Goal: Transaction & Acquisition: Obtain resource

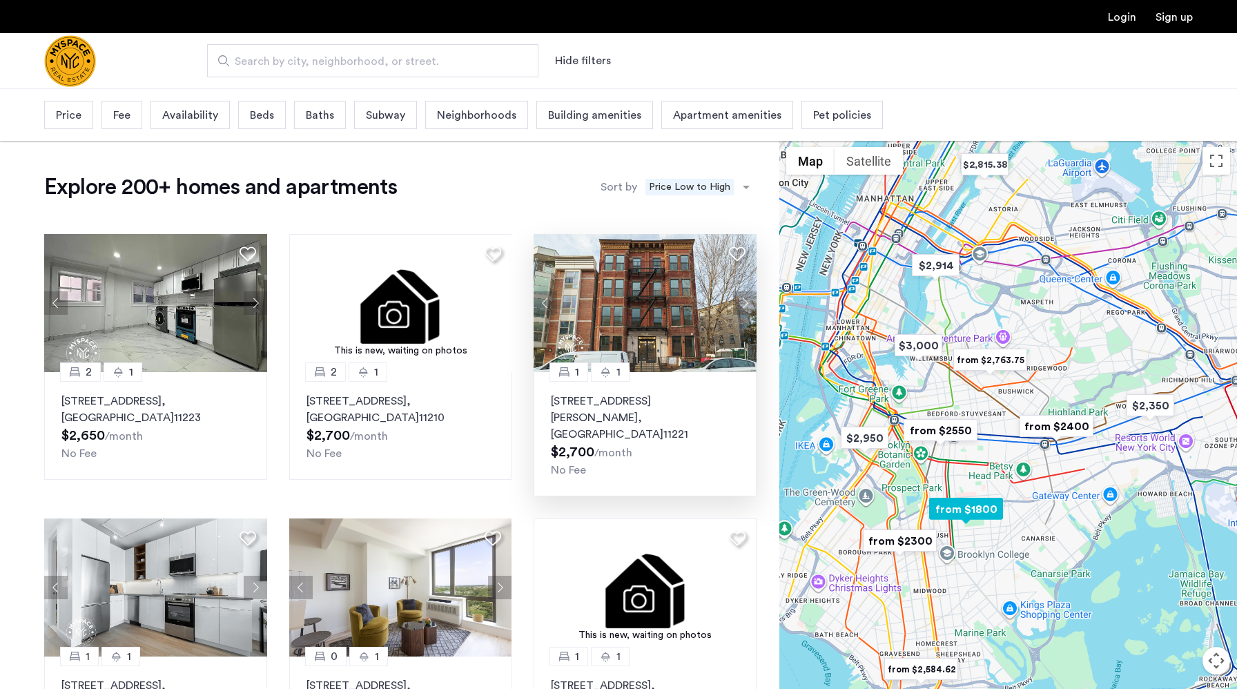
click at [745, 303] on button "Next apartment" at bounding box center [744, 302] width 23 height 23
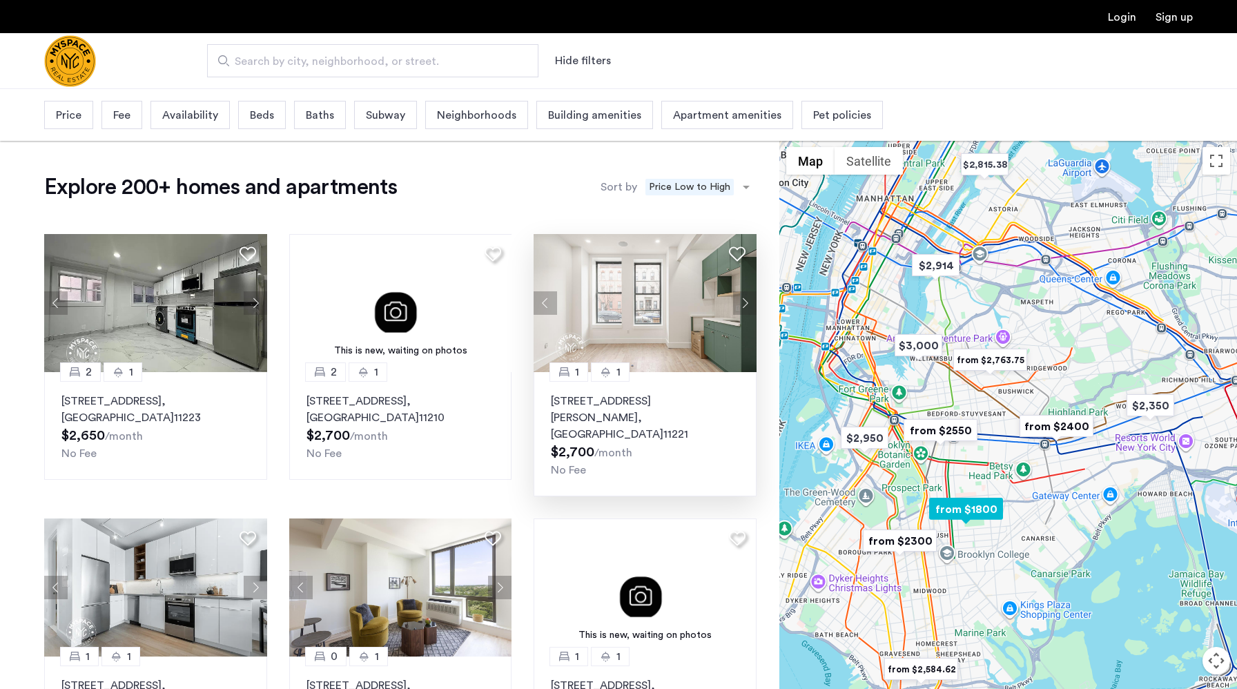
click at [746, 302] on button "Next apartment" at bounding box center [744, 302] width 23 height 23
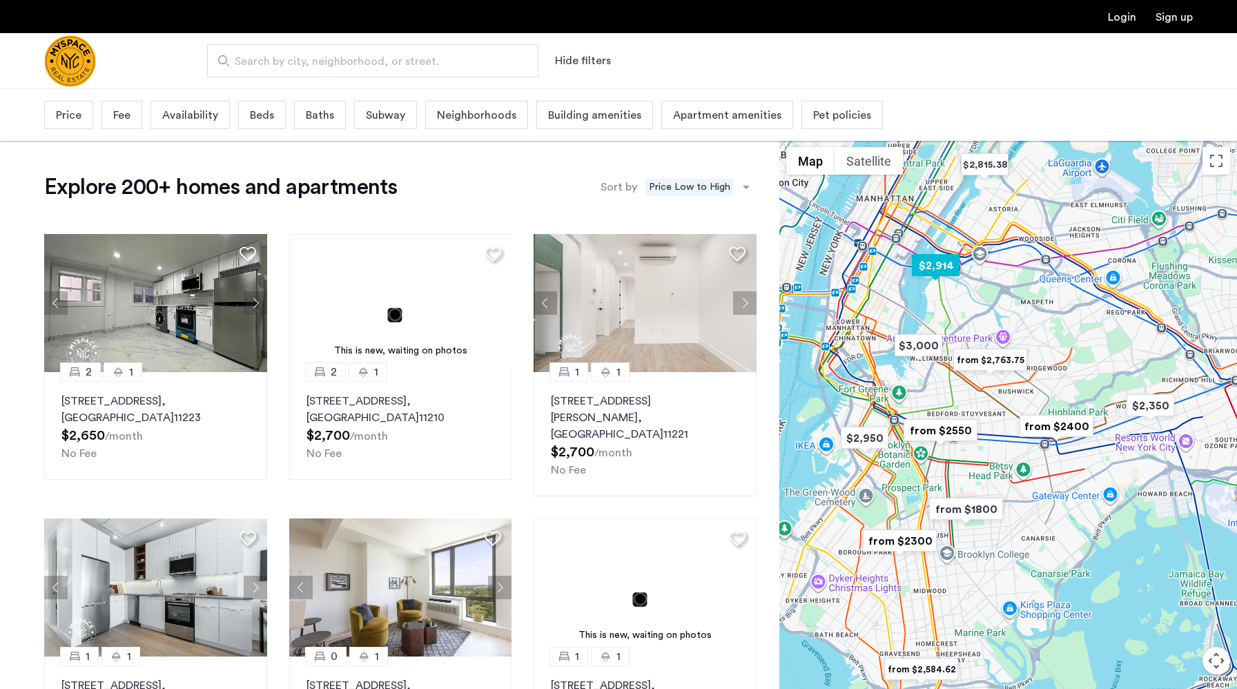
click at [929, 272] on img "$2,914" at bounding box center [936, 265] width 59 height 31
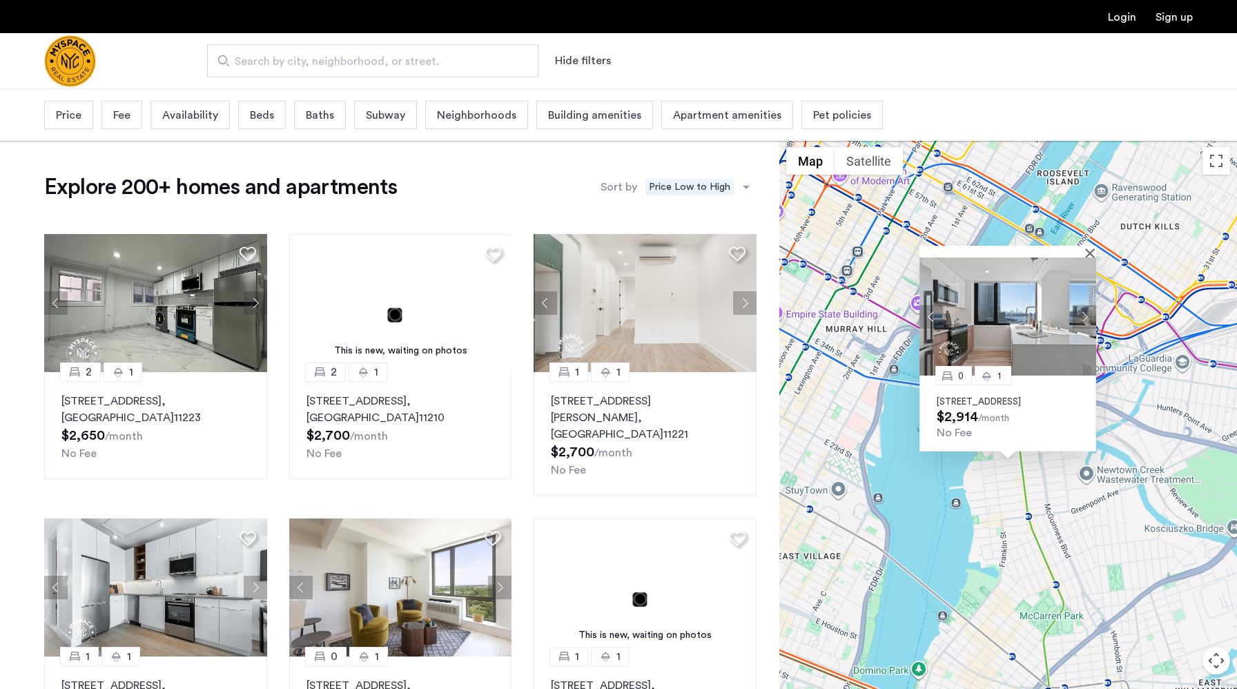
click at [1085, 305] on button "Next apartment" at bounding box center [1084, 316] width 23 height 23
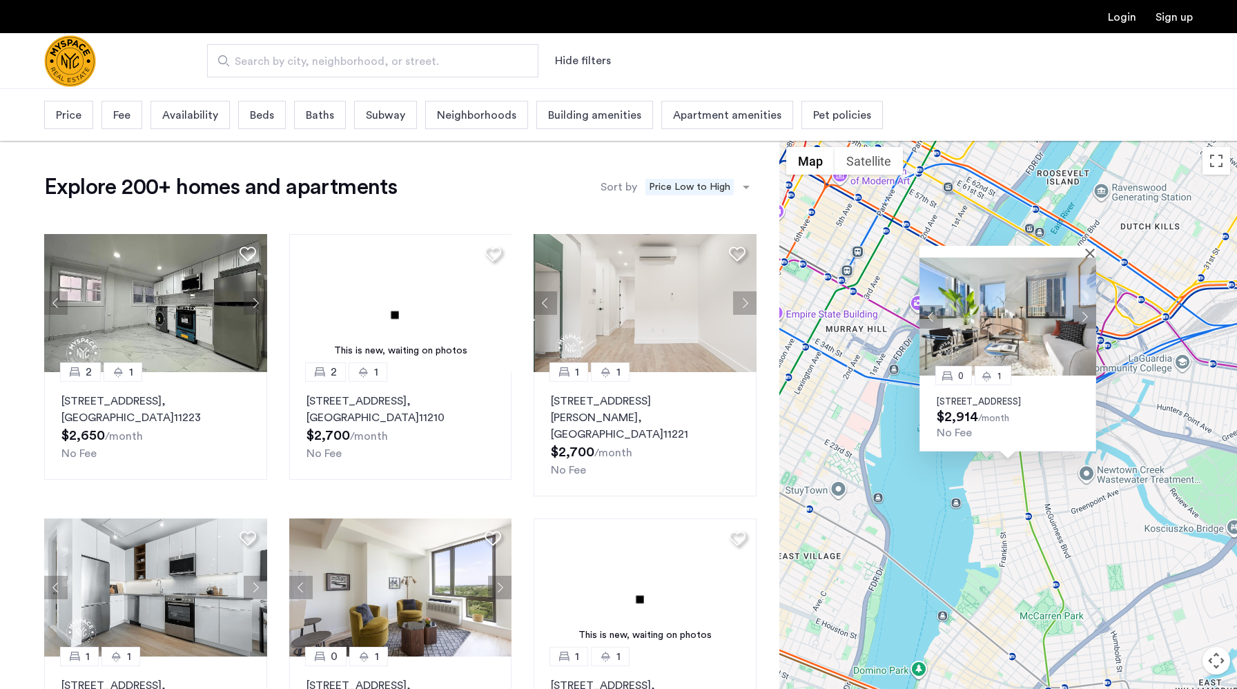
click at [1084, 307] on button "Next apartment" at bounding box center [1084, 316] width 23 height 23
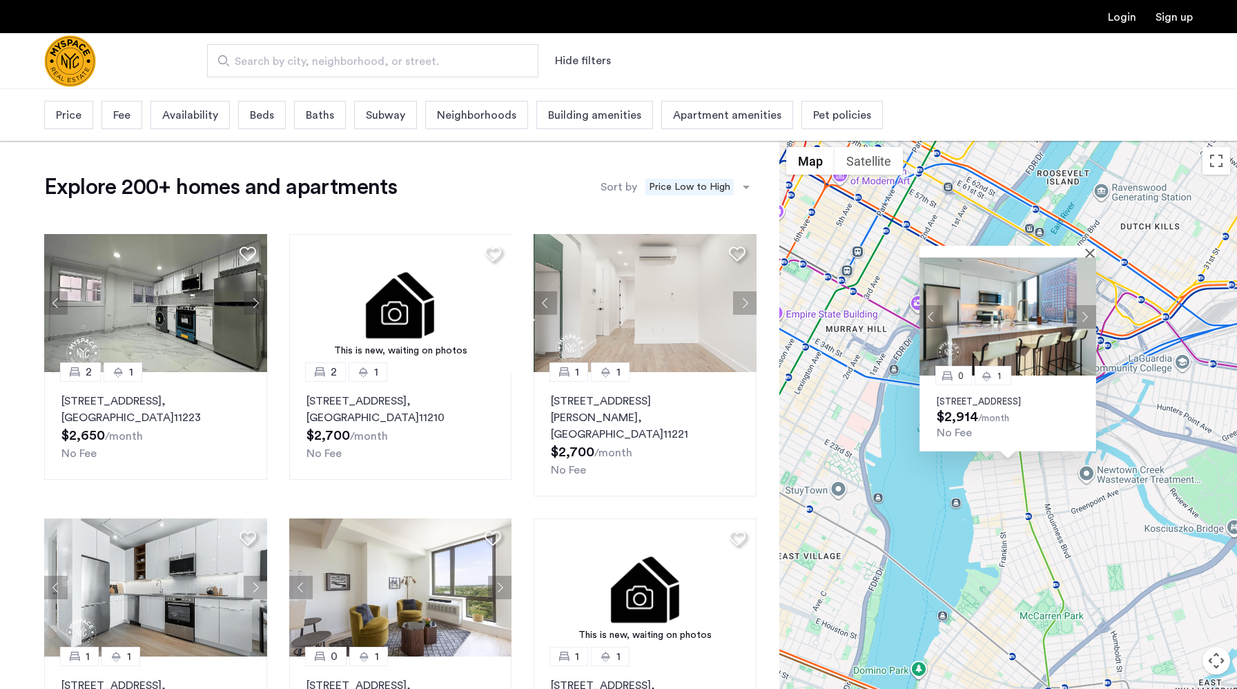
click at [1084, 307] on button "Next apartment" at bounding box center [1084, 316] width 23 height 23
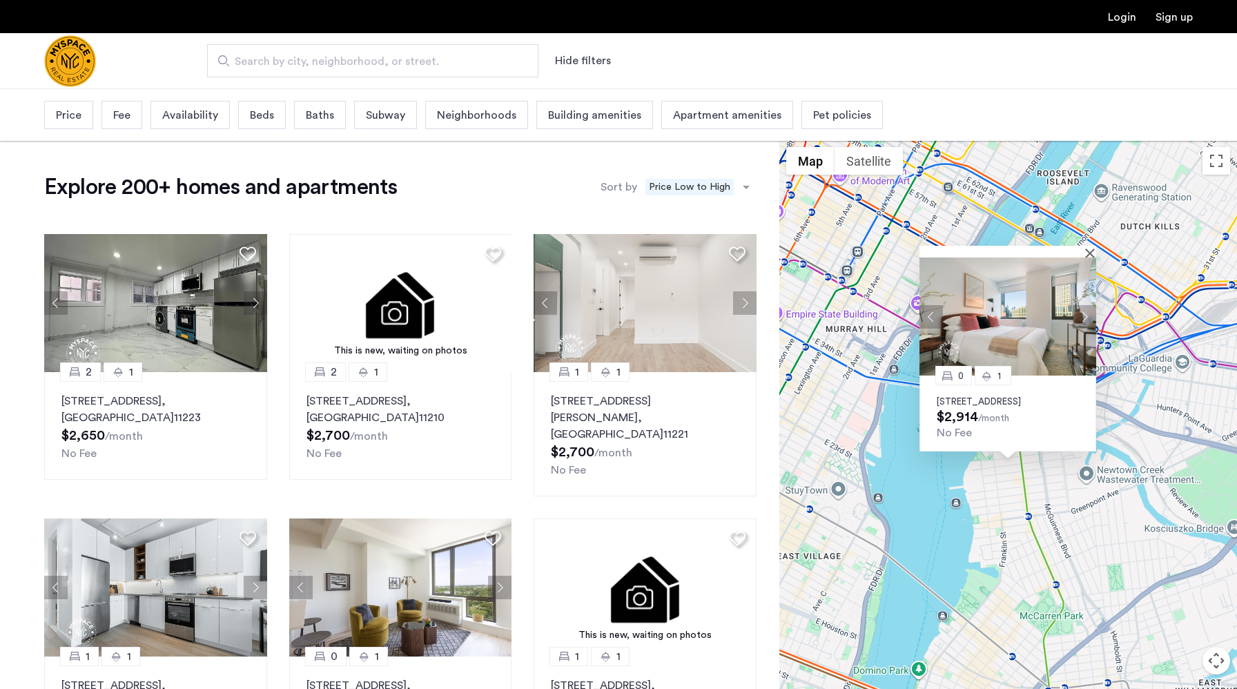
click at [1084, 307] on button "Next apartment" at bounding box center [1084, 316] width 23 height 23
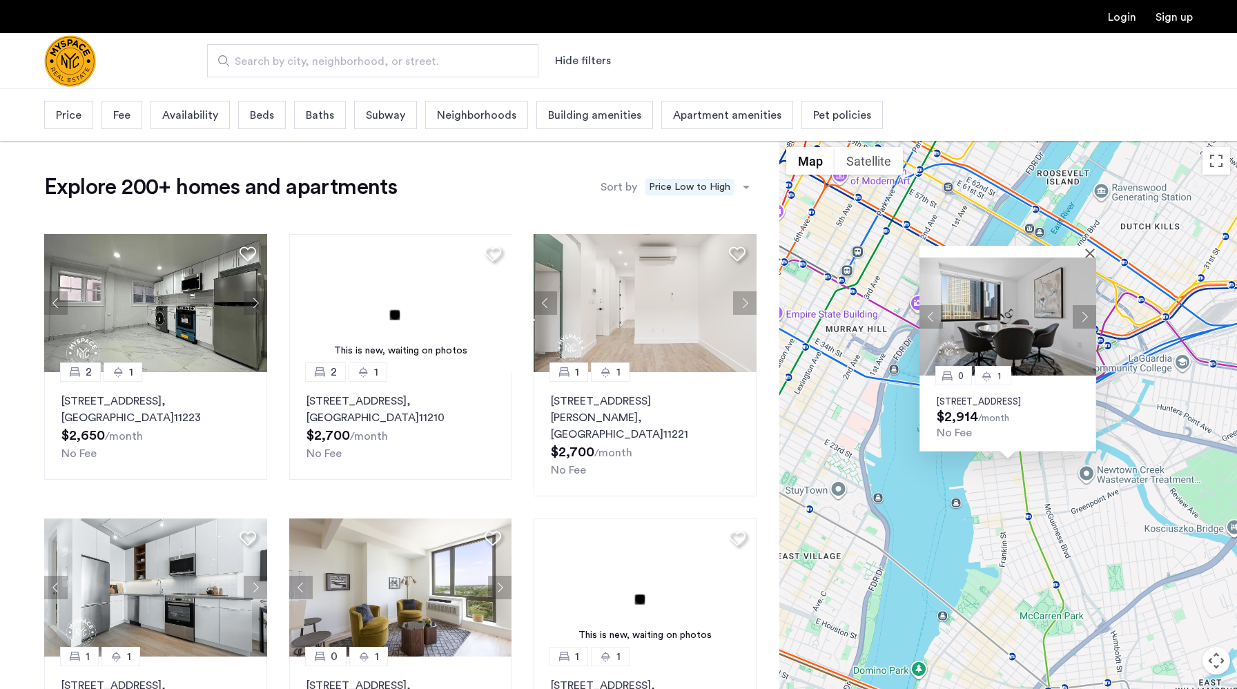
click at [1020, 324] on img at bounding box center [1008, 317] width 177 height 118
click at [1093, 248] on button "Close" at bounding box center [1093, 253] width 10 height 10
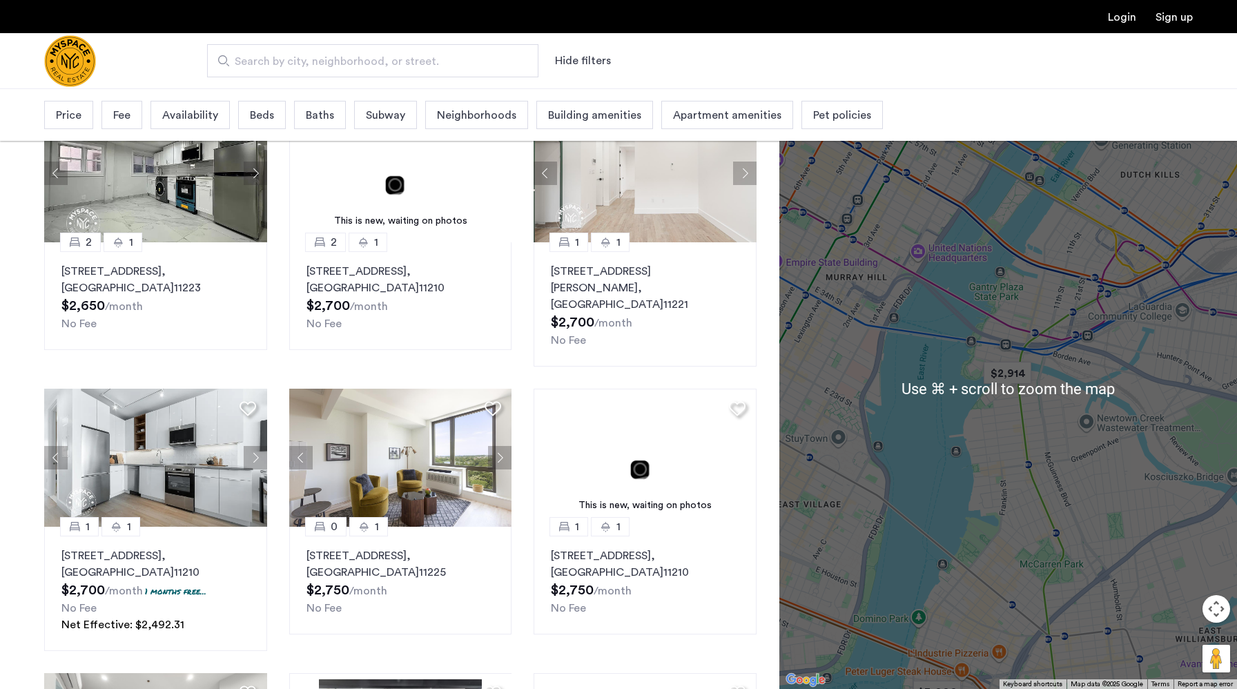
scroll to position [206, 0]
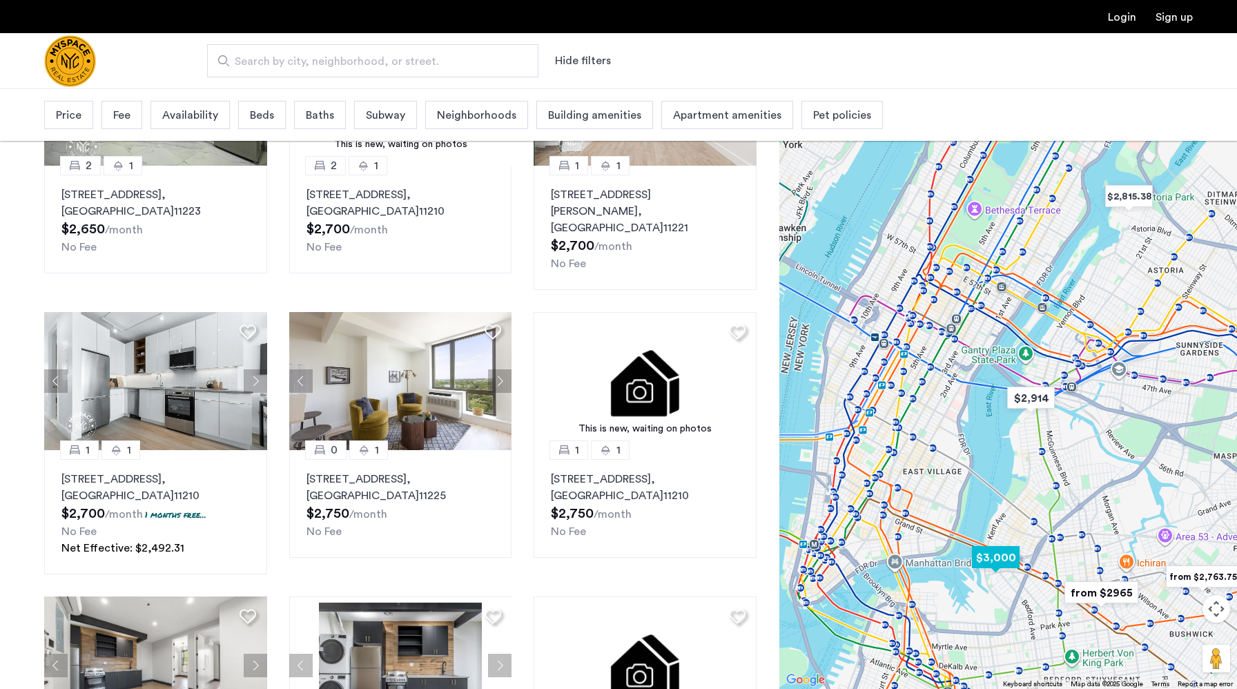
click at [991, 557] on img "$3,000" at bounding box center [996, 557] width 59 height 31
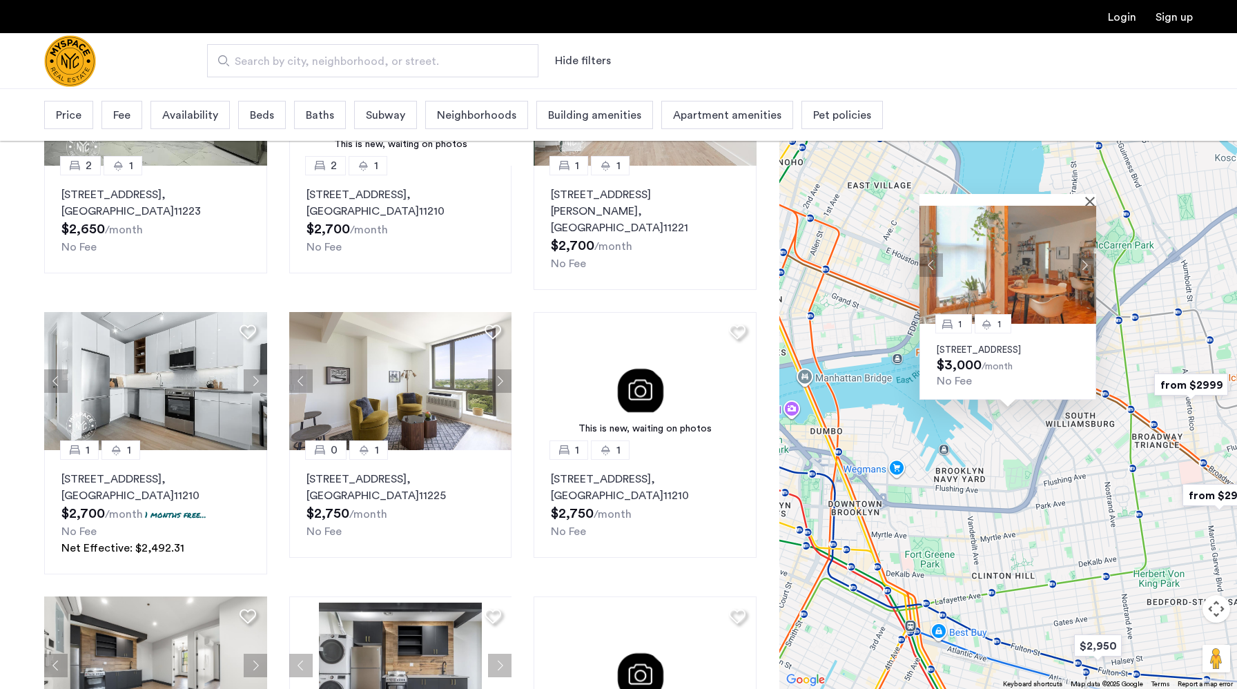
click at [1085, 253] on button "Next apartment" at bounding box center [1084, 264] width 23 height 23
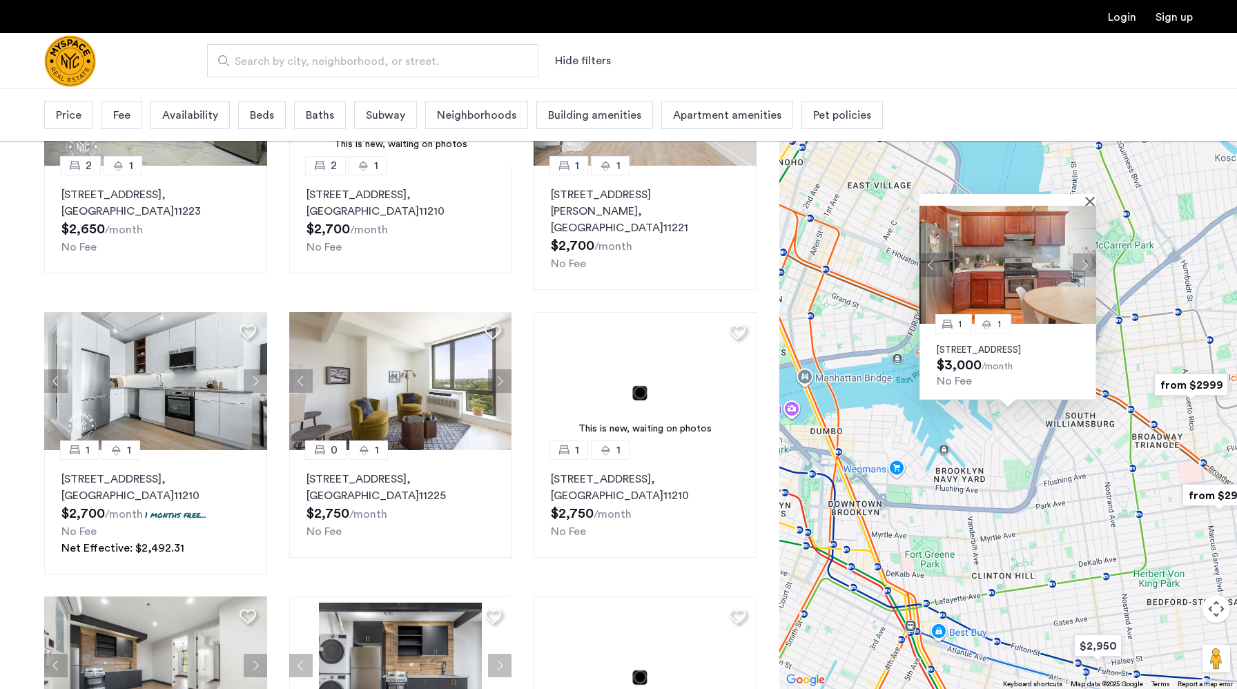
click at [1085, 253] on button "Next apartment" at bounding box center [1084, 264] width 23 height 23
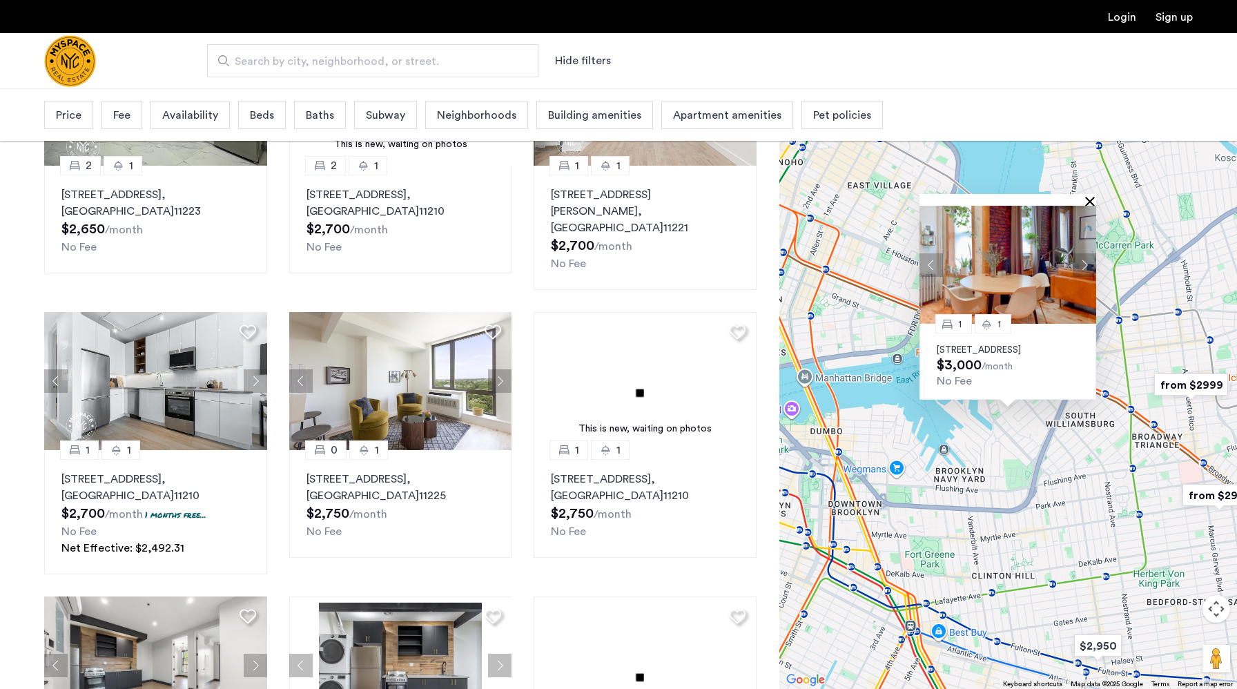
click at [1094, 196] on button "Close" at bounding box center [1093, 201] width 10 height 10
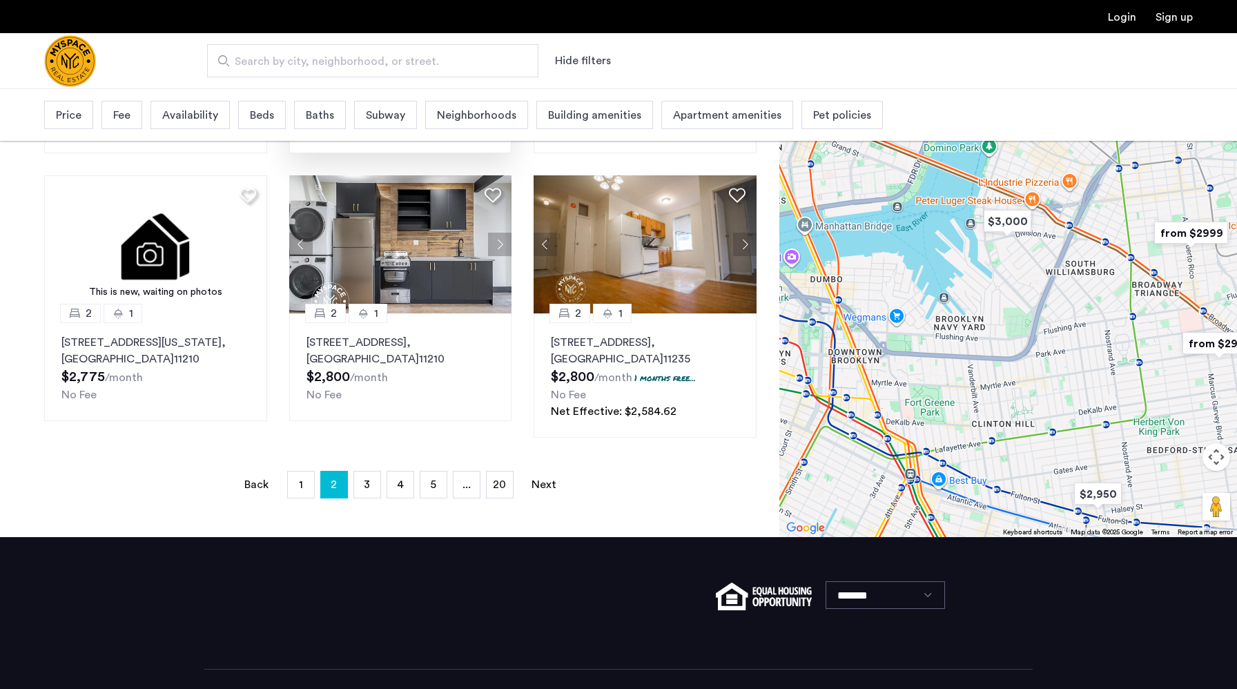
scroll to position [900, 0]
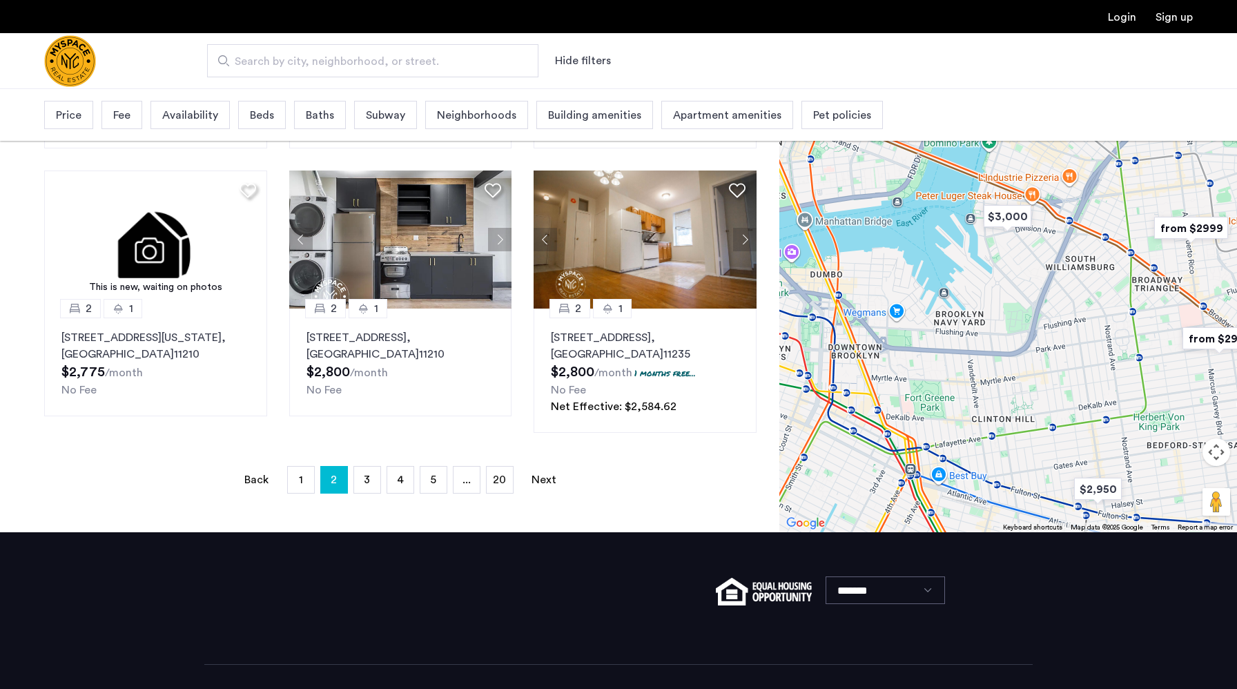
click at [191, 121] on span "Availability" at bounding box center [190, 115] width 56 height 17
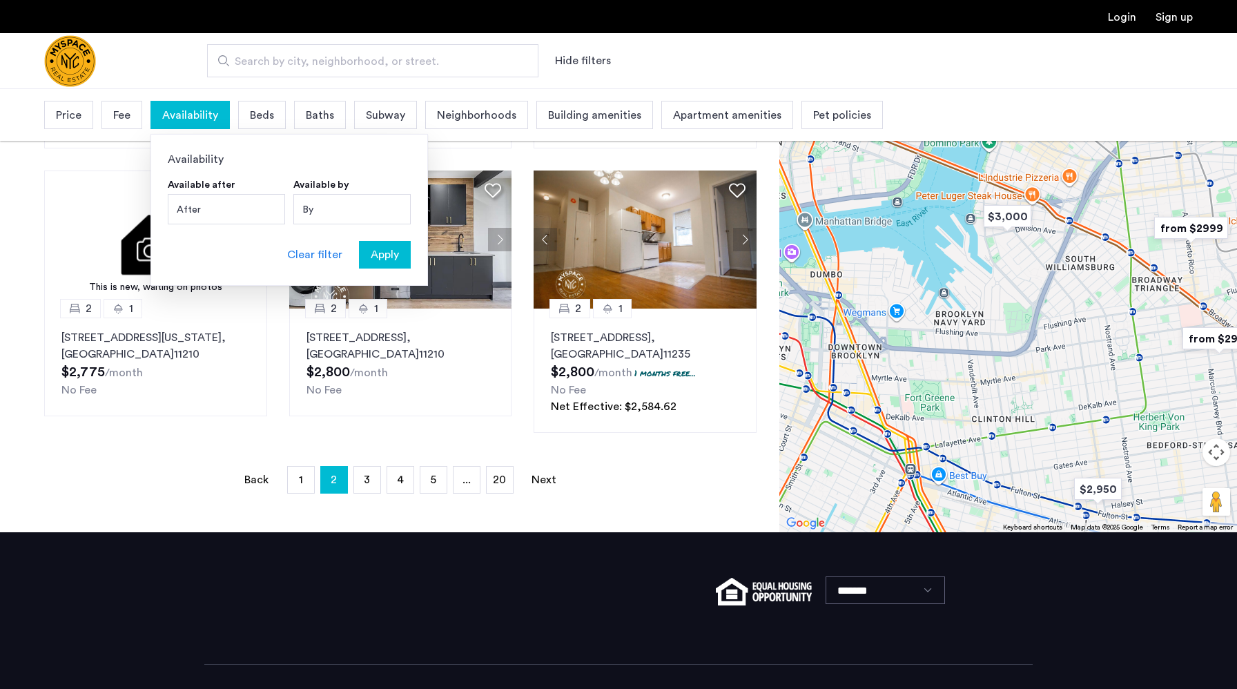
click at [68, 128] on div "Price" at bounding box center [68, 115] width 49 height 28
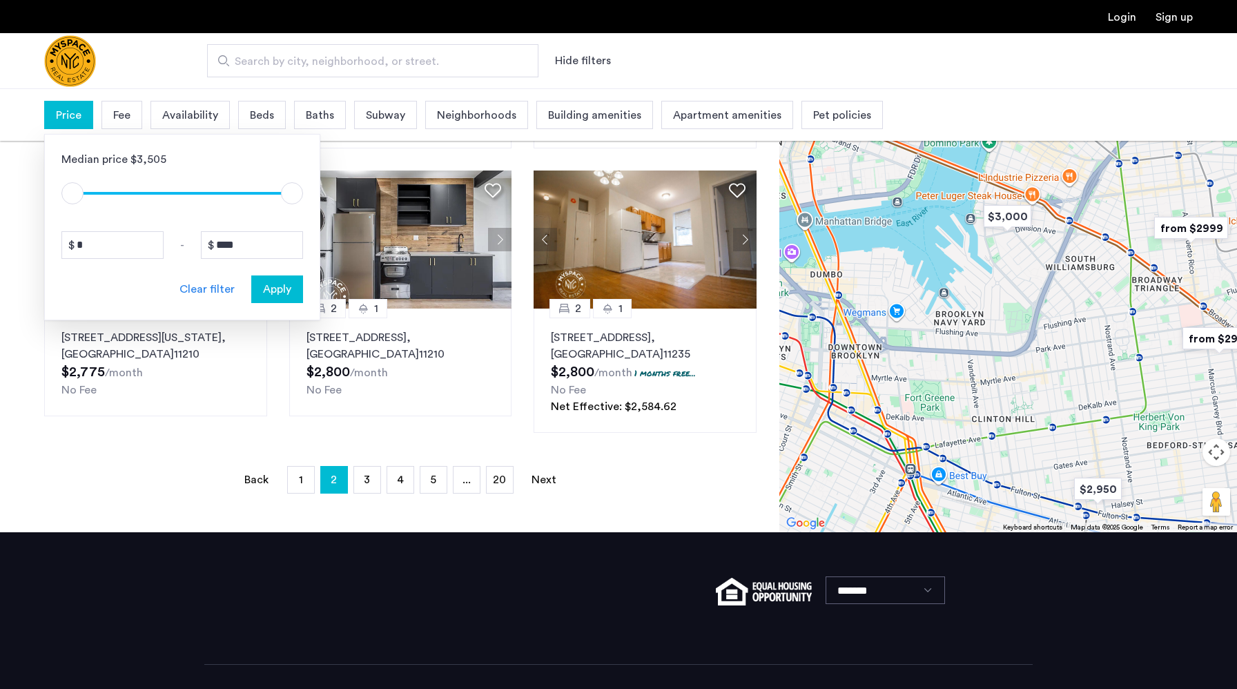
click at [593, 110] on span "Building amenities" at bounding box center [594, 115] width 93 height 17
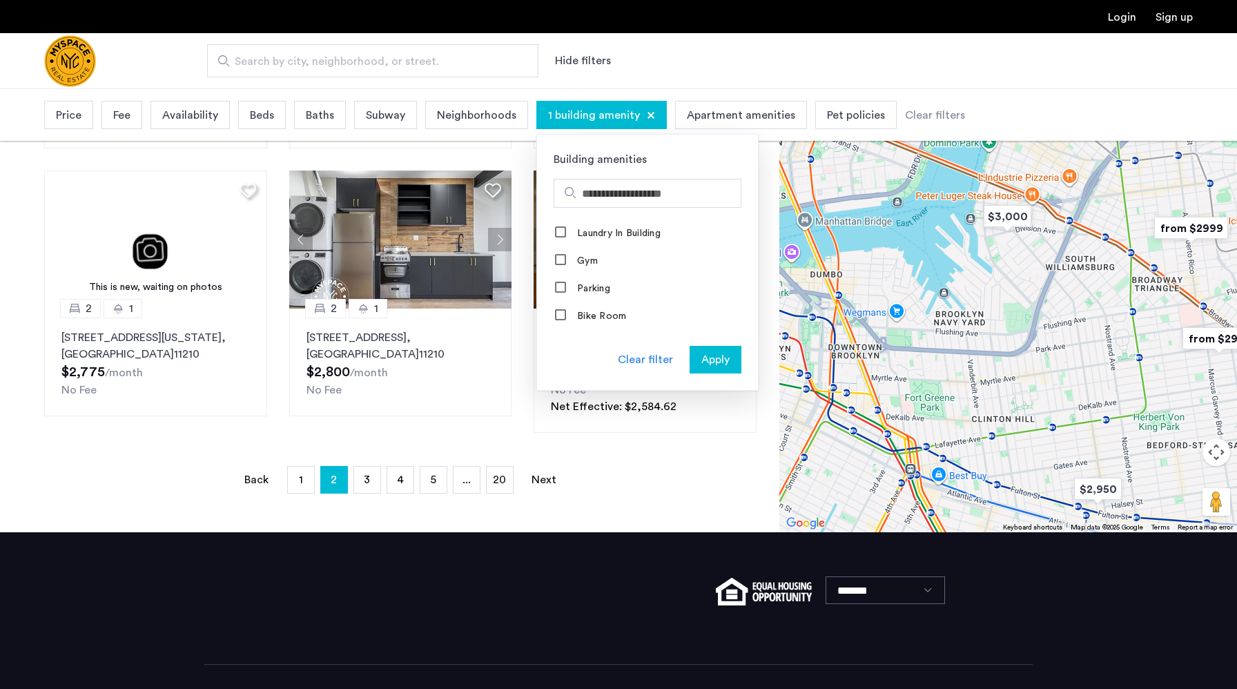
click at [716, 362] on span "Apply" at bounding box center [715, 359] width 28 height 17
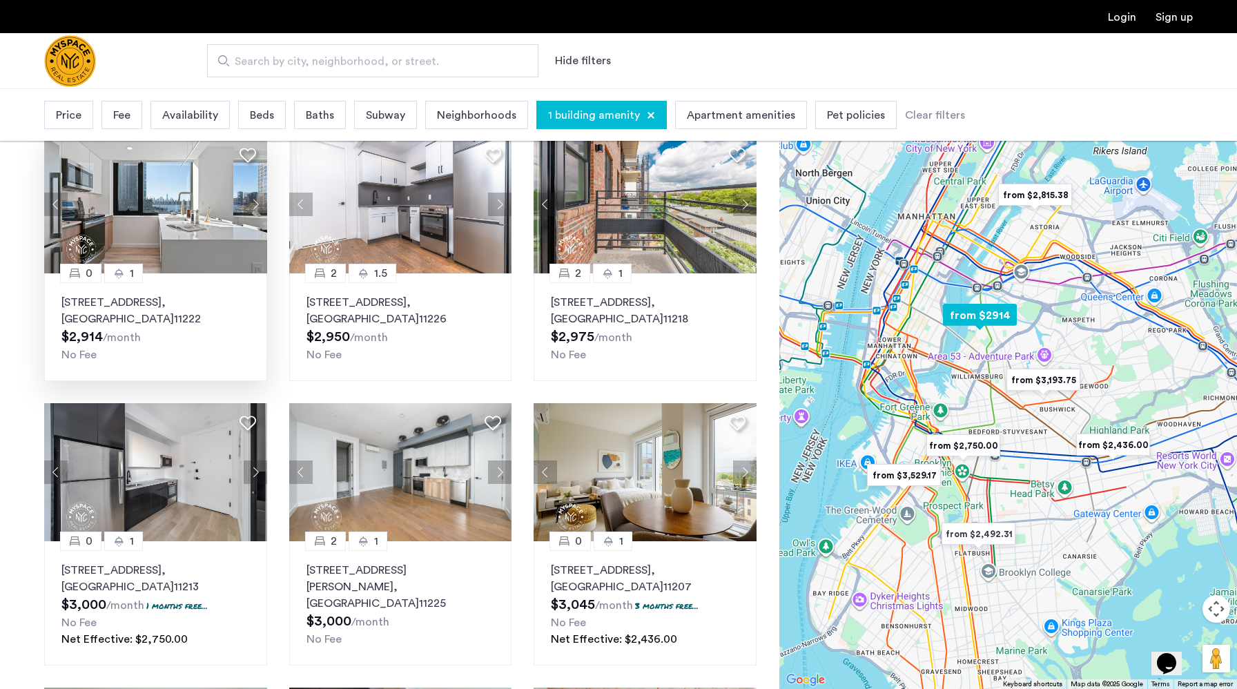
scroll to position [403, 0]
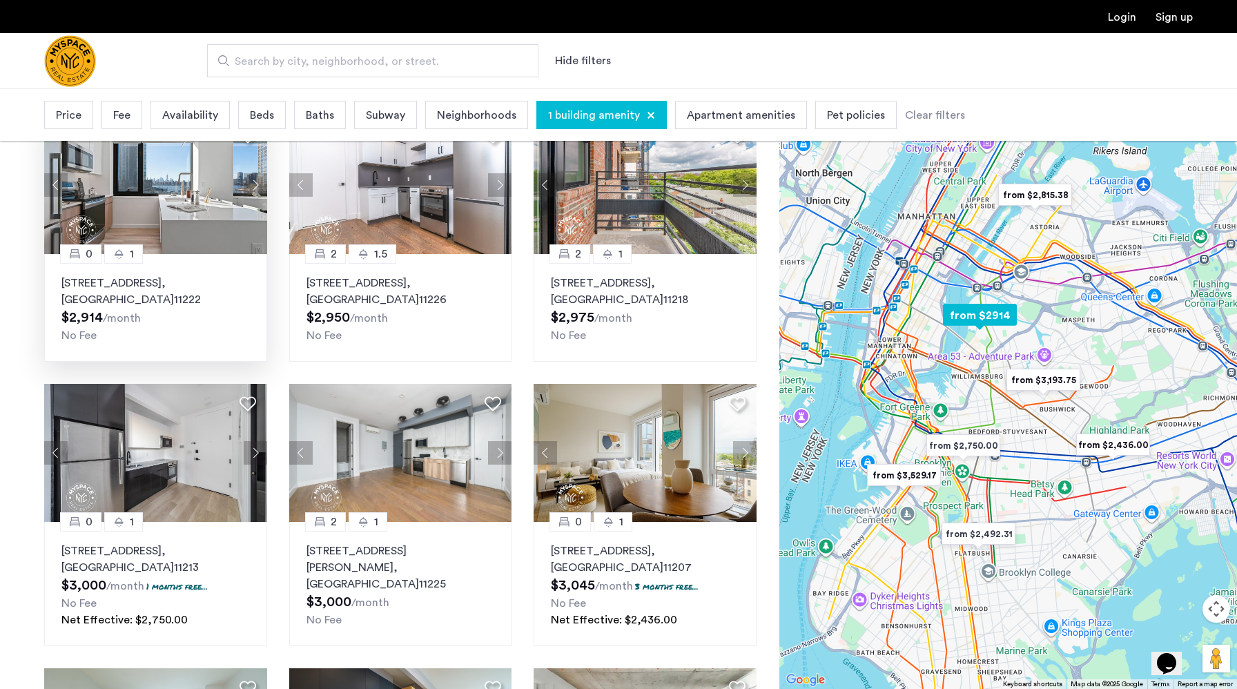
click at [189, 211] on img at bounding box center [155, 185] width 223 height 138
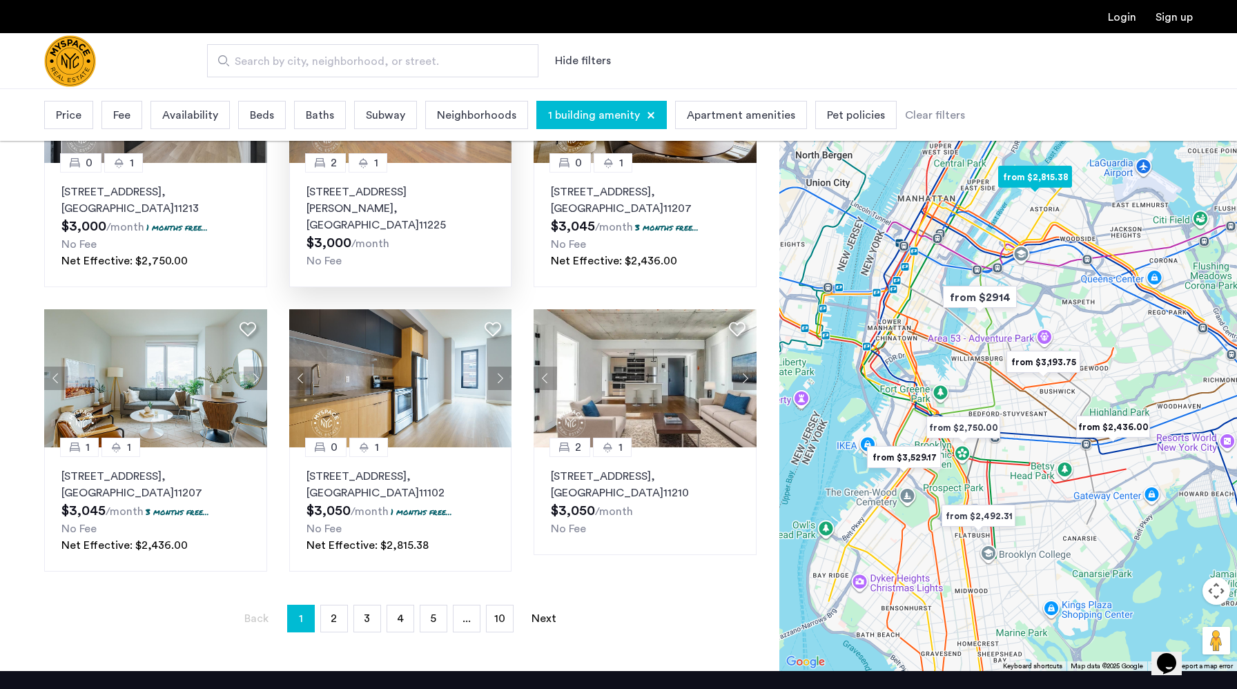
scroll to position [837, 0]
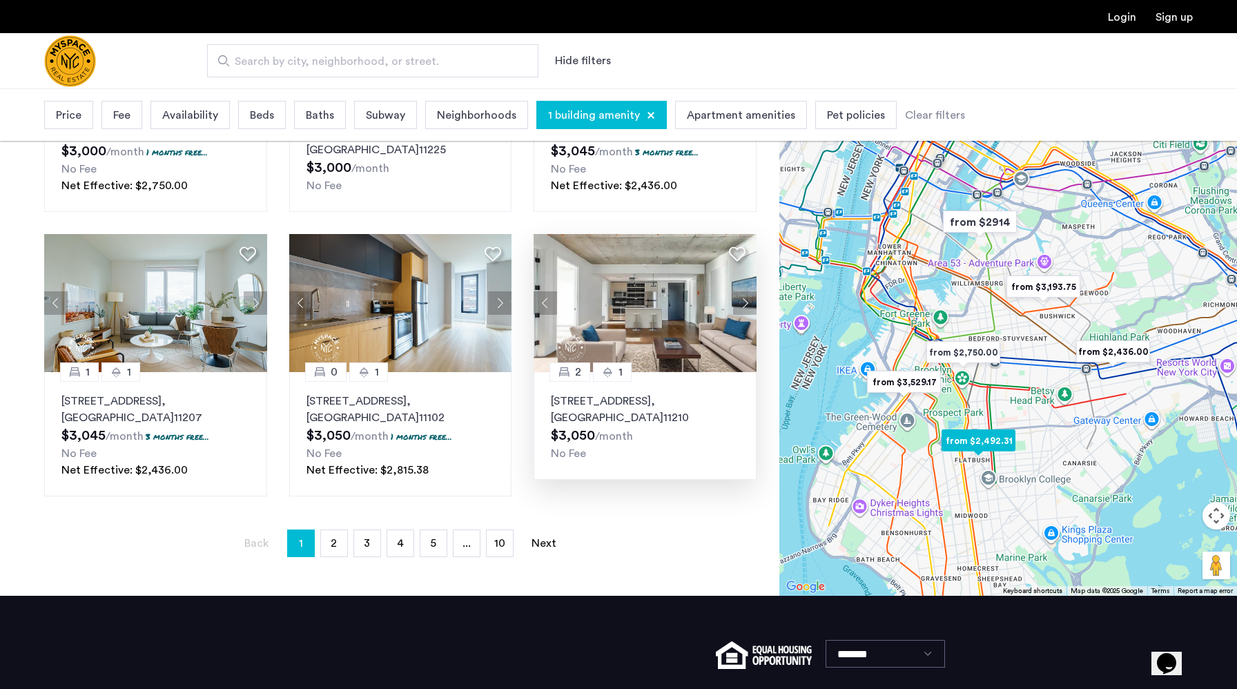
click at [742, 307] on button "Next apartment" at bounding box center [744, 302] width 23 height 23
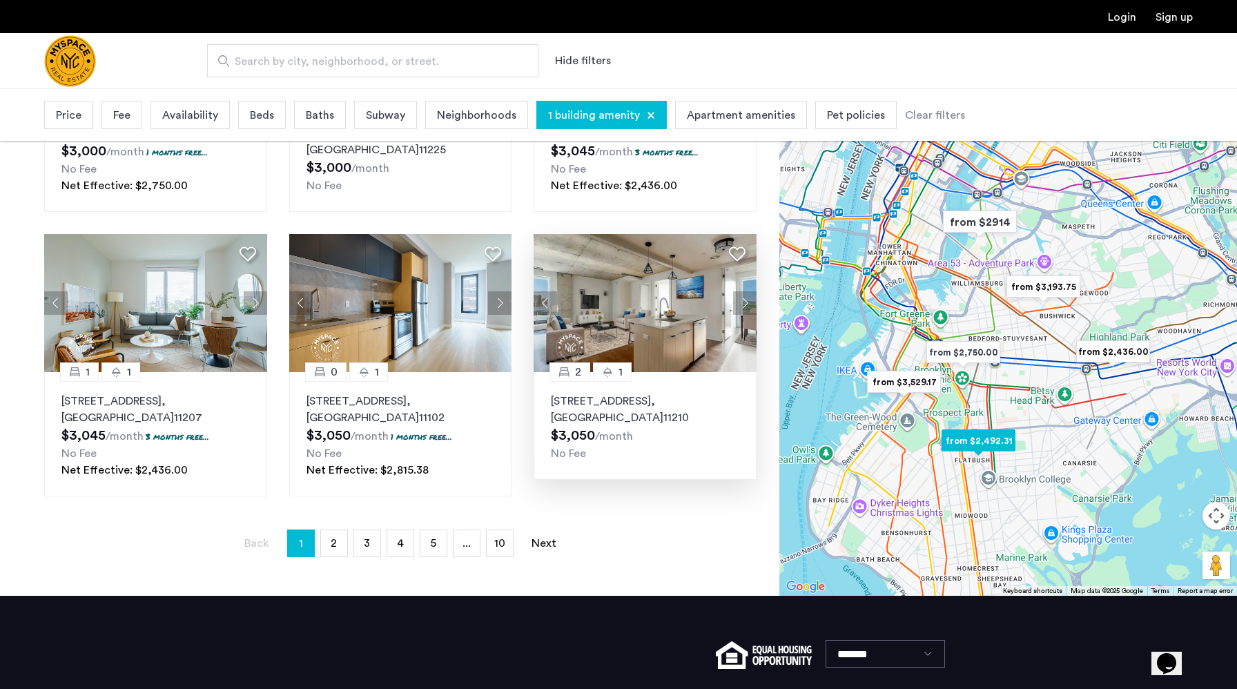
click at [632, 338] on img at bounding box center [645, 303] width 223 height 138
click at [336, 548] on span "2" at bounding box center [334, 543] width 6 height 11
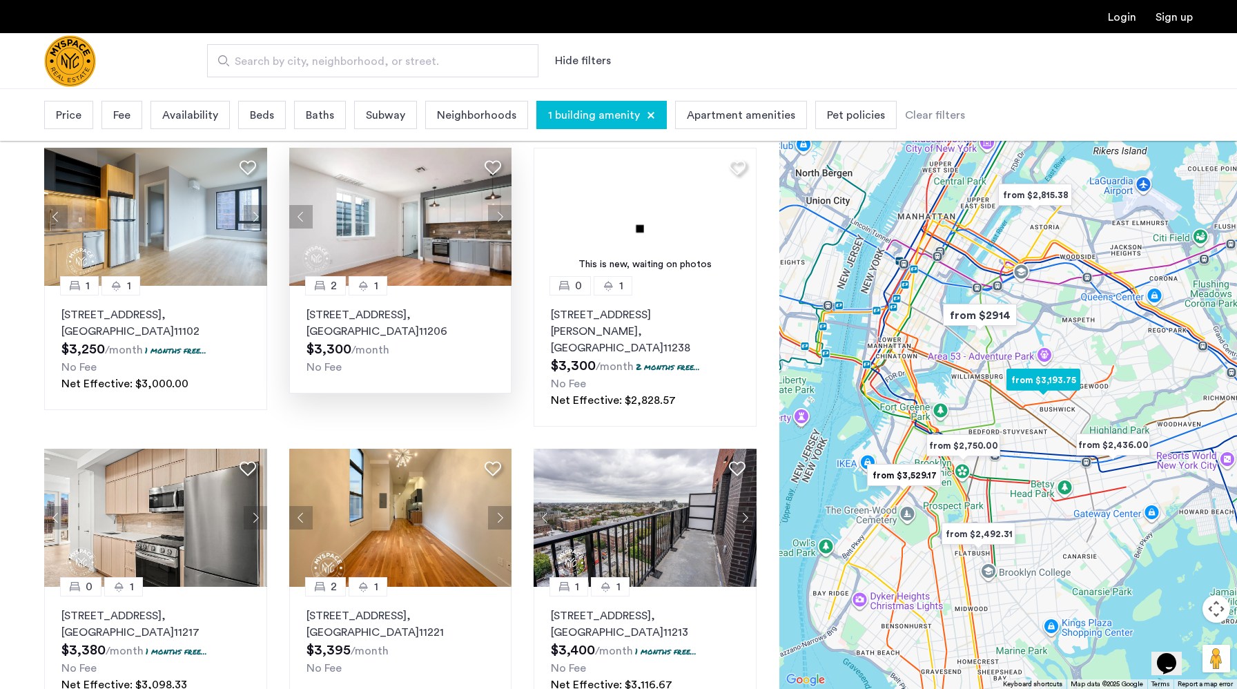
scroll to position [811, 0]
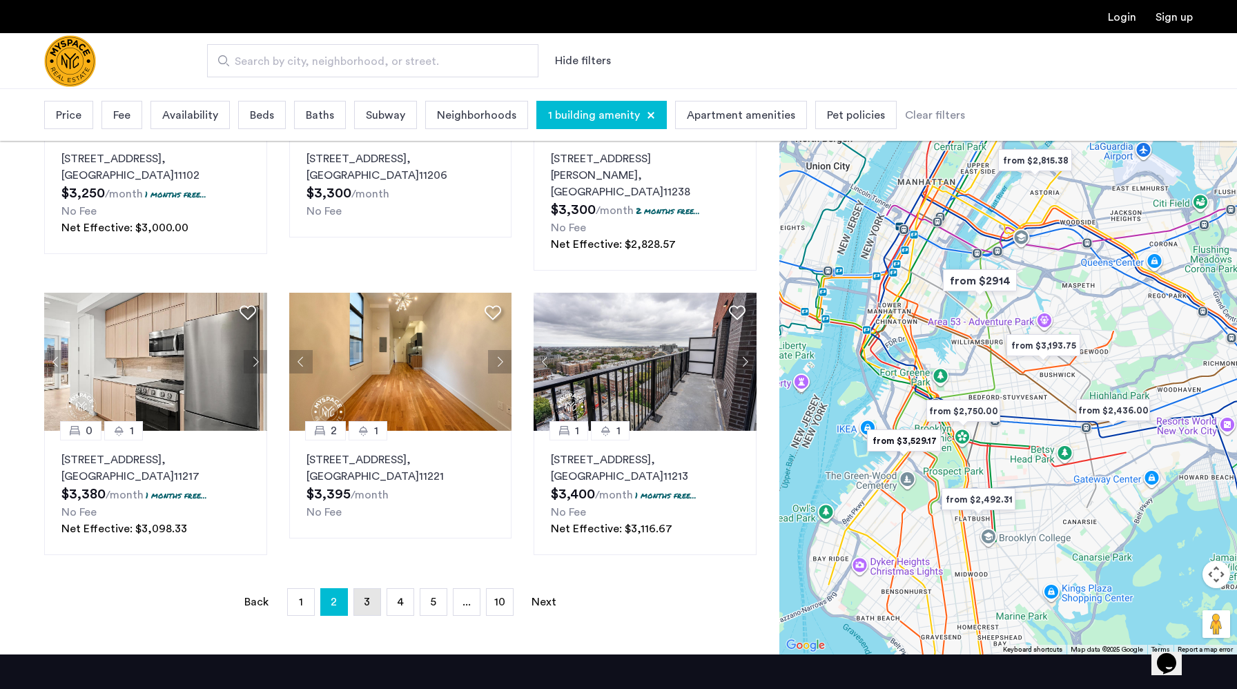
click at [366, 597] on span "3" at bounding box center [367, 602] width 6 height 11
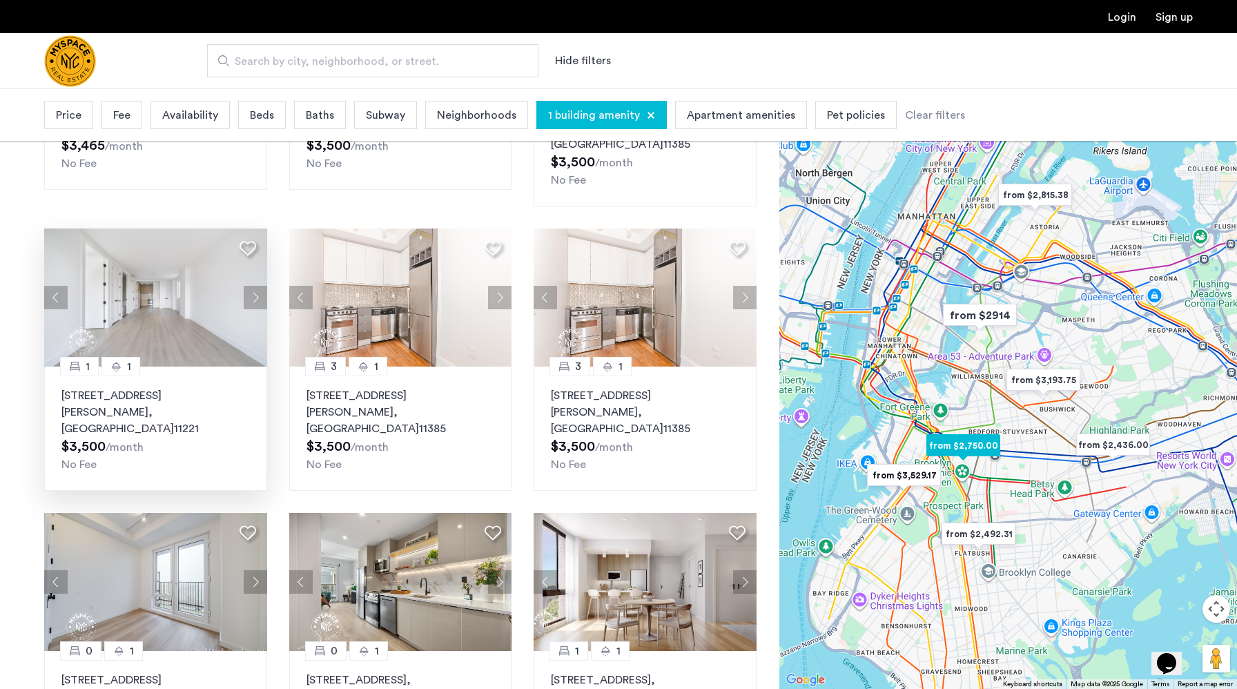
scroll to position [434, 0]
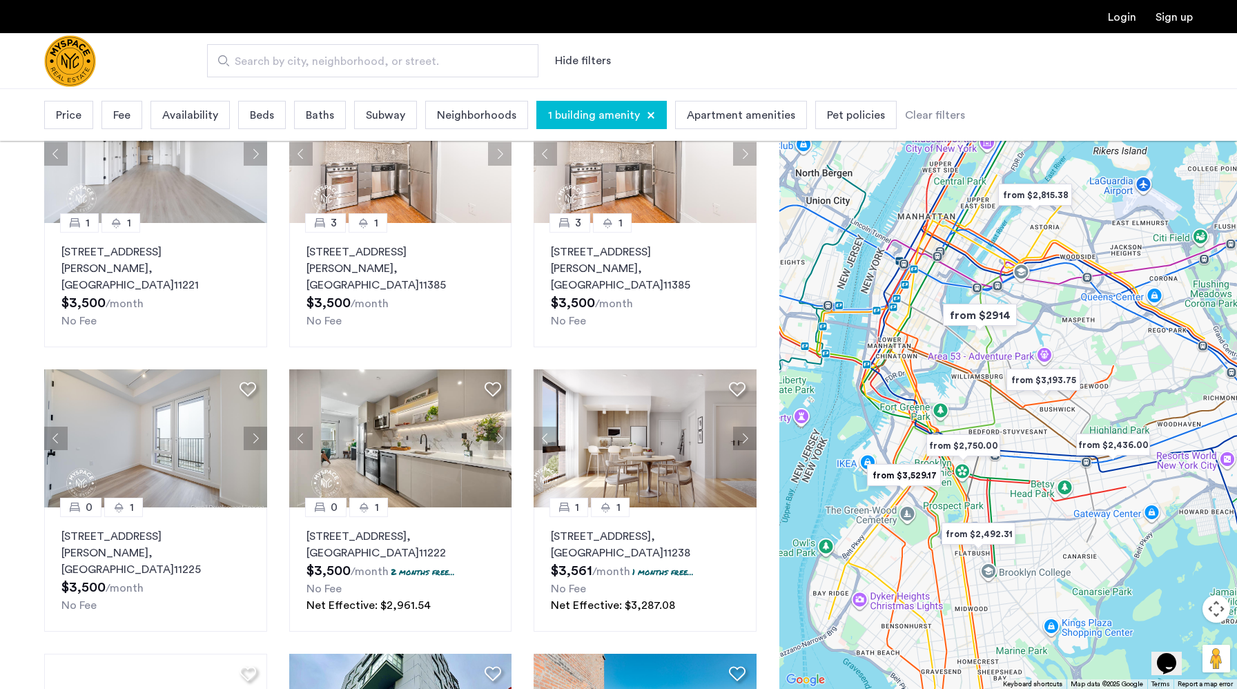
click at [647, 119] on div at bounding box center [651, 115] width 8 height 8
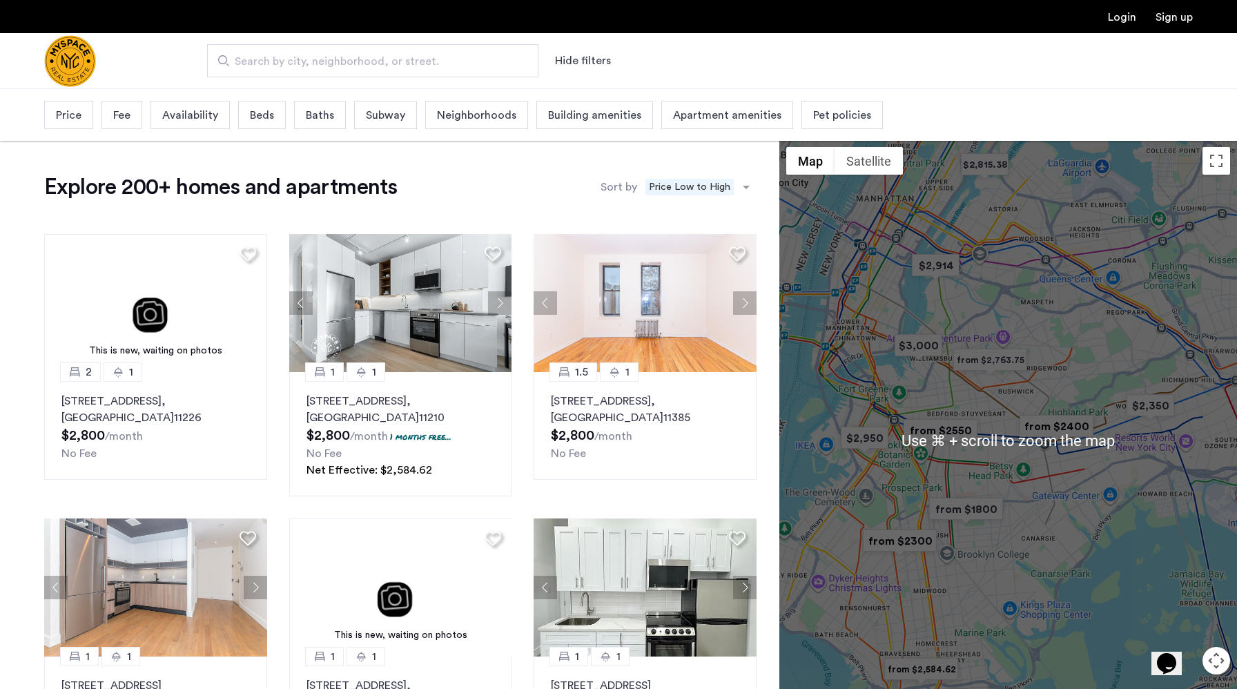
click at [1009, 418] on div at bounding box center [1009, 440] width 458 height 601
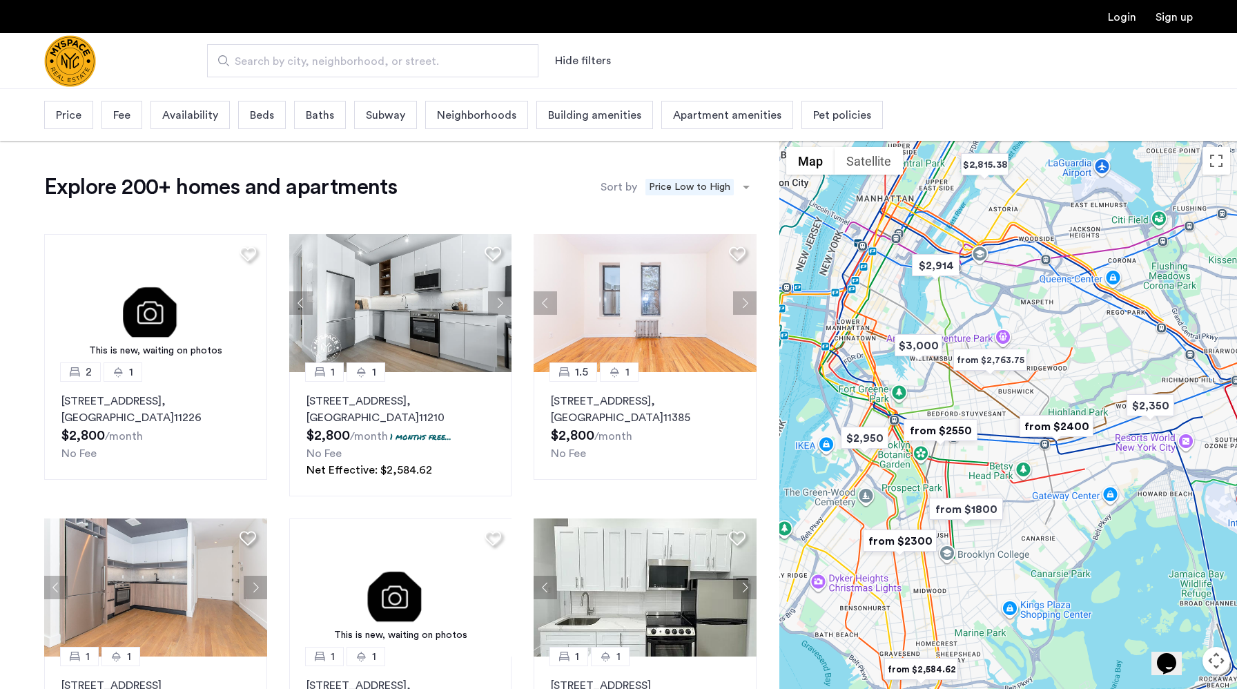
click at [206, 116] on span "Availability" at bounding box center [190, 115] width 56 height 17
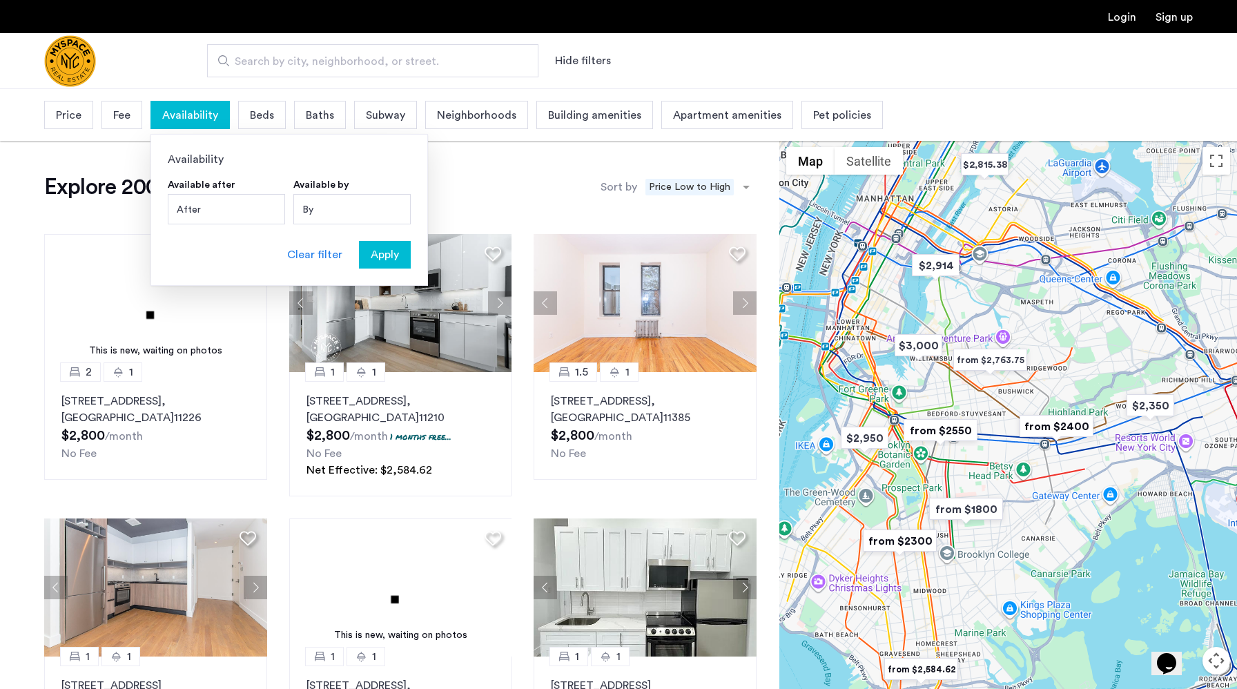
click at [129, 122] on span "Fee" at bounding box center [121, 115] width 17 height 17
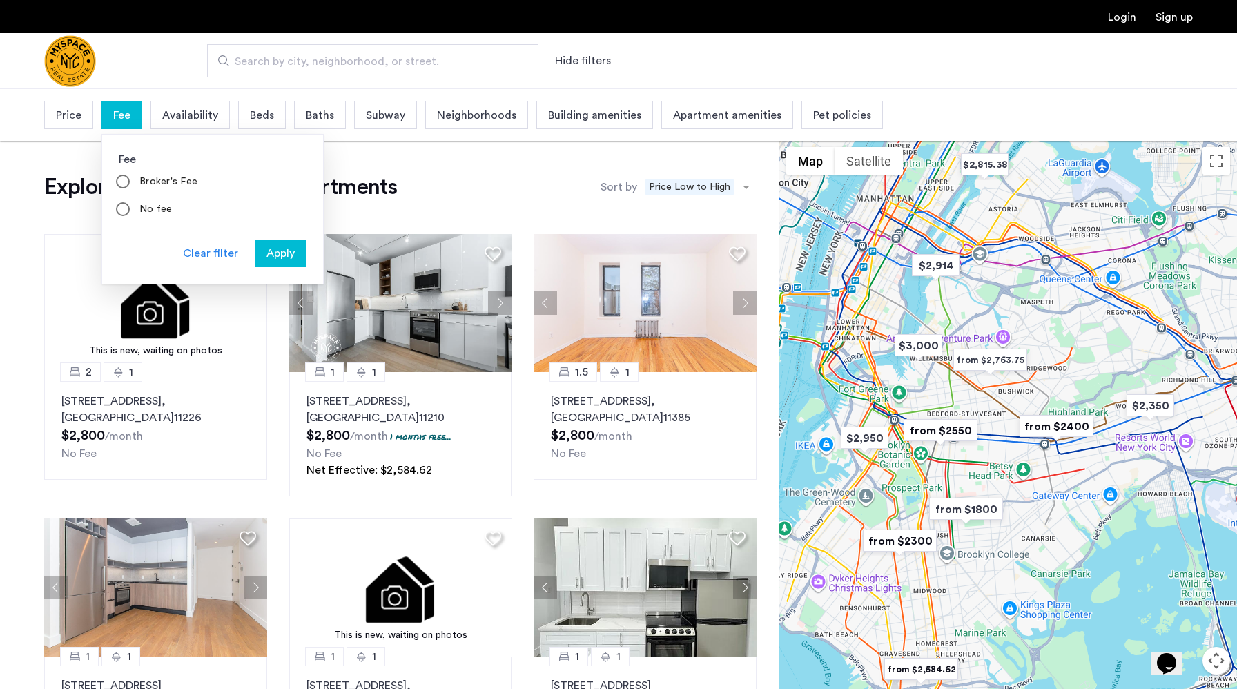
click at [60, 127] on div "Price" at bounding box center [68, 115] width 49 height 28
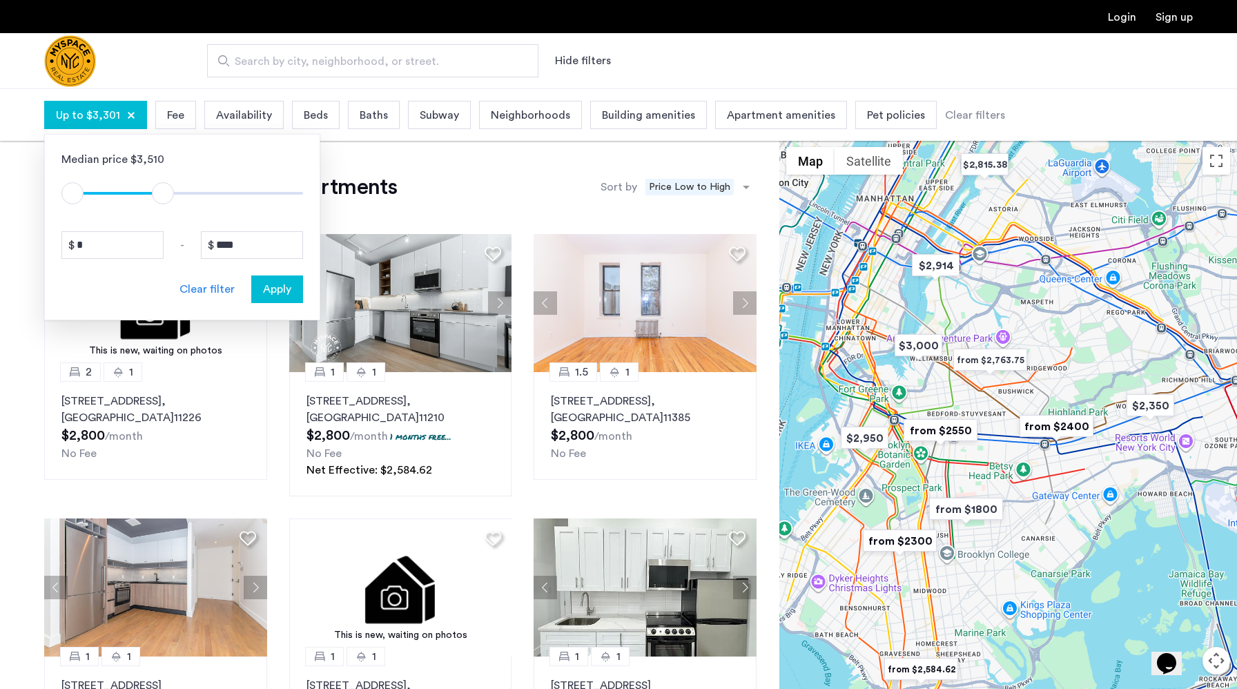
drag, startPoint x: 284, startPoint y: 190, endPoint x: 163, endPoint y: 191, distance: 121.5
click at [163, 191] on span "ngx-slider-max" at bounding box center [163, 193] width 22 height 22
type input "****"
drag, startPoint x: 162, startPoint y: 196, endPoint x: 171, endPoint y: 195, distance: 9.0
click at [171, 195] on span "ngx-slider-max" at bounding box center [171, 193] width 22 height 22
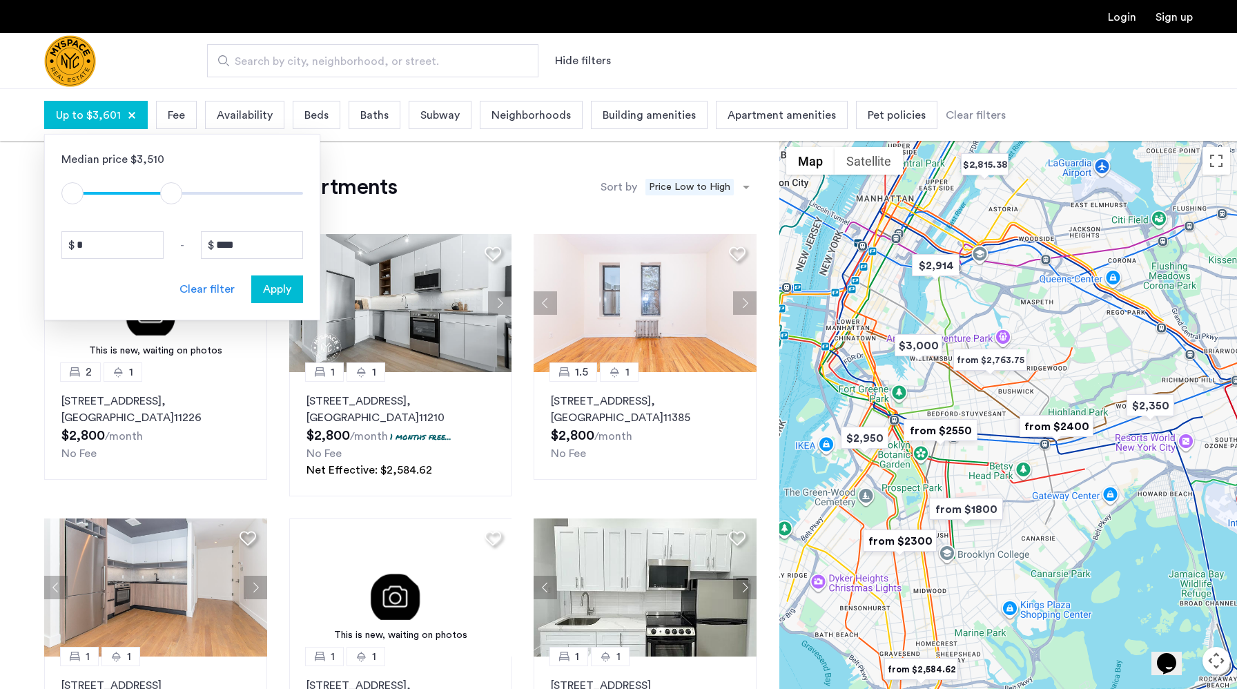
click at [270, 283] on span "Apply" at bounding box center [277, 289] width 28 height 17
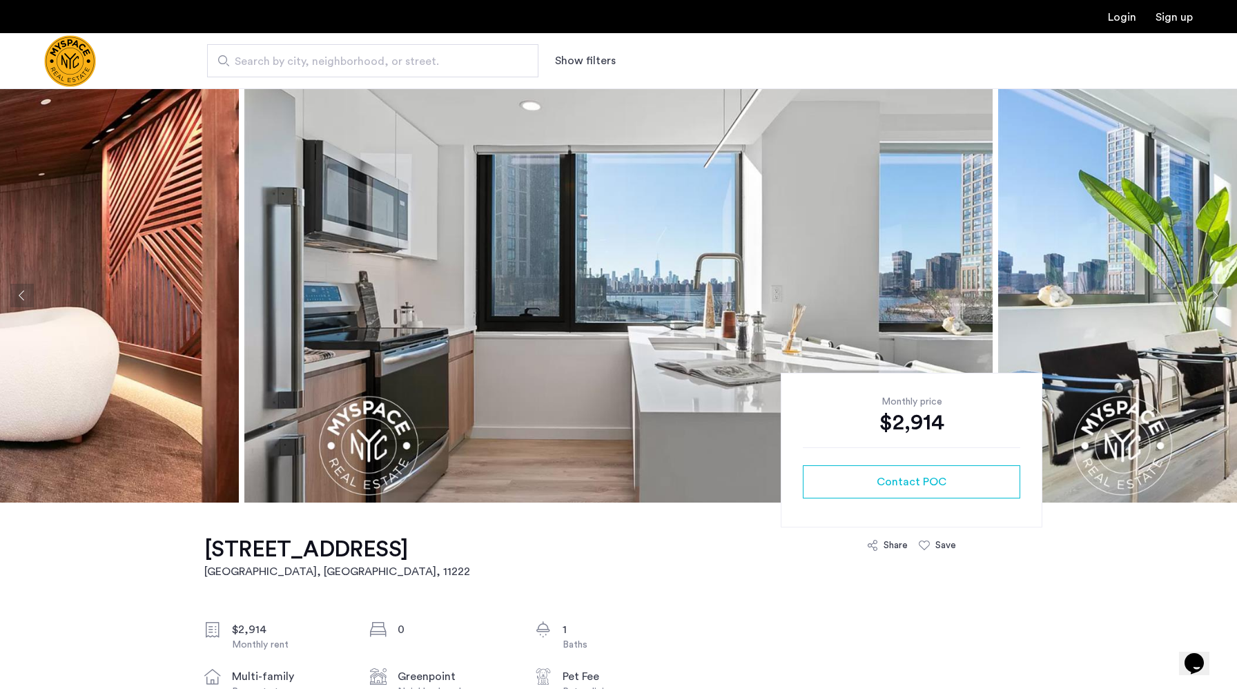
click at [1215, 290] on button "Next apartment" at bounding box center [1214, 295] width 23 height 23
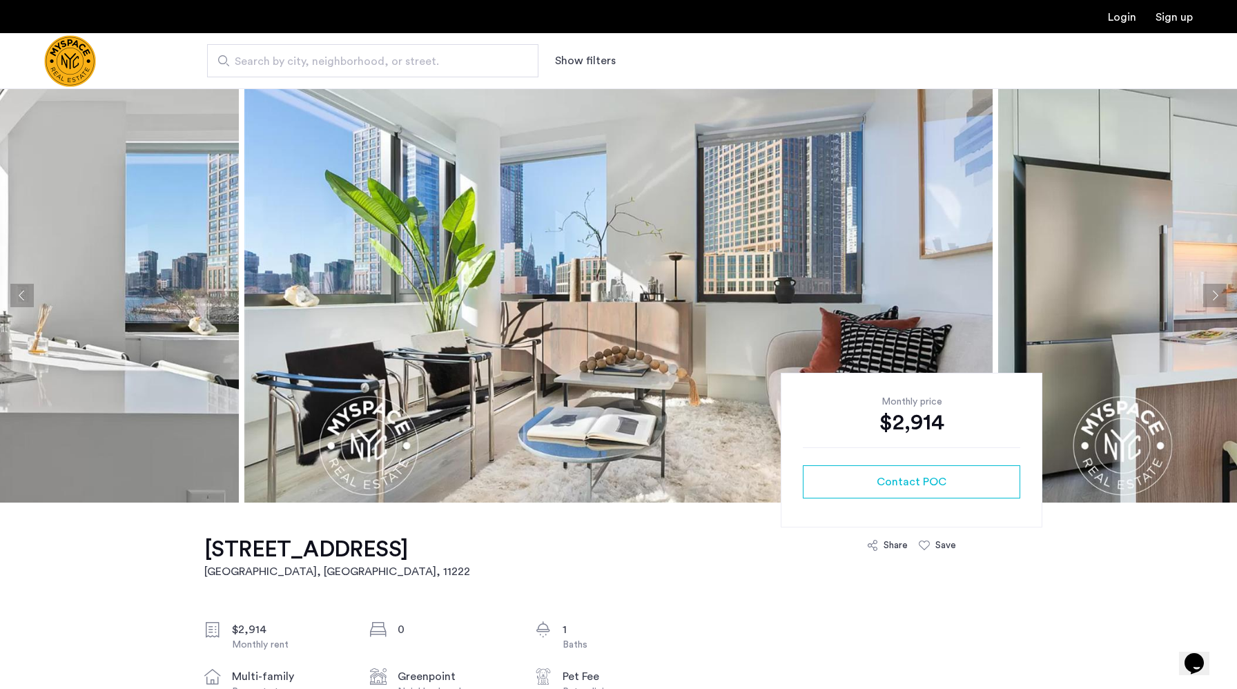
click at [1215, 290] on button "Next apartment" at bounding box center [1214, 295] width 23 height 23
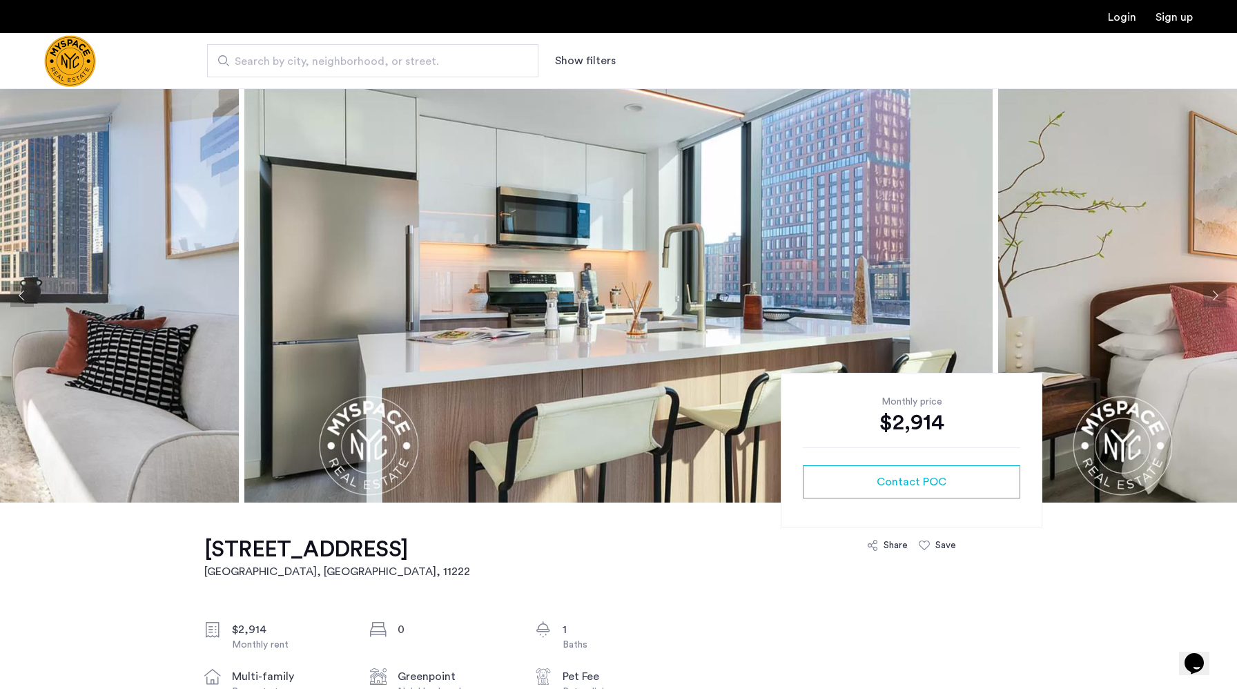
click at [1215, 290] on button "Next apartment" at bounding box center [1214, 295] width 23 height 23
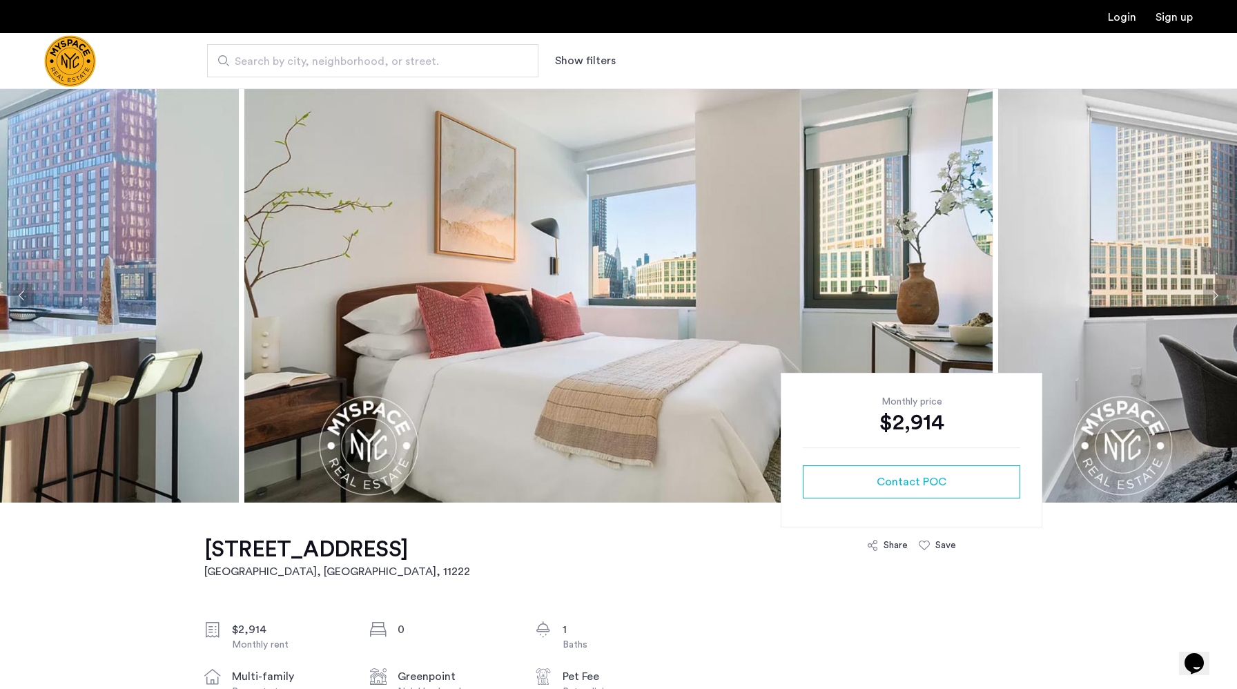
click at [1215, 290] on button "Next apartment" at bounding box center [1214, 295] width 23 height 23
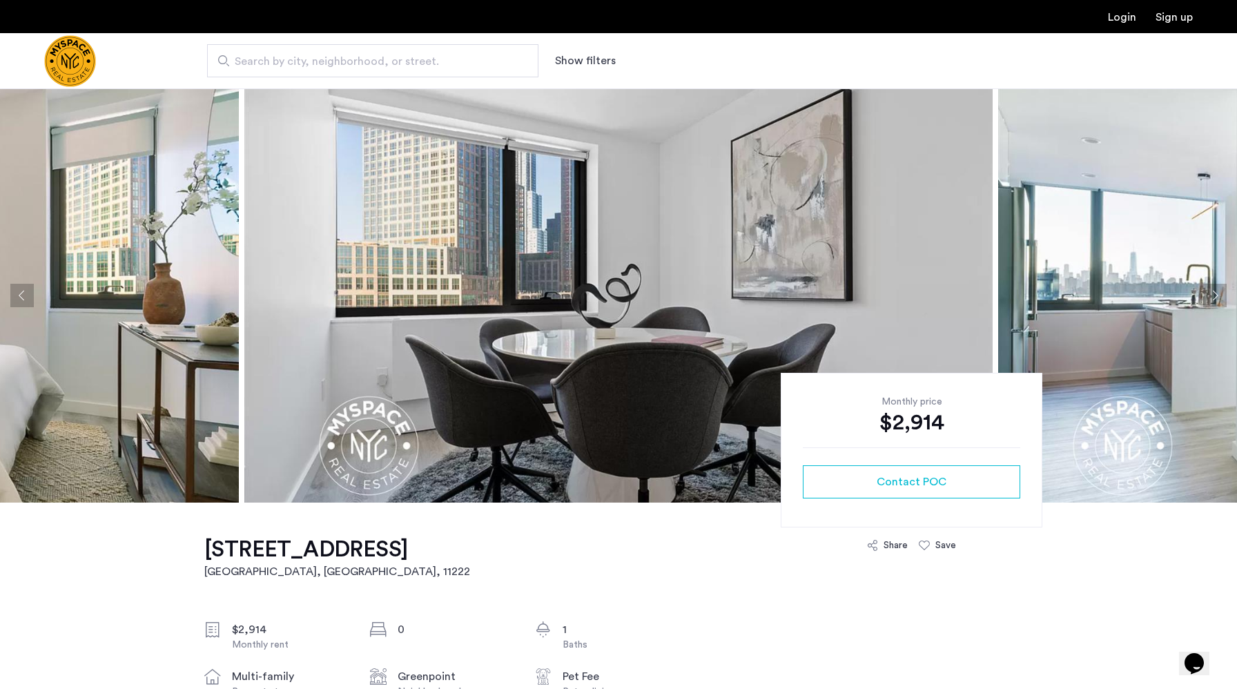
click at [1215, 290] on button "Next apartment" at bounding box center [1214, 295] width 23 height 23
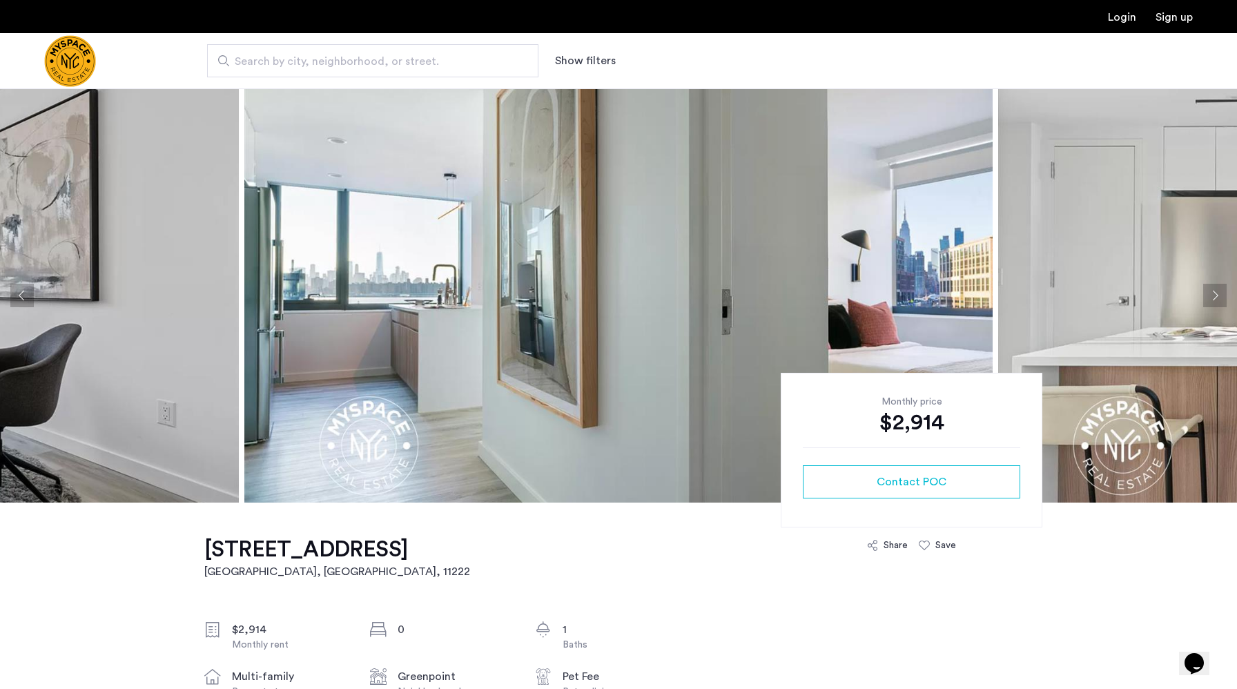
click at [1215, 290] on button "Next apartment" at bounding box center [1214, 295] width 23 height 23
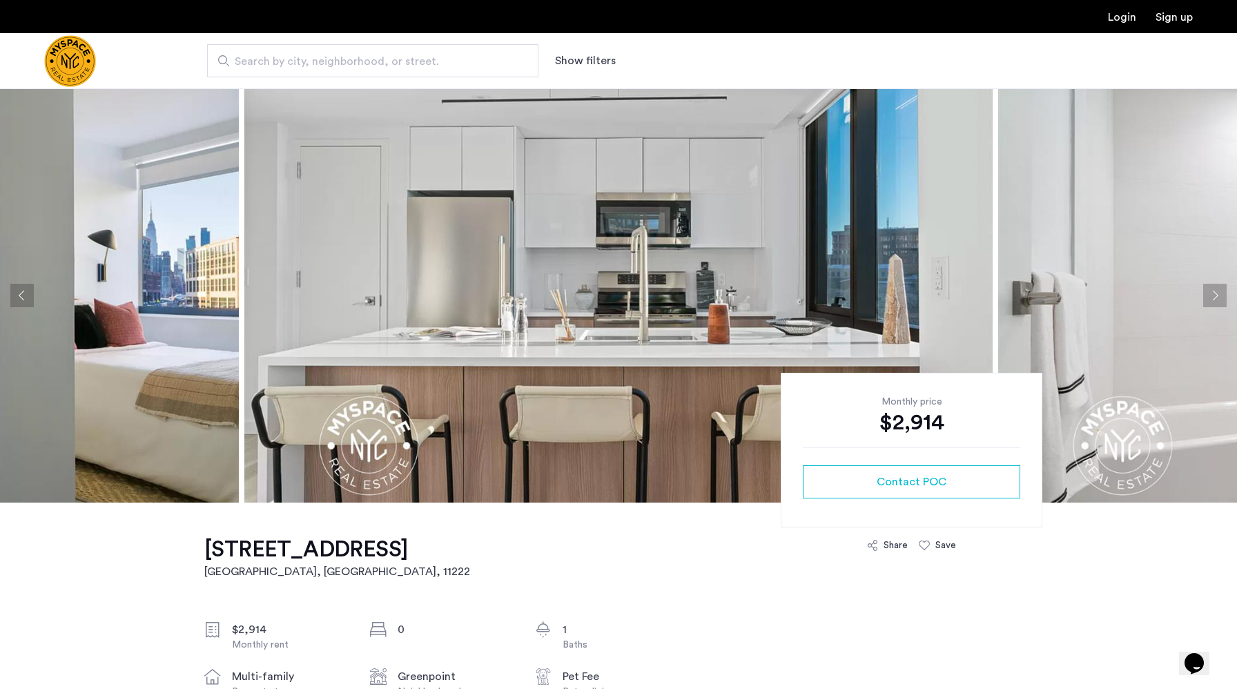
click at [1215, 290] on button "Next apartment" at bounding box center [1214, 295] width 23 height 23
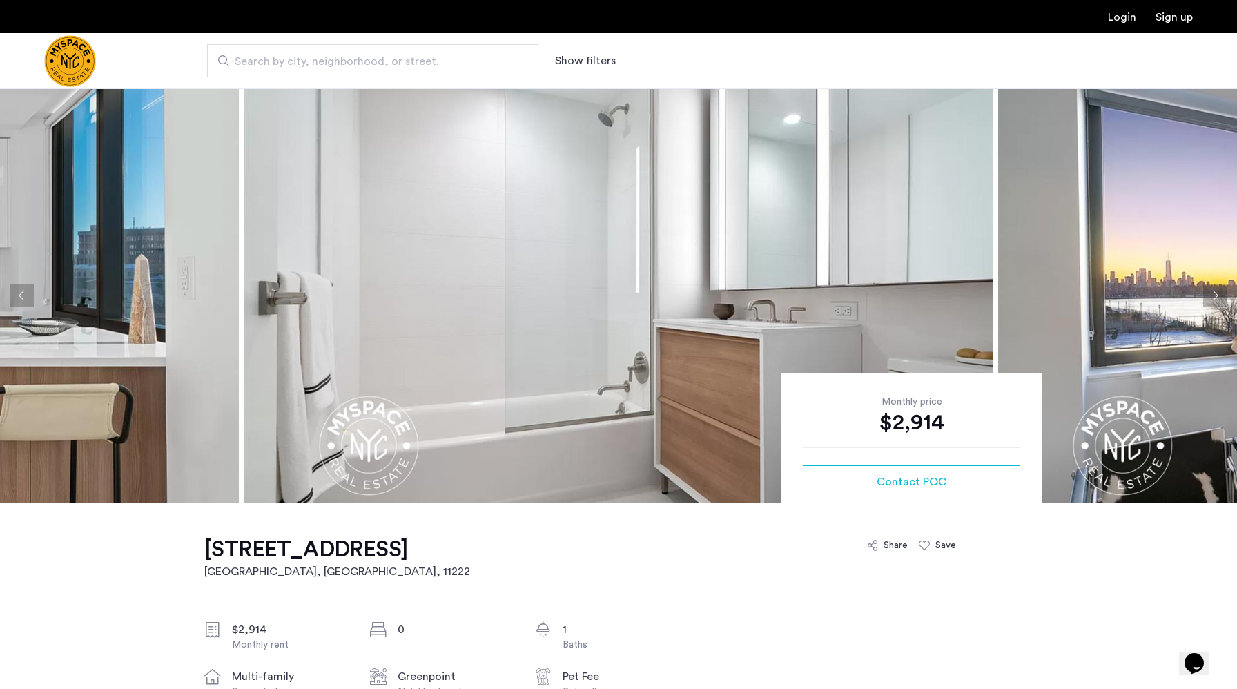
click at [1215, 290] on button "Next apartment" at bounding box center [1214, 295] width 23 height 23
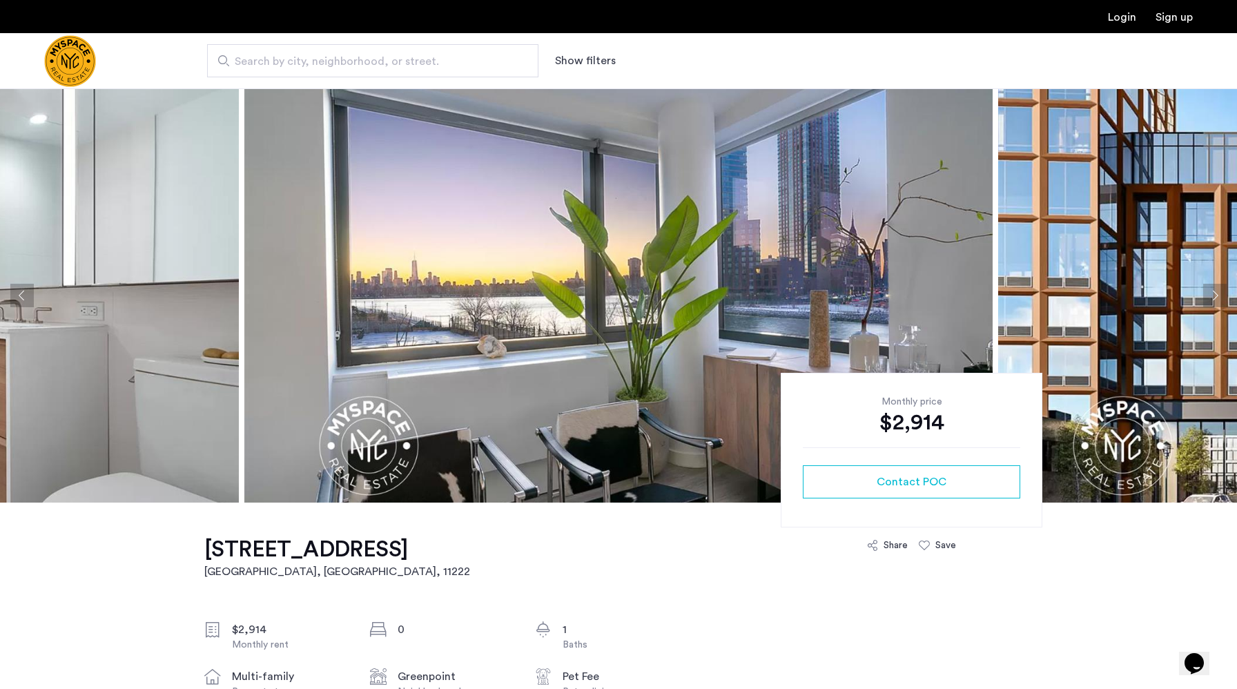
click at [1215, 290] on button "Next apartment" at bounding box center [1214, 295] width 23 height 23
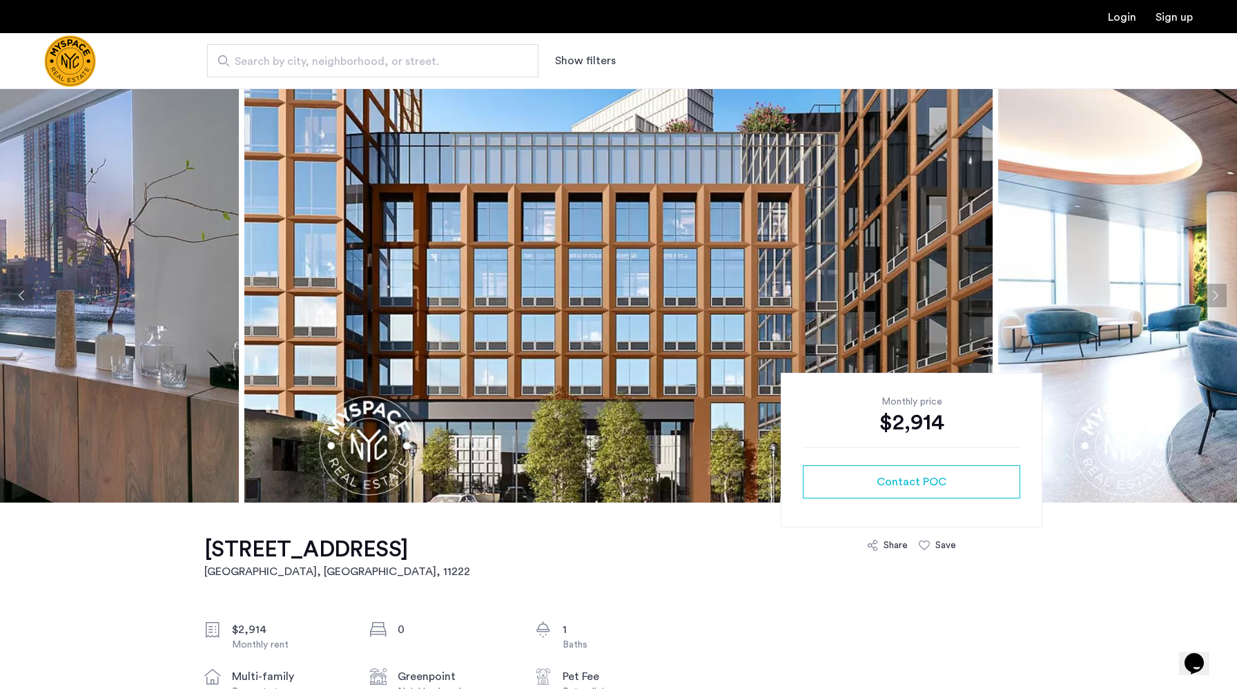
click at [1215, 290] on button "Next apartment" at bounding box center [1214, 295] width 23 height 23
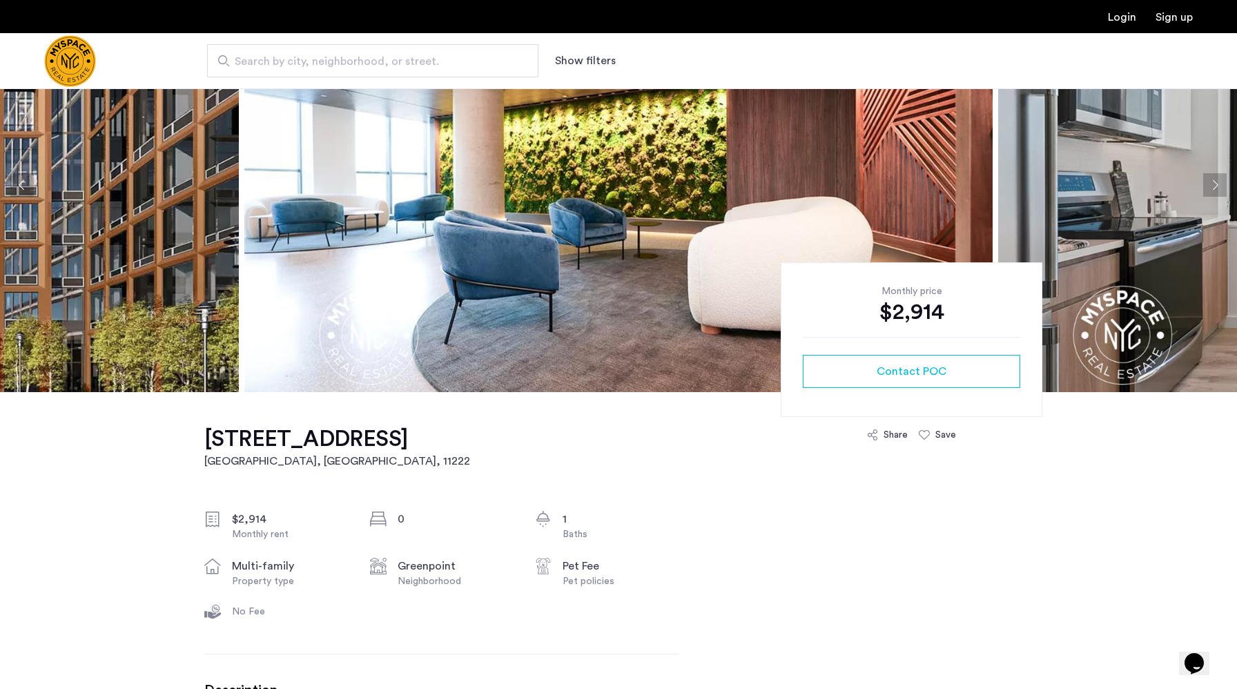
scroll to position [238, 0]
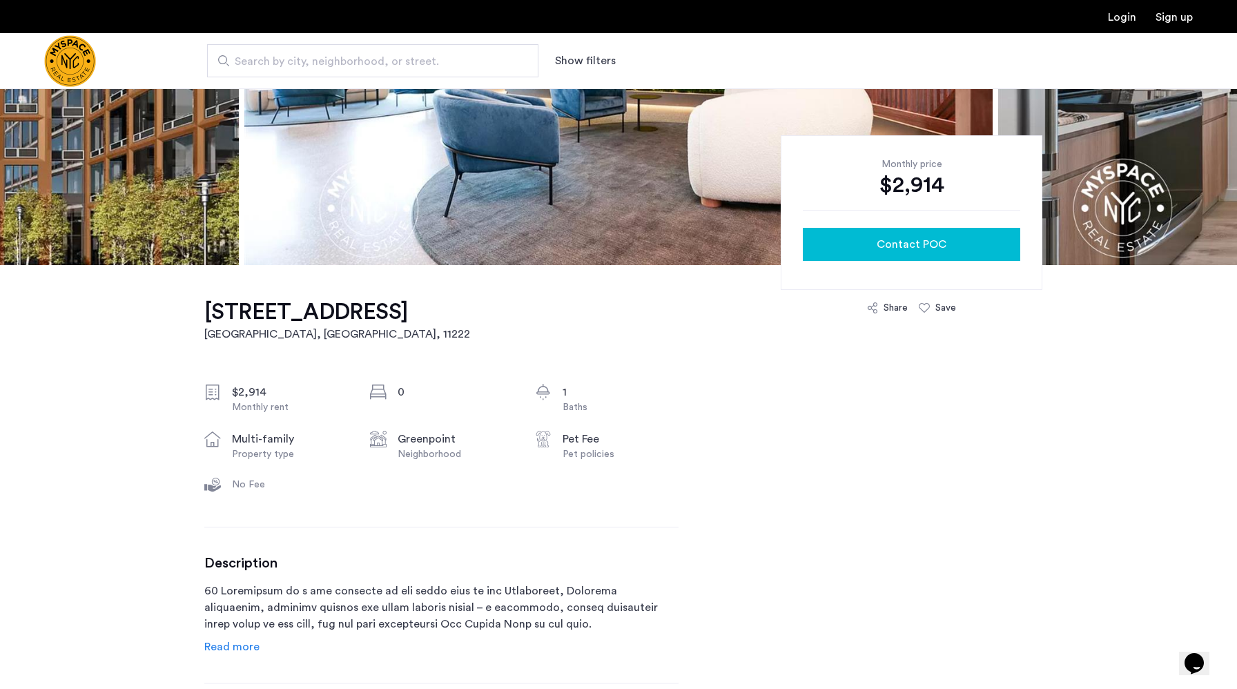
click at [875, 239] on div "Contact POC" at bounding box center [911, 244] width 195 height 17
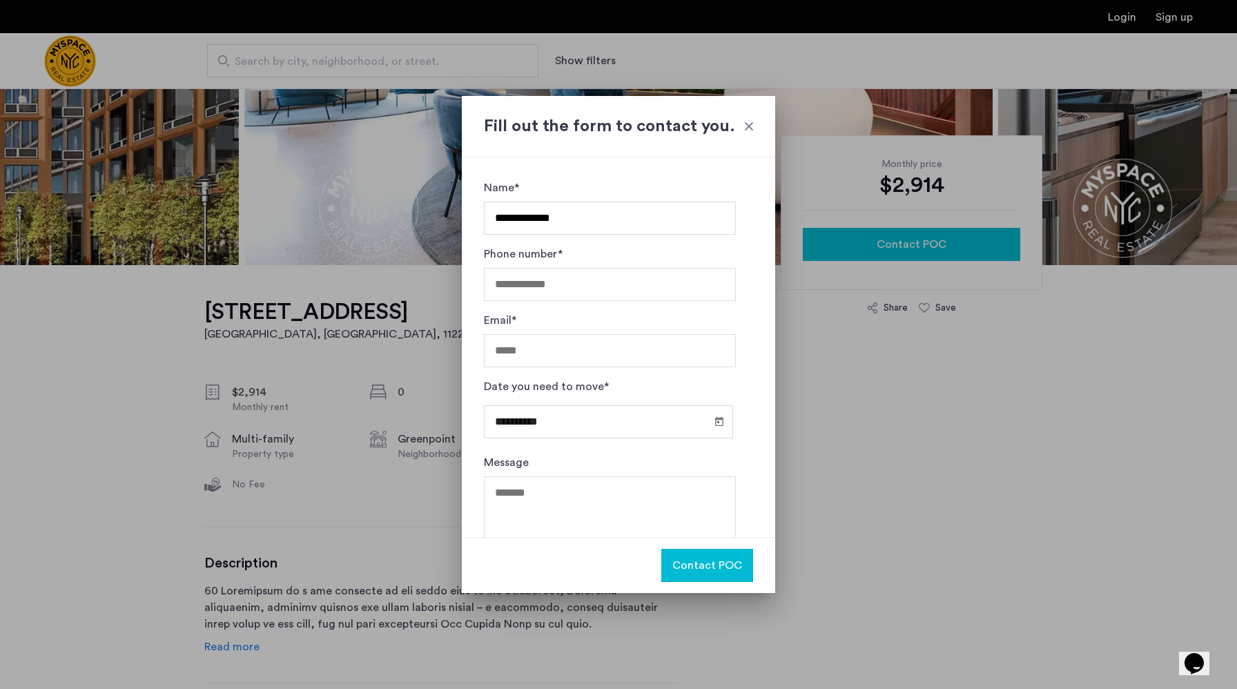
type input "**********"
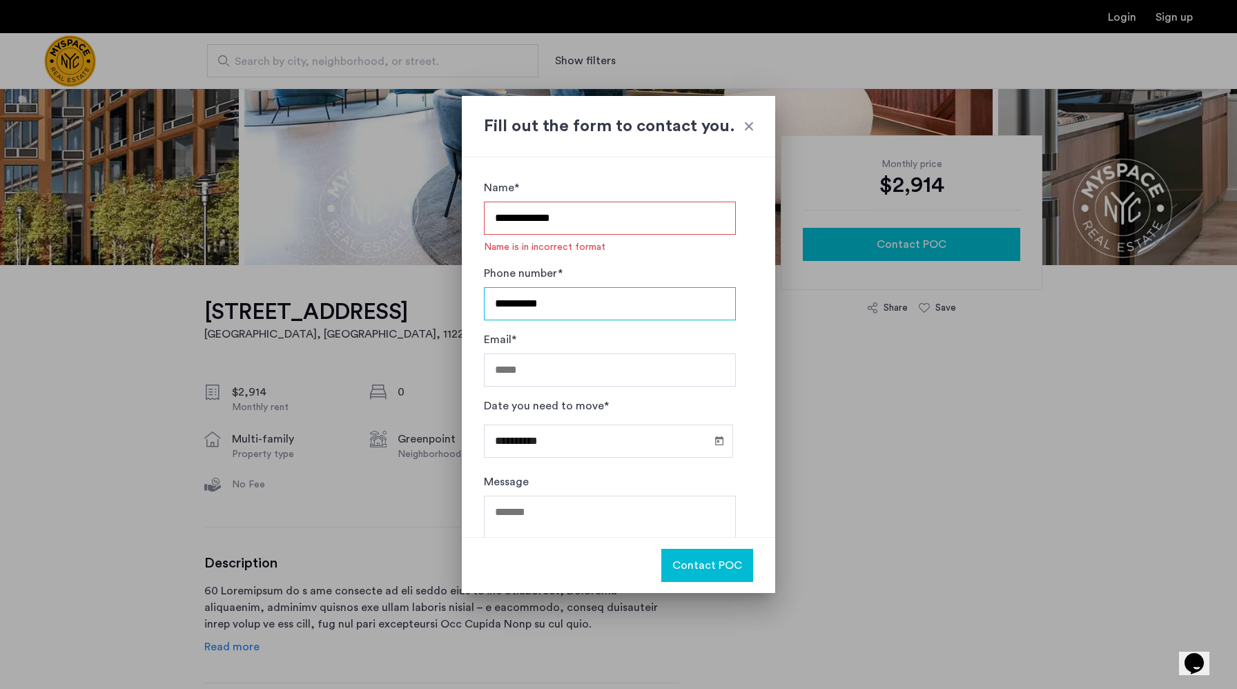
type input "**********"
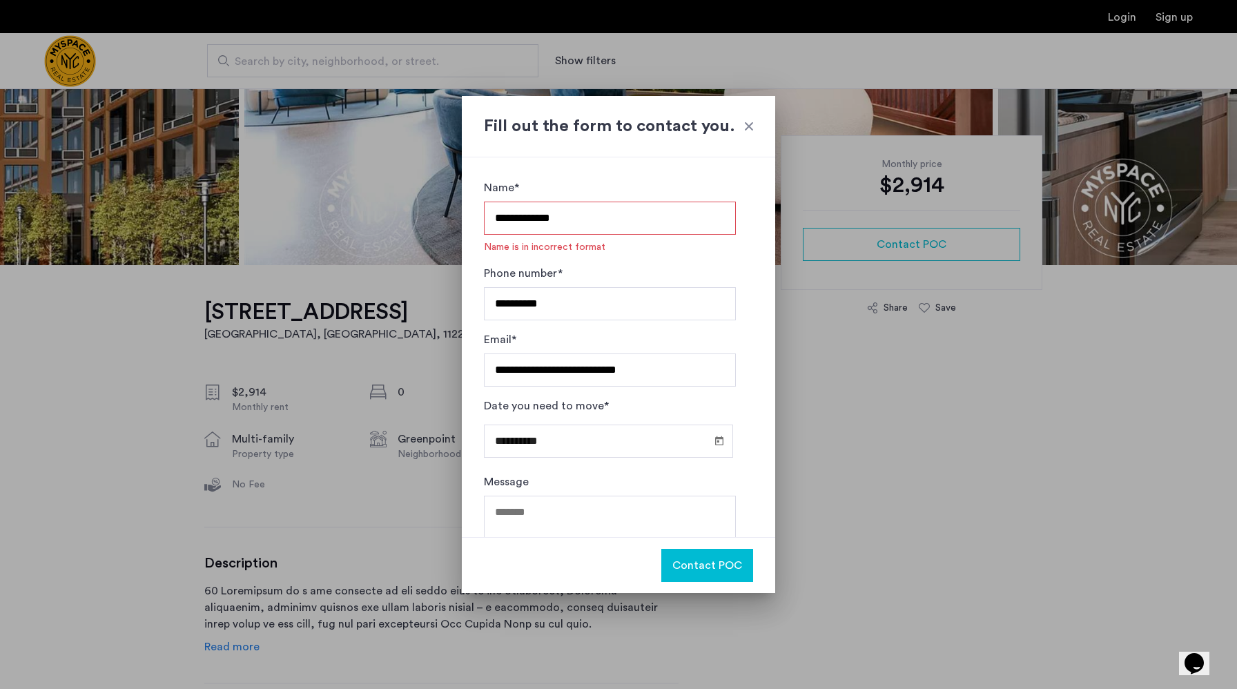
click at [730, 580] on button "Contact POC" at bounding box center [707, 565] width 92 height 33
click at [664, 217] on input "**********" at bounding box center [610, 218] width 252 height 33
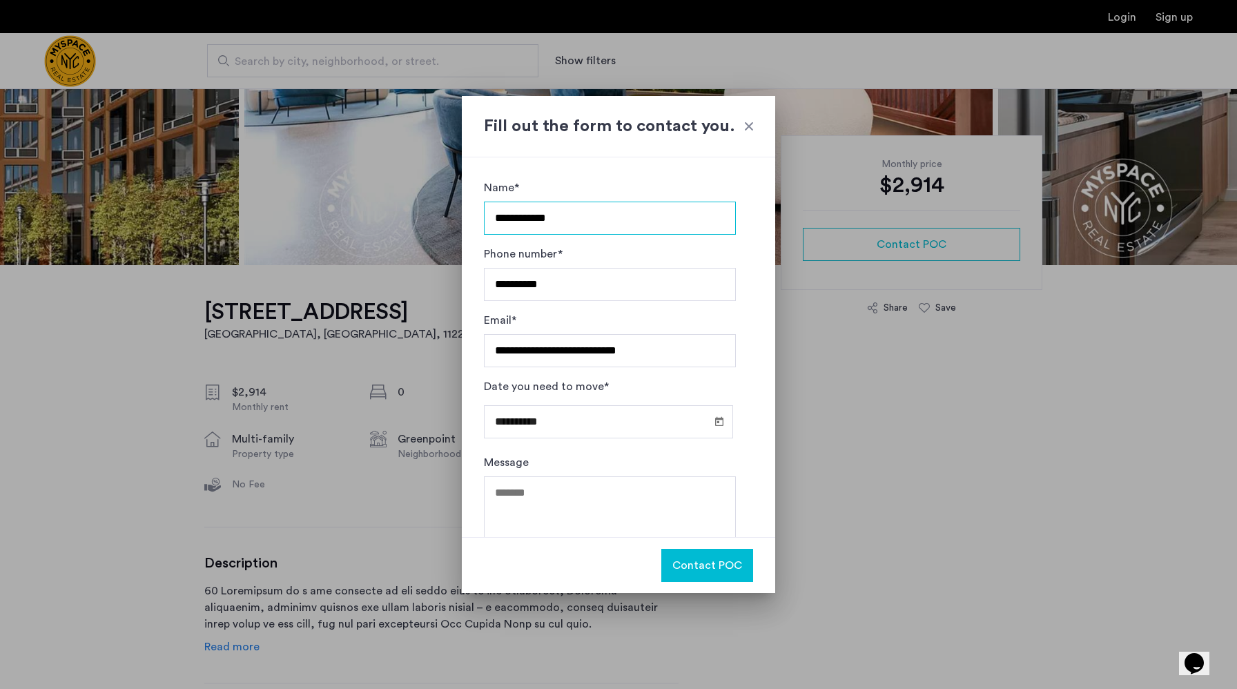
type input "**********"
click at [705, 577] on button "Contact POC" at bounding box center [707, 565] width 92 height 33
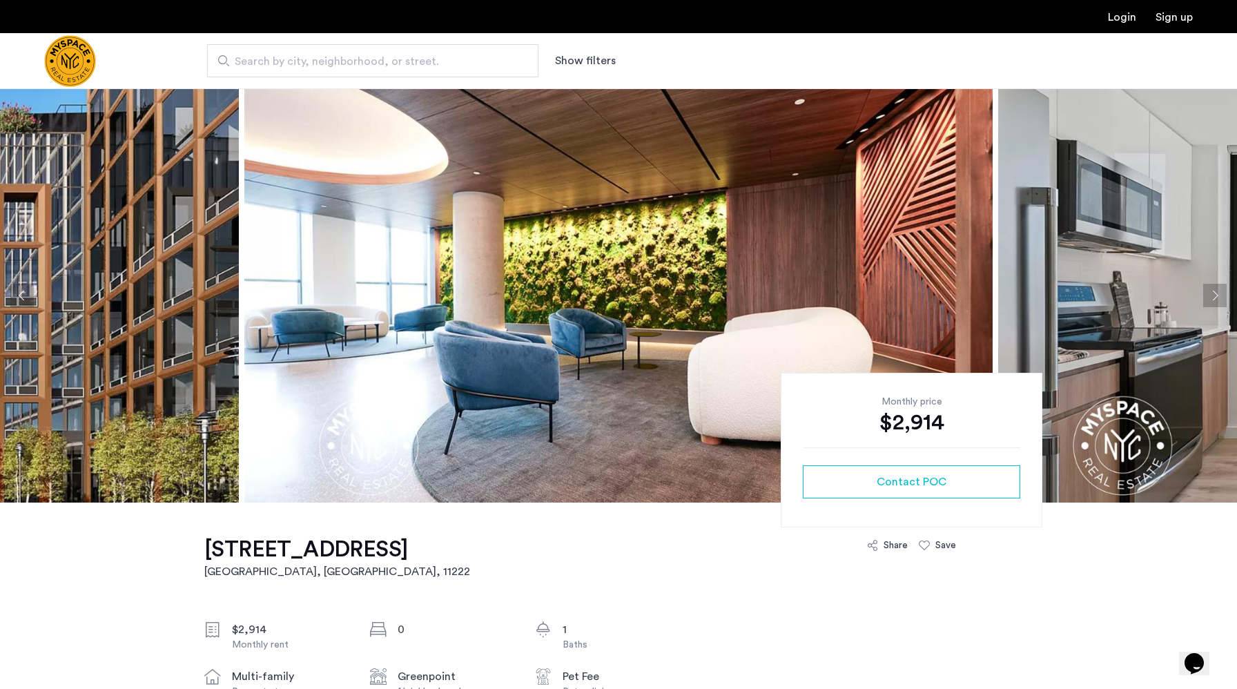
click at [1212, 297] on button "Next apartment" at bounding box center [1214, 295] width 23 height 23
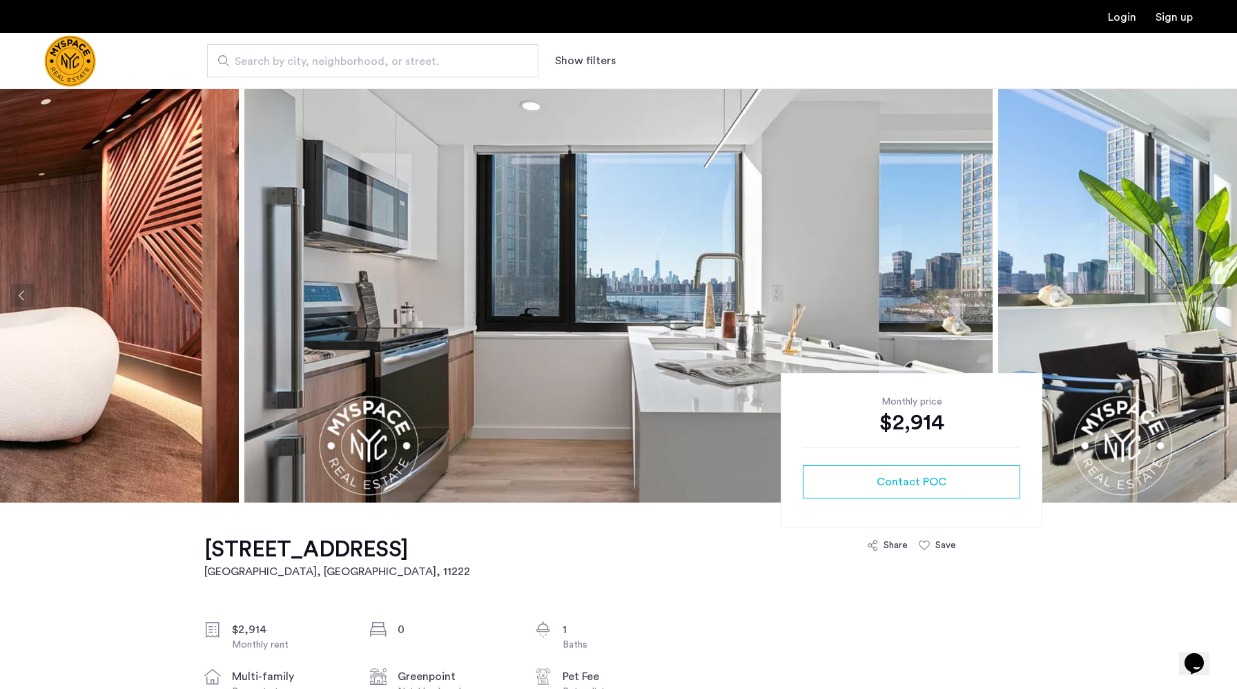
click at [1212, 297] on button "Next apartment" at bounding box center [1214, 295] width 23 height 23
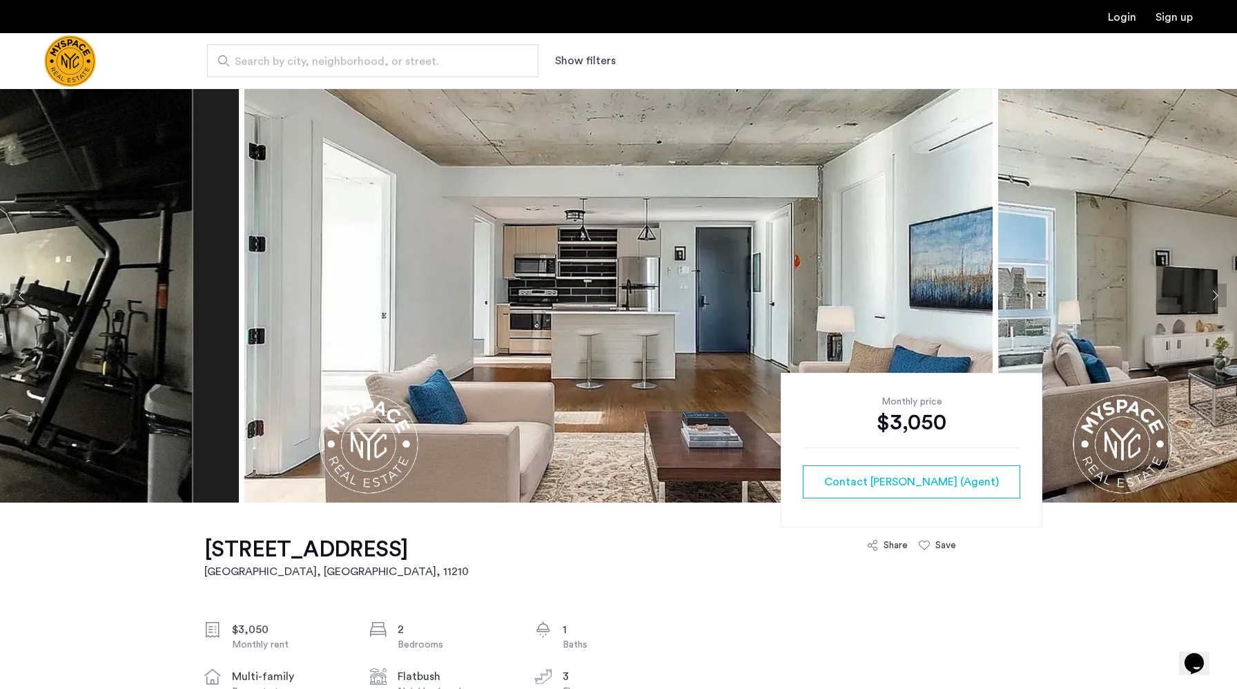
click at [14, 291] on button "Previous apartment" at bounding box center [21, 295] width 23 height 23
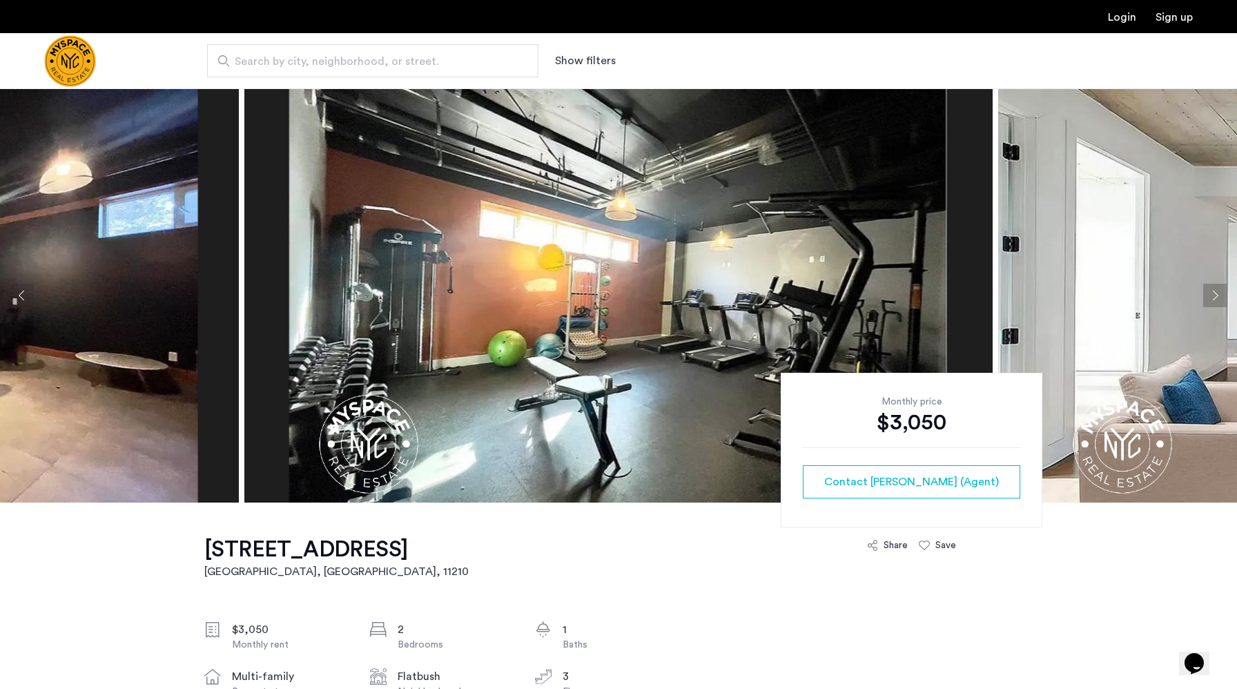
click at [17, 291] on button "Previous apartment" at bounding box center [21, 295] width 23 height 23
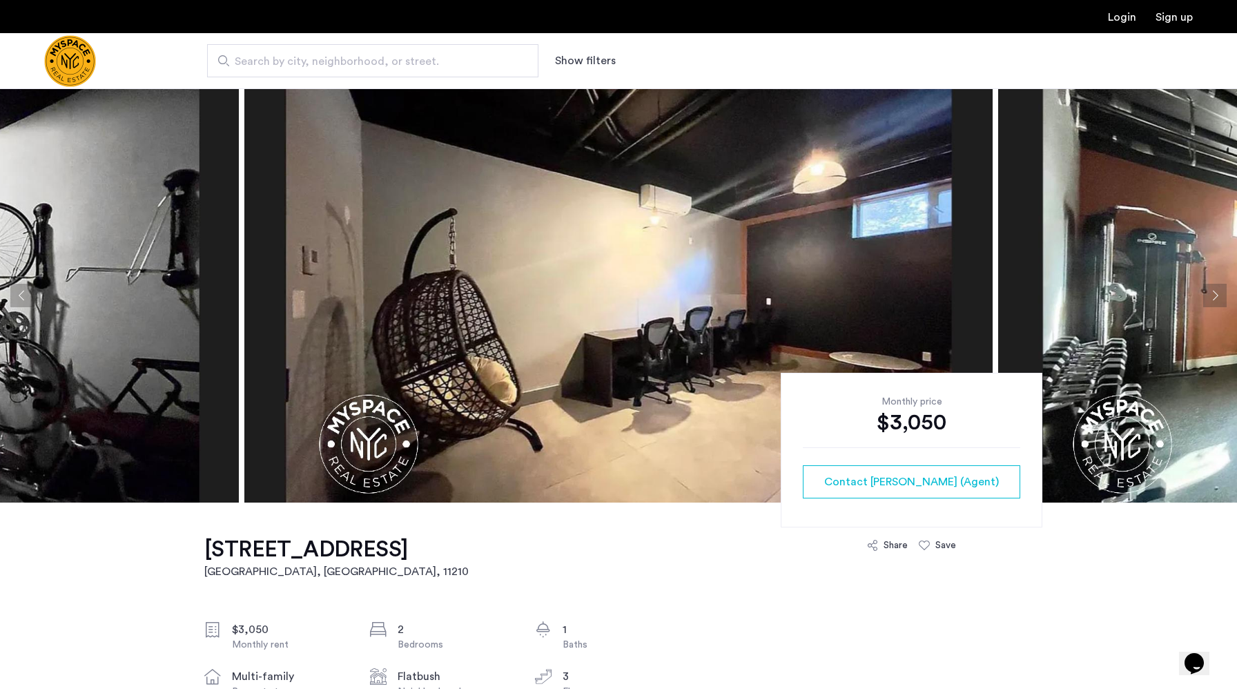
click at [17, 291] on button "Previous apartment" at bounding box center [21, 295] width 23 height 23
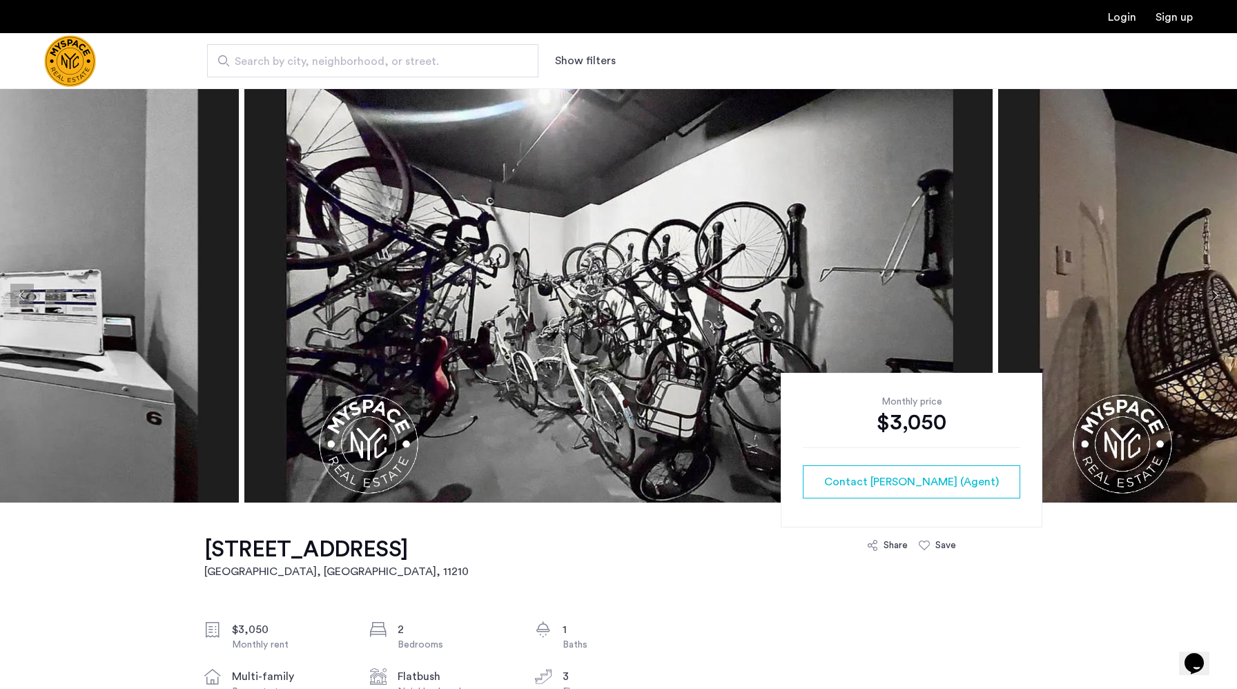
click at [17, 291] on button "Previous apartment" at bounding box center [21, 295] width 23 height 23
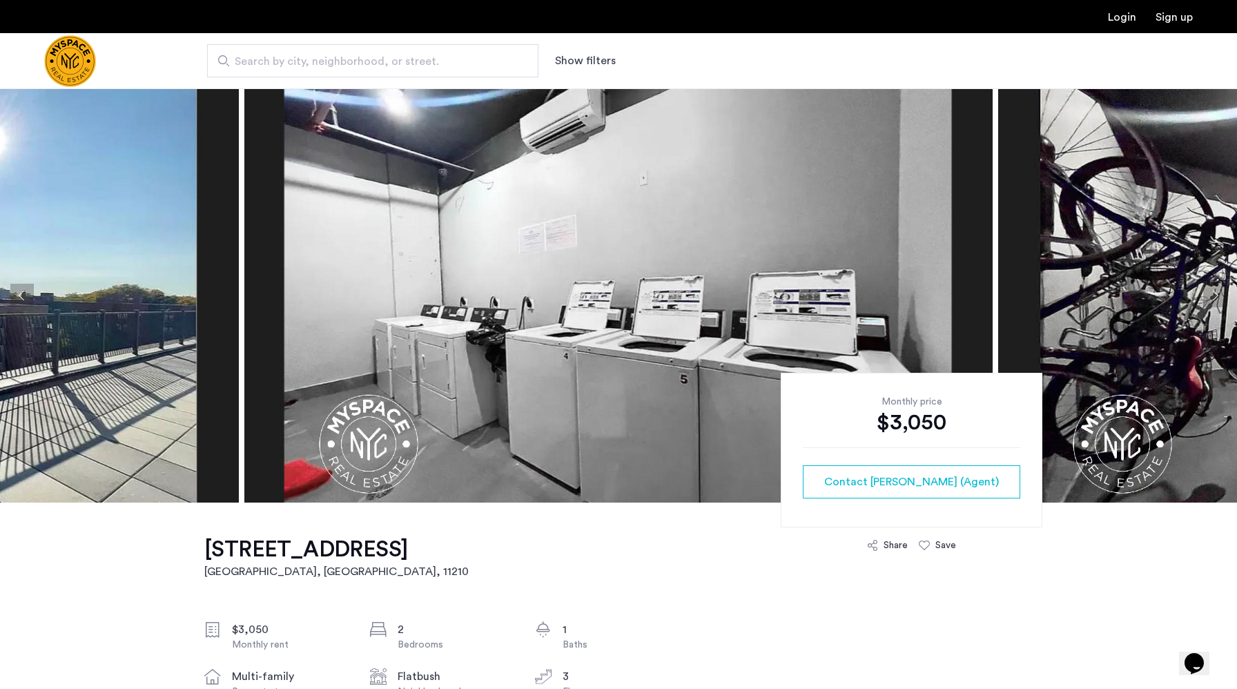
click at [17, 291] on button "Previous apartment" at bounding box center [21, 295] width 23 height 23
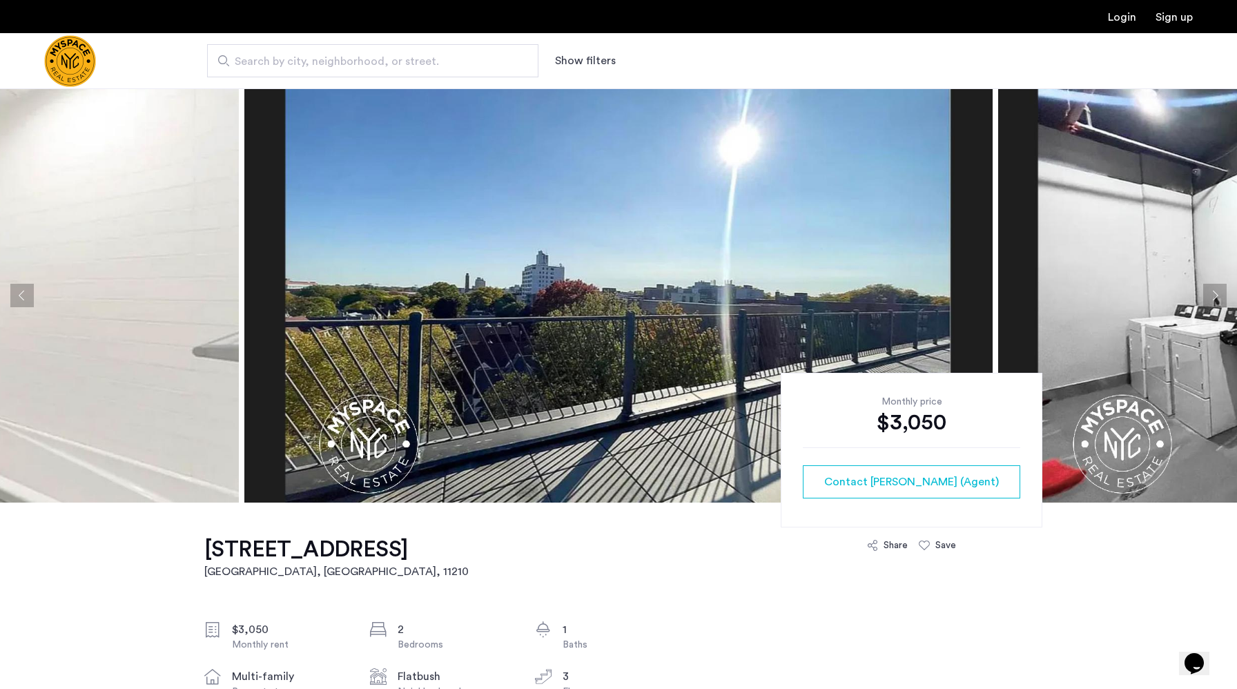
click at [17, 291] on button "Previous apartment" at bounding box center [21, 295] width 23 height 23
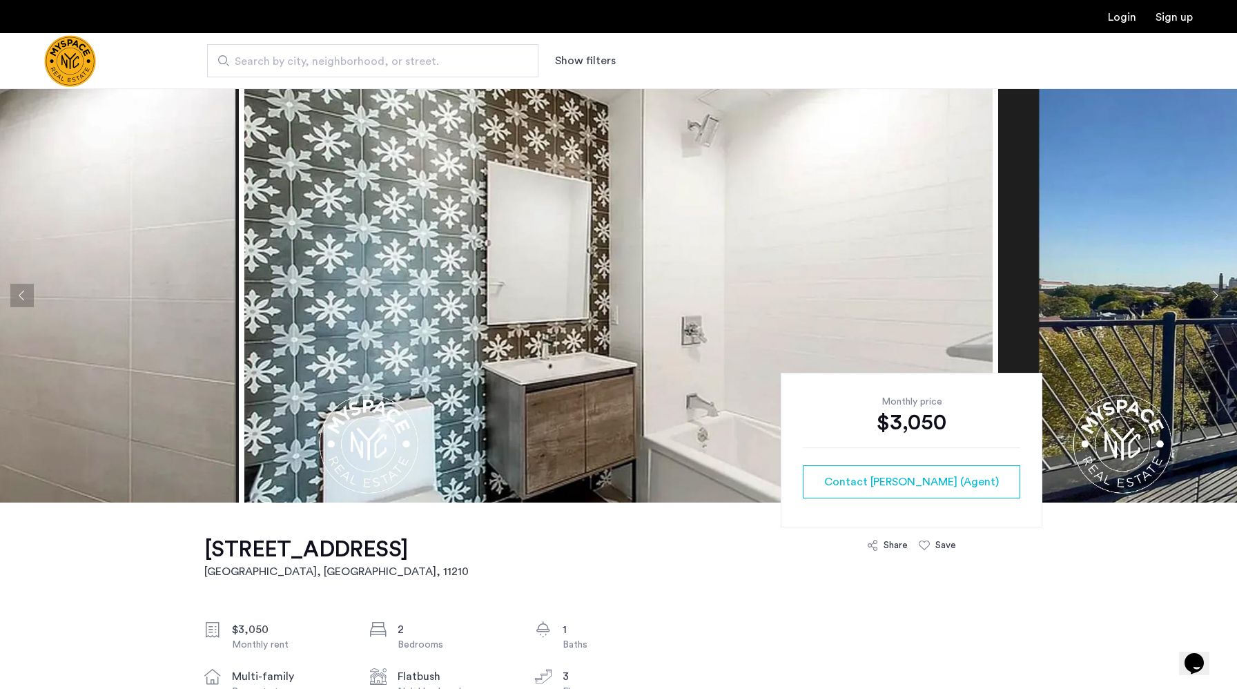
click at [17, 291] on button "Previous apartment" at bounding box center [21, 295] width 23 height 23
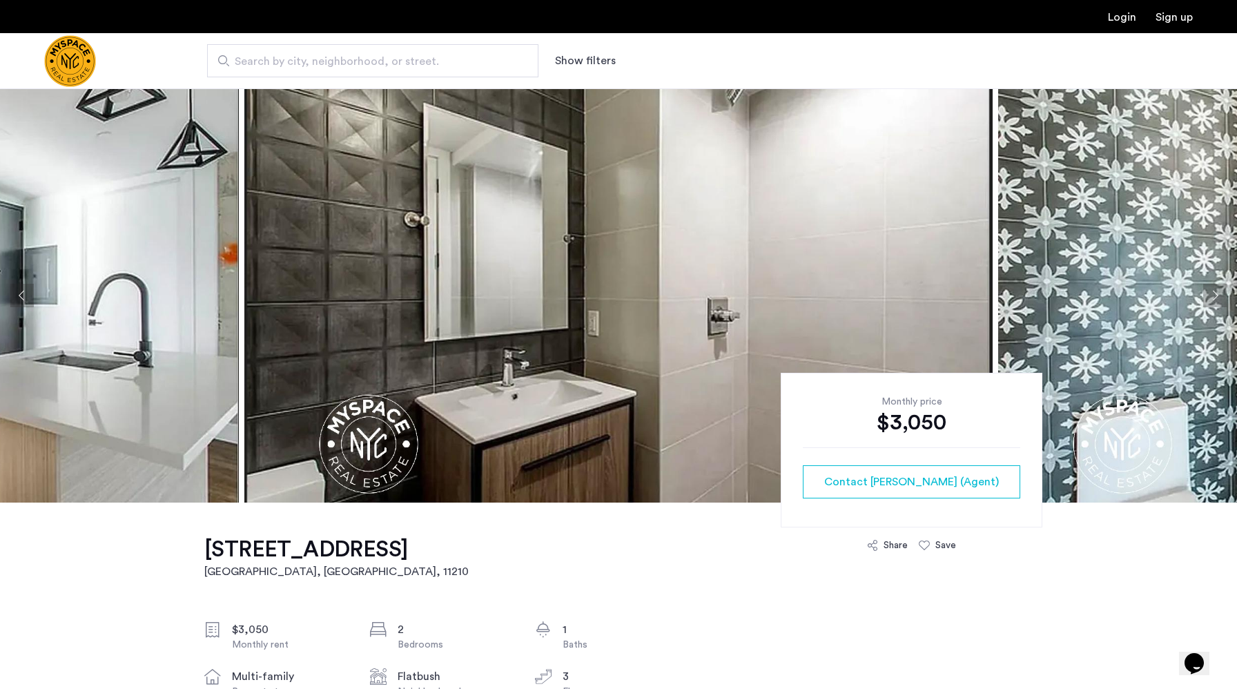
click at [30, 300] on button "Previous apartment" at bounding box center [21, 295] width 23 height 23
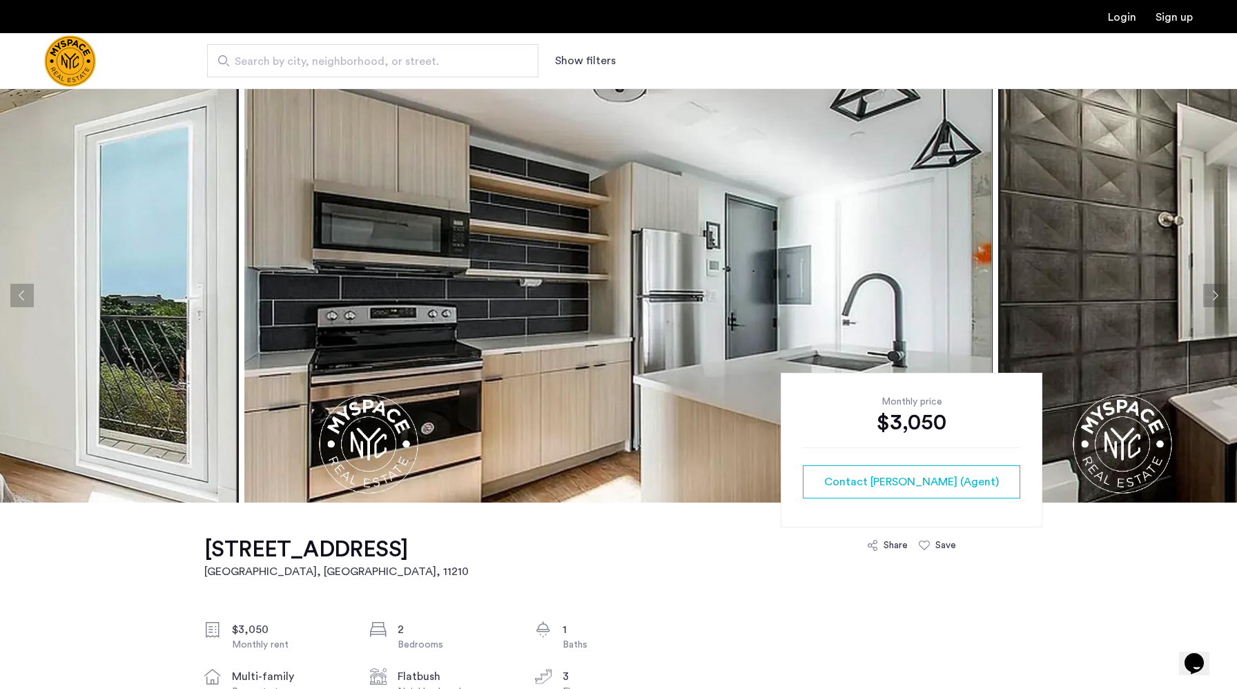
click at [30, 300] on button "Previous apartment" at bounding box center [21, 295] width 23 height 23
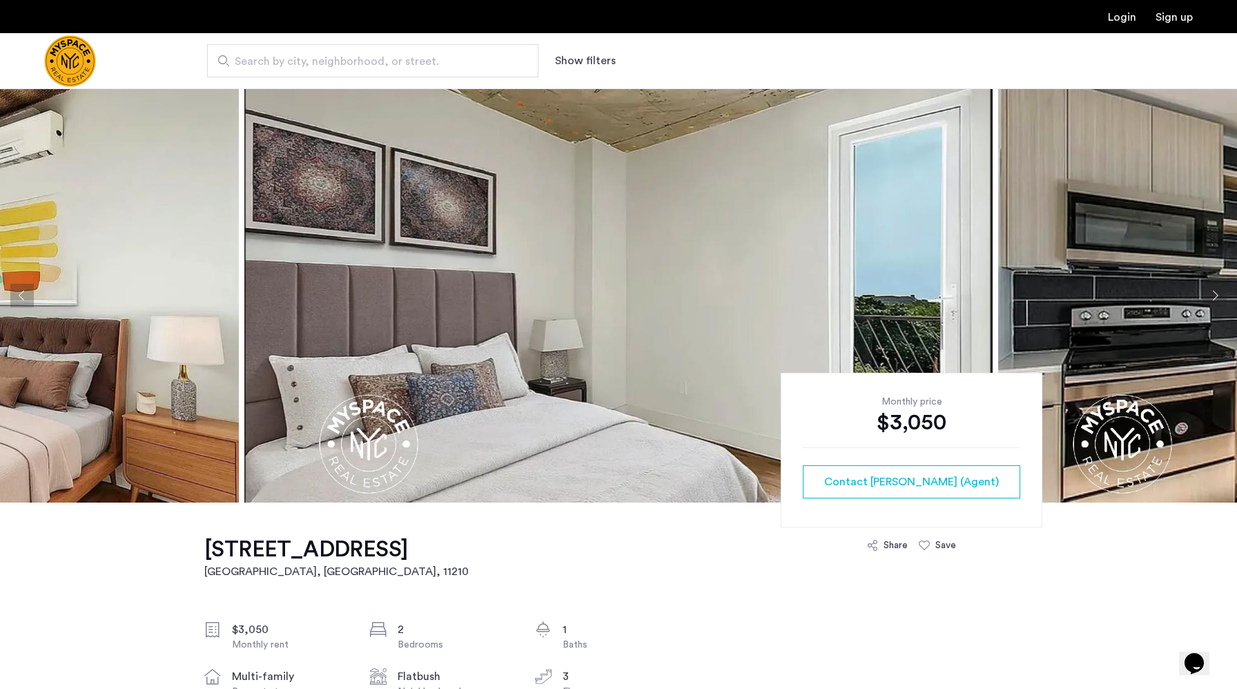
click at [30, 300] on button "Previous apartment" at bounding box center [21, 295] width 23 height 23
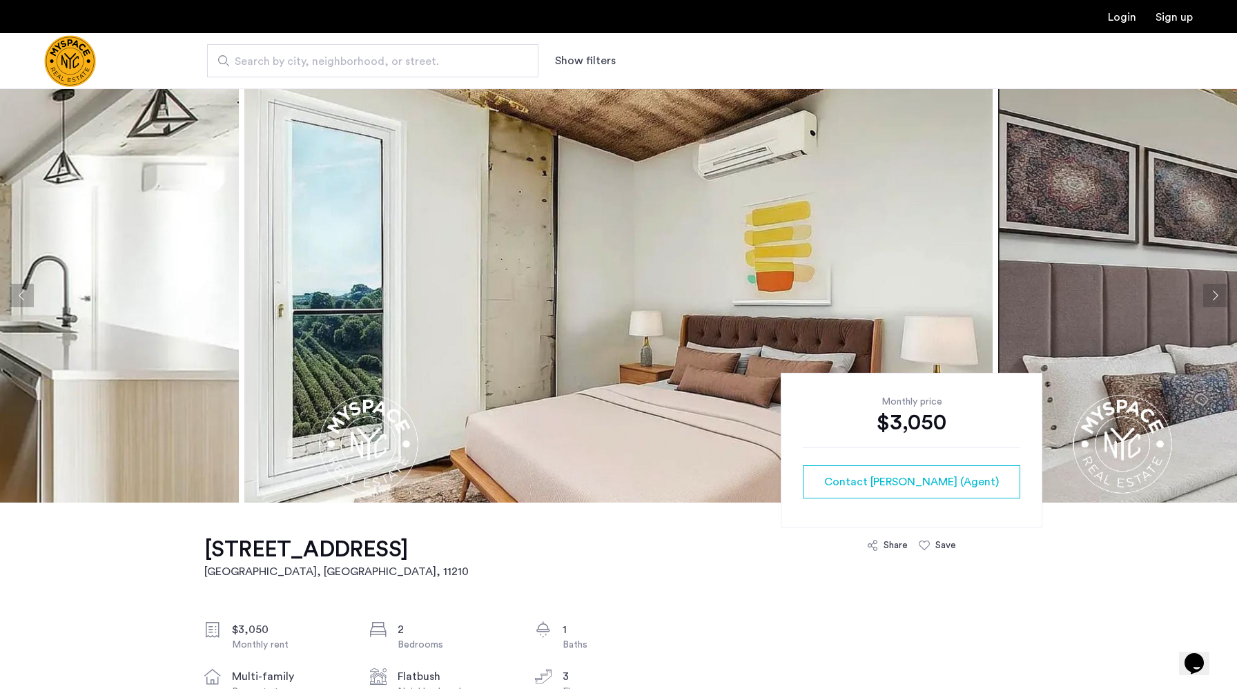
click at [30, 300] on button "Previous apartment" at bounding box center [21, 295] width 23 height 23
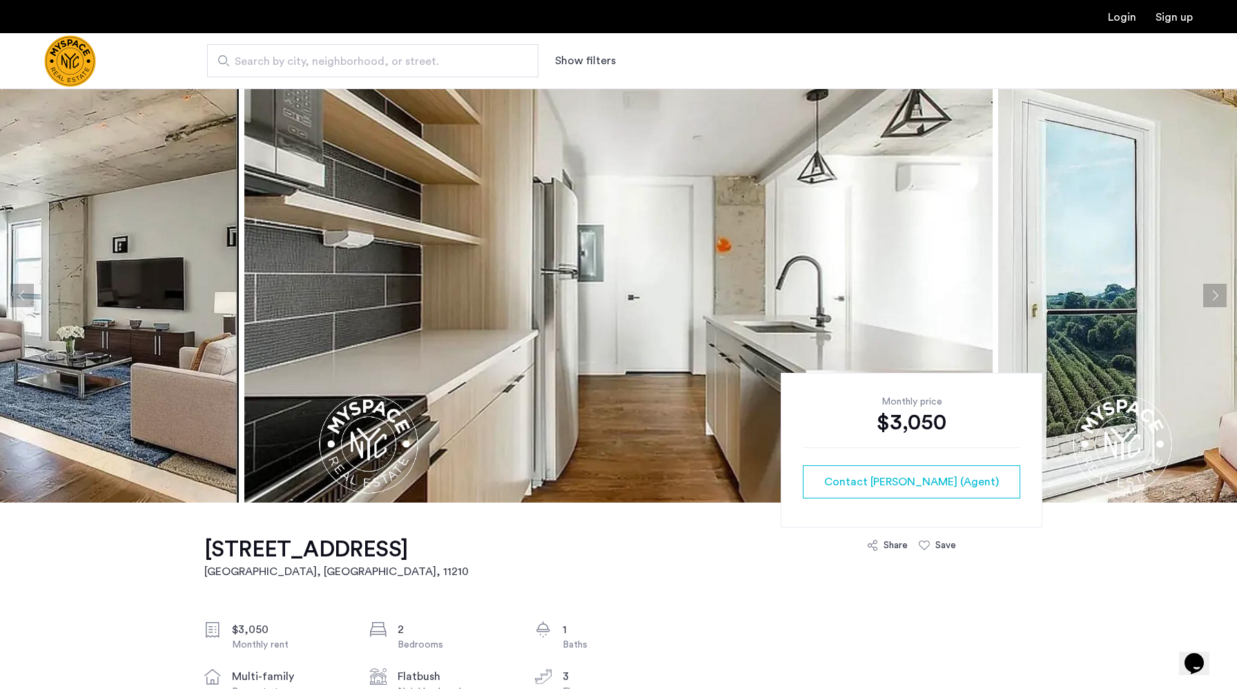
click at [30, 300] on button "Previous apartment" at bounding box center [21, 295] width 23 height 23
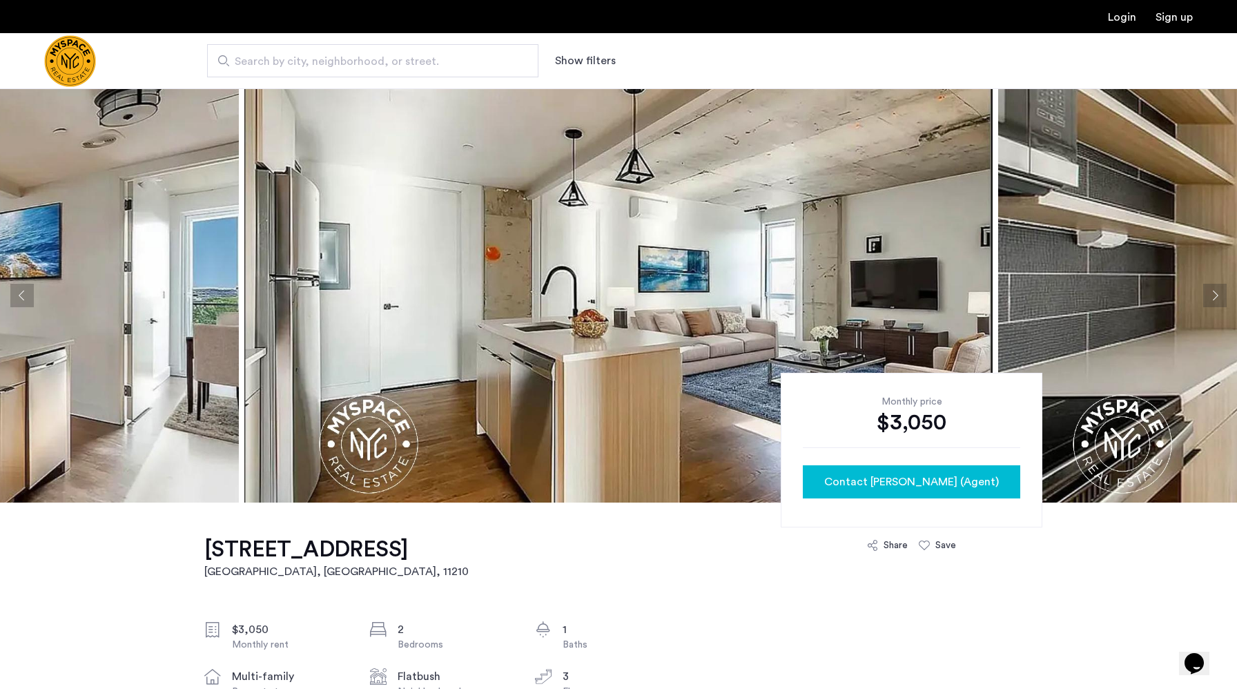
click at [880, 474] on span "Contact Kevin (Agent)" at bounding box center [911, 482] width 175 height 17
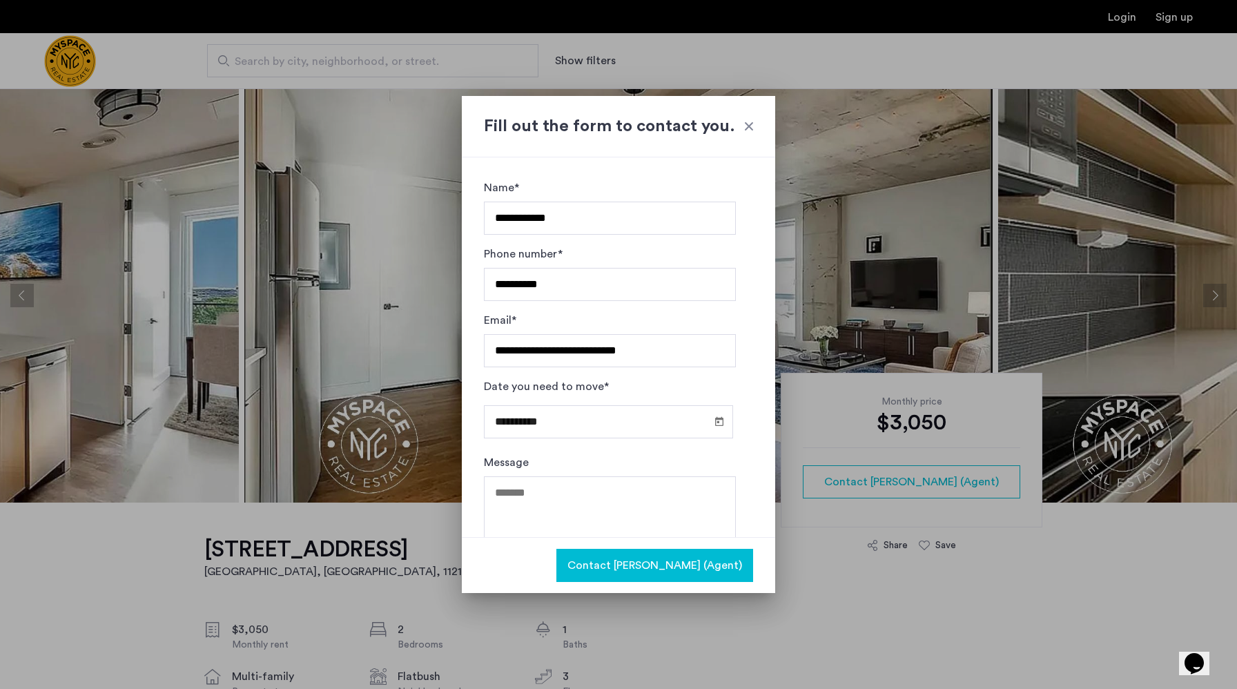
click at [700, 579] on button "Contact Kevin (Agent)" at bounding box center [655, 565] width 197 height 33
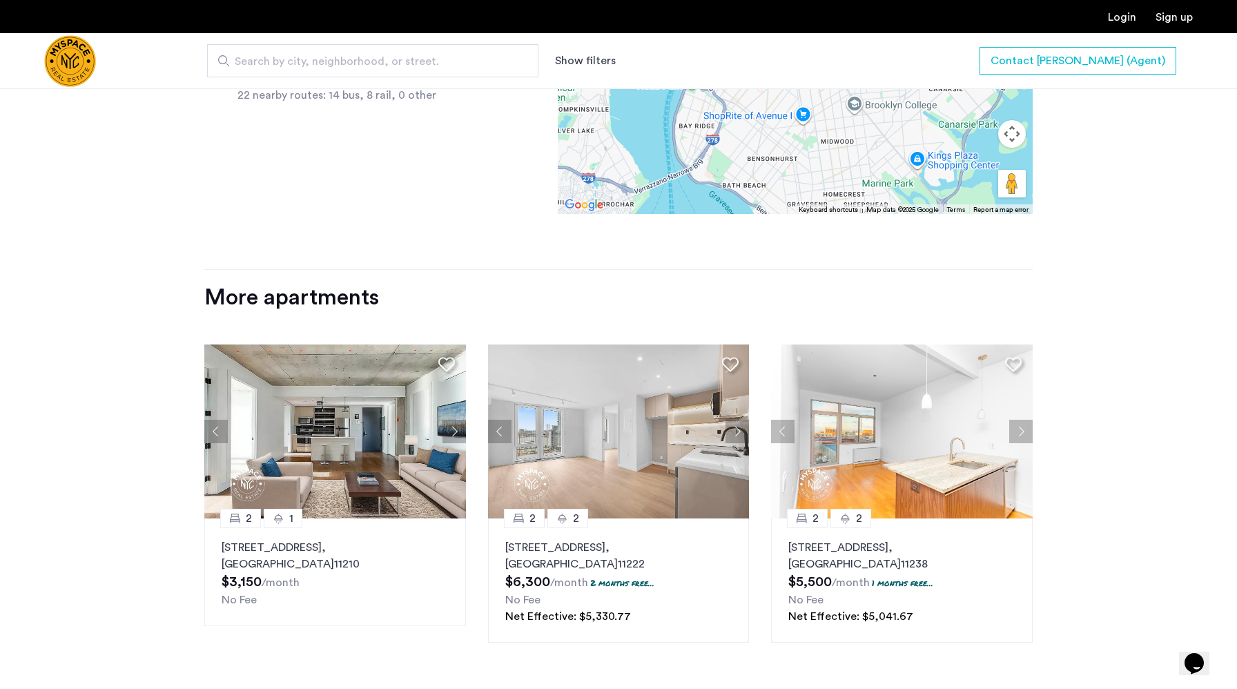
scroll to position [1578, 0]
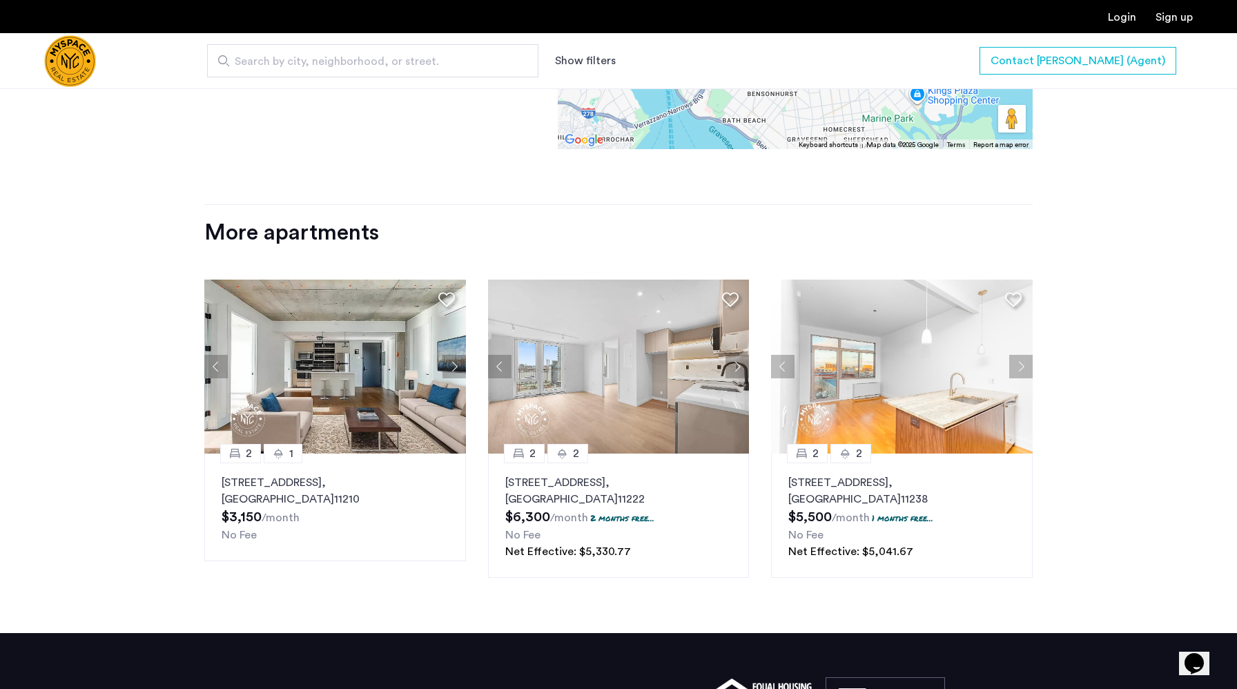
click at [447, 362] on button "Next apartment" at bounding box center [454, 366] width 23 height 23
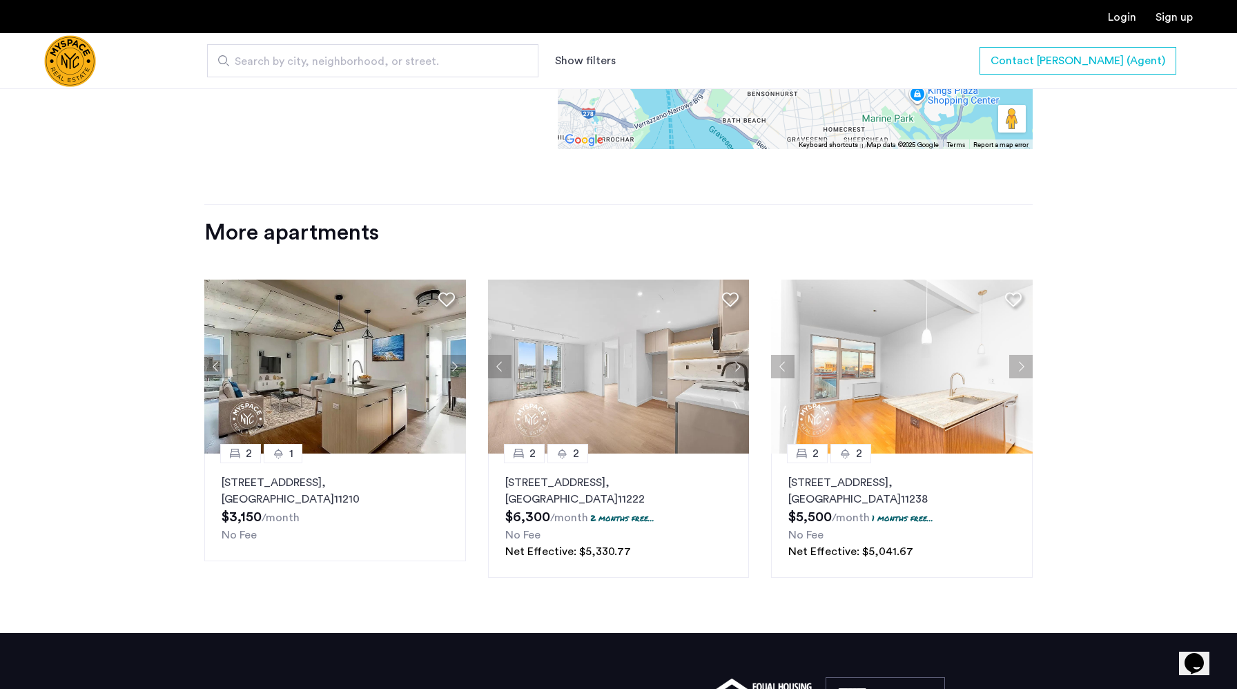
click at [454, 364] on button "Next apartment" at bounding box center [454, 366] width 23 height 23
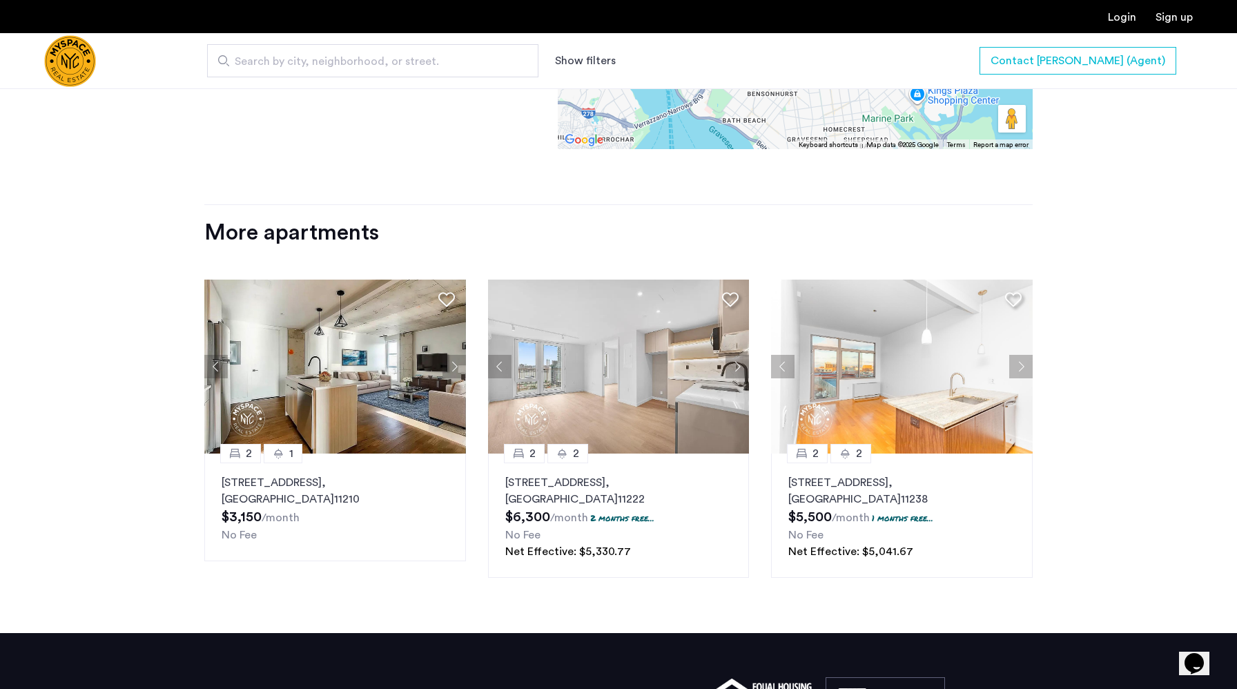
click at [454, 364] on button "Next apartment" at bounding box center [454, 366] width 23 height 23
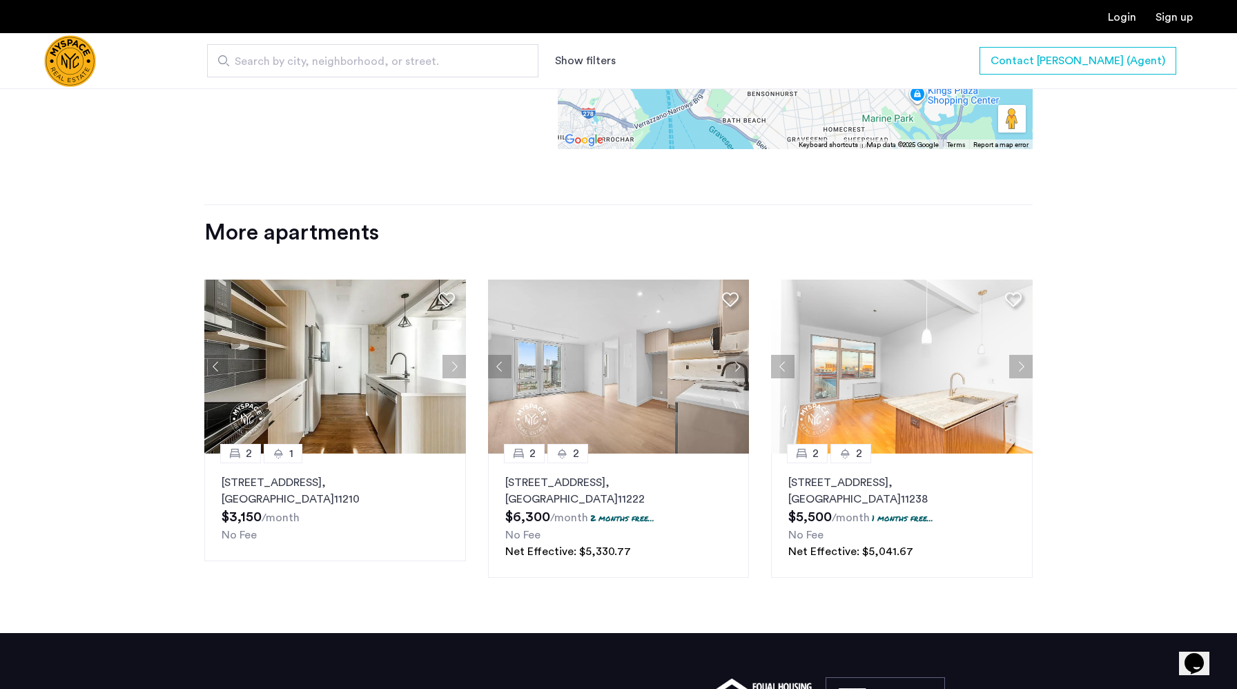
drag, startPoint x: 313, startPoint y: 518, endPoint x: 688, endPoint y: 7, distance: 634.1
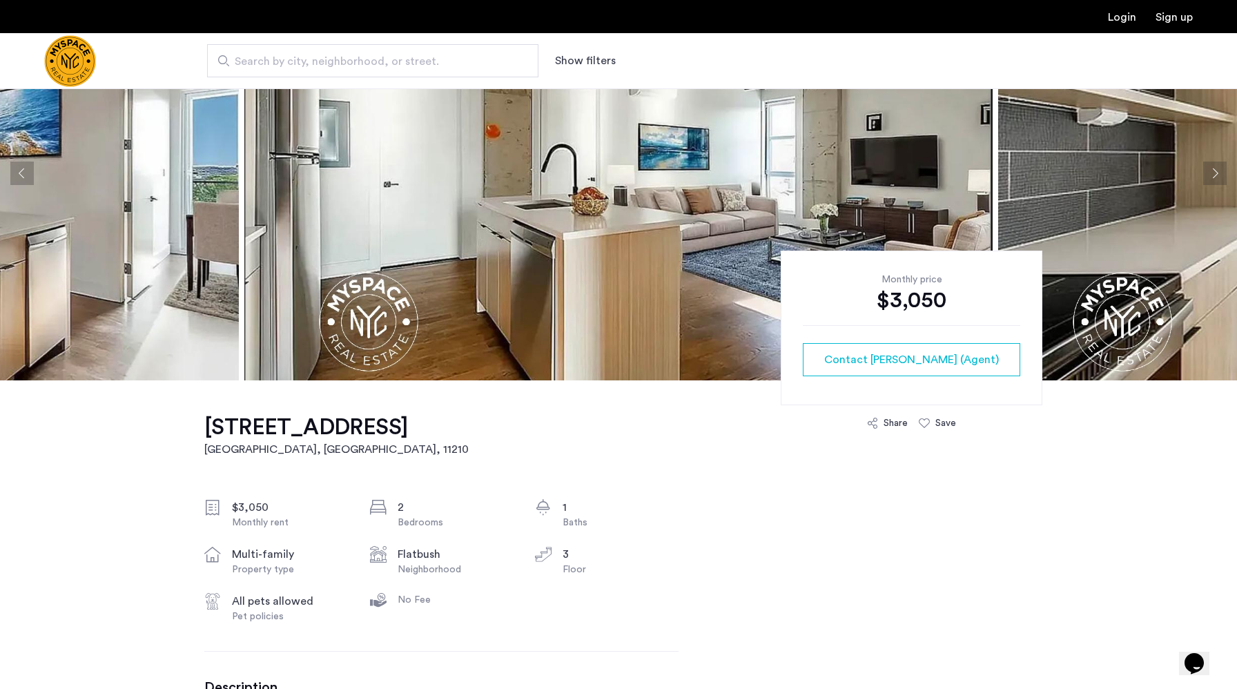
scroll to position [0, 0]
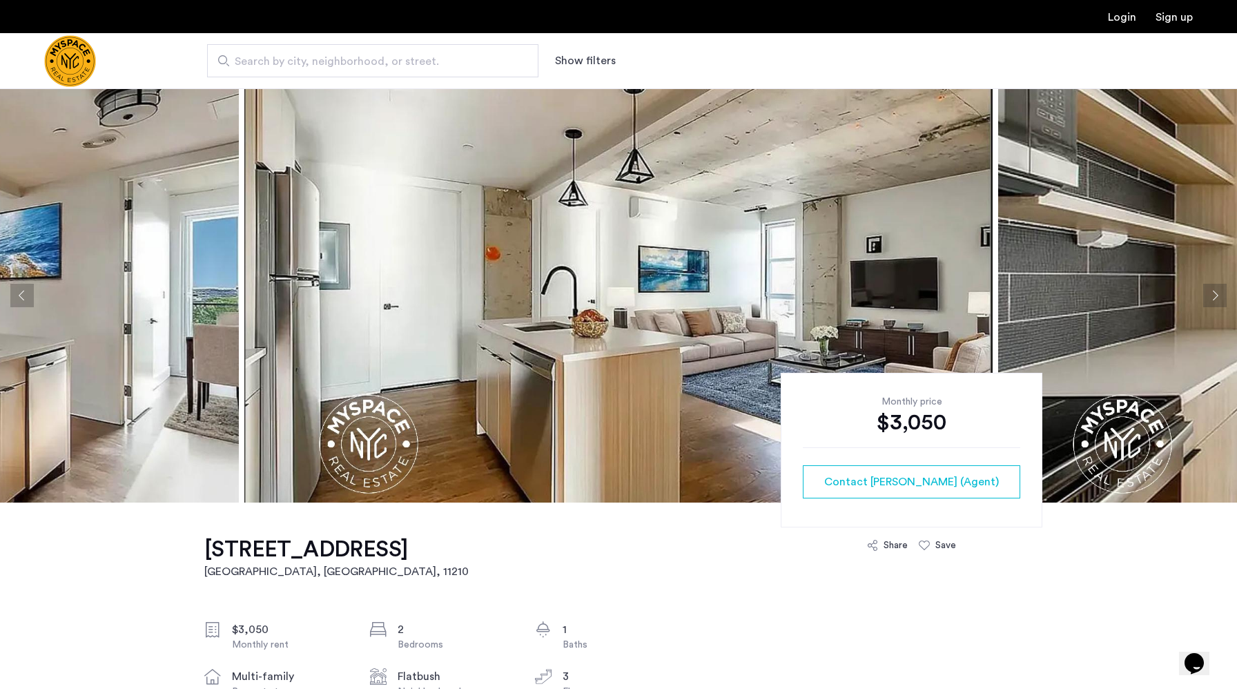
click at [231, 552] on h1 "2021 Farragut Road, Unit 3C" at bounding box center [336, 550] width 264 height 28
drag, startPoint x: 483, startPoint y: 554, endPoint x: 181, endPoint y: 557, distance: 302.4
copy link "2021 Farragut Road, Unit 3C Brooklyn, NY , 11210"
click at [76, 65] on img "Cazamio Logo" at bounding box center [70, 61] width 52 height 52
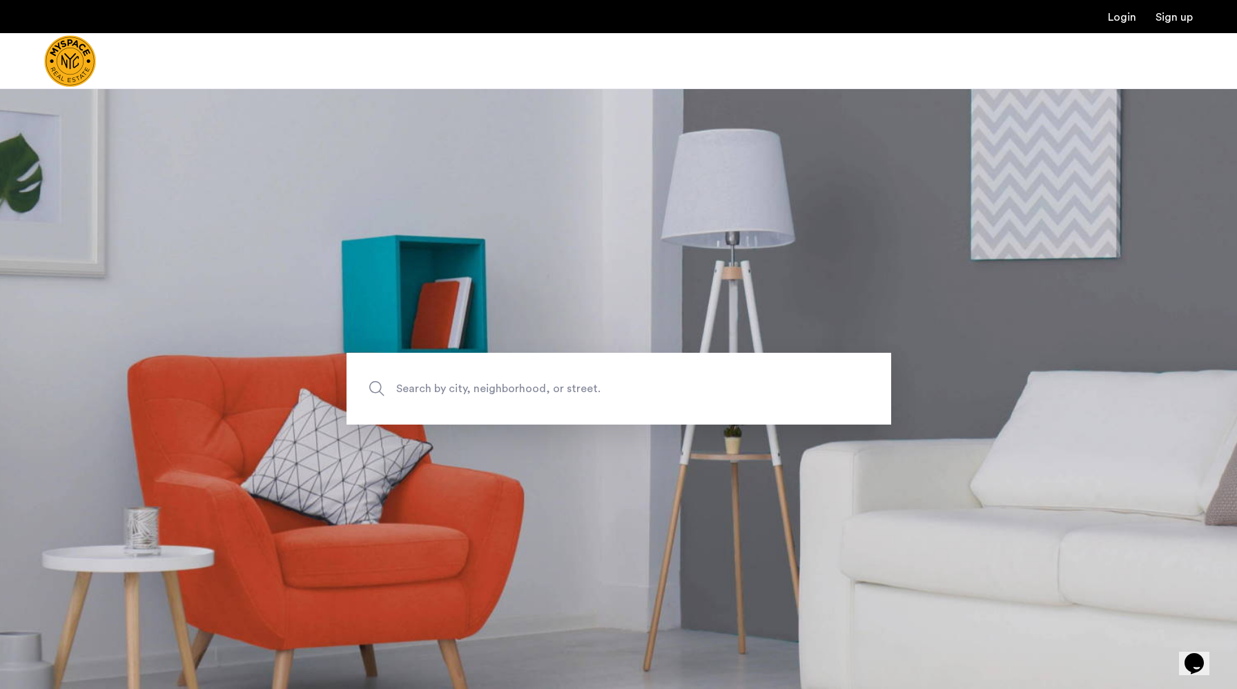
click at [489, 391] on span "Search by city, neighborhood, or street." at bounding box center [586, 389] width 381 height 19
click at [489, 391] on input "Search by city, neighborhood, or street." at bounding box center [619, 389] width 545 height 72
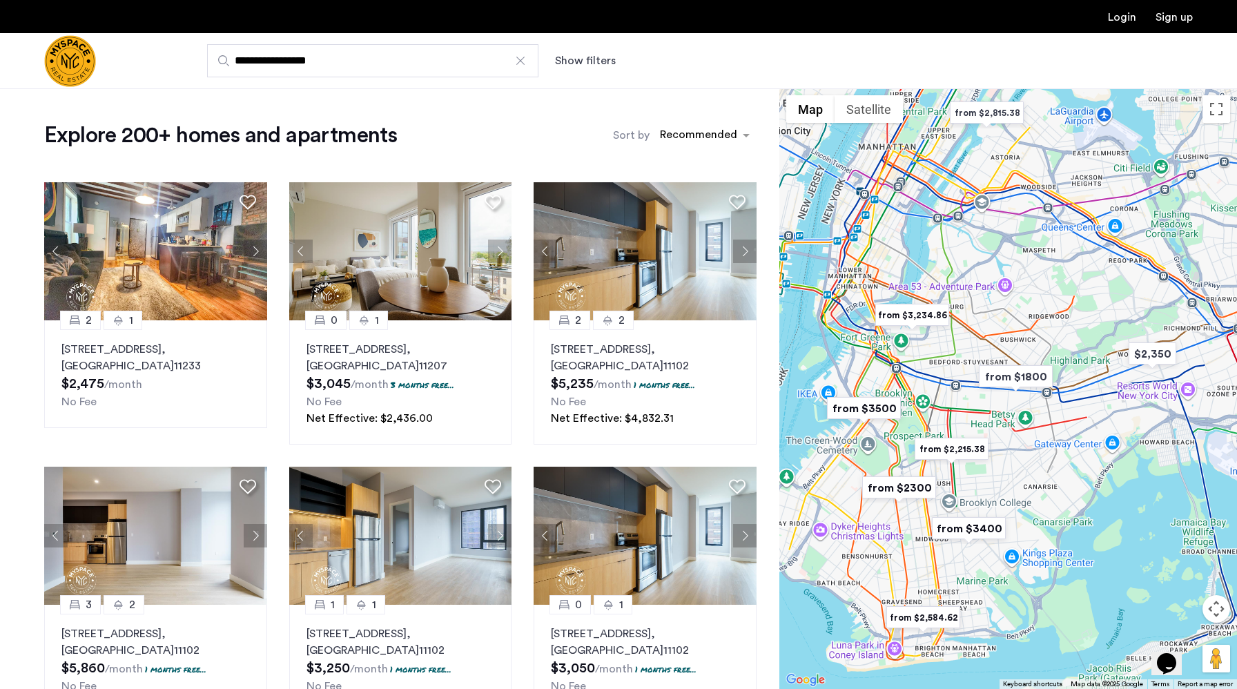
click at [594, 59] on button "Show filters" at bounding box center [585, 60] width 61 height 17
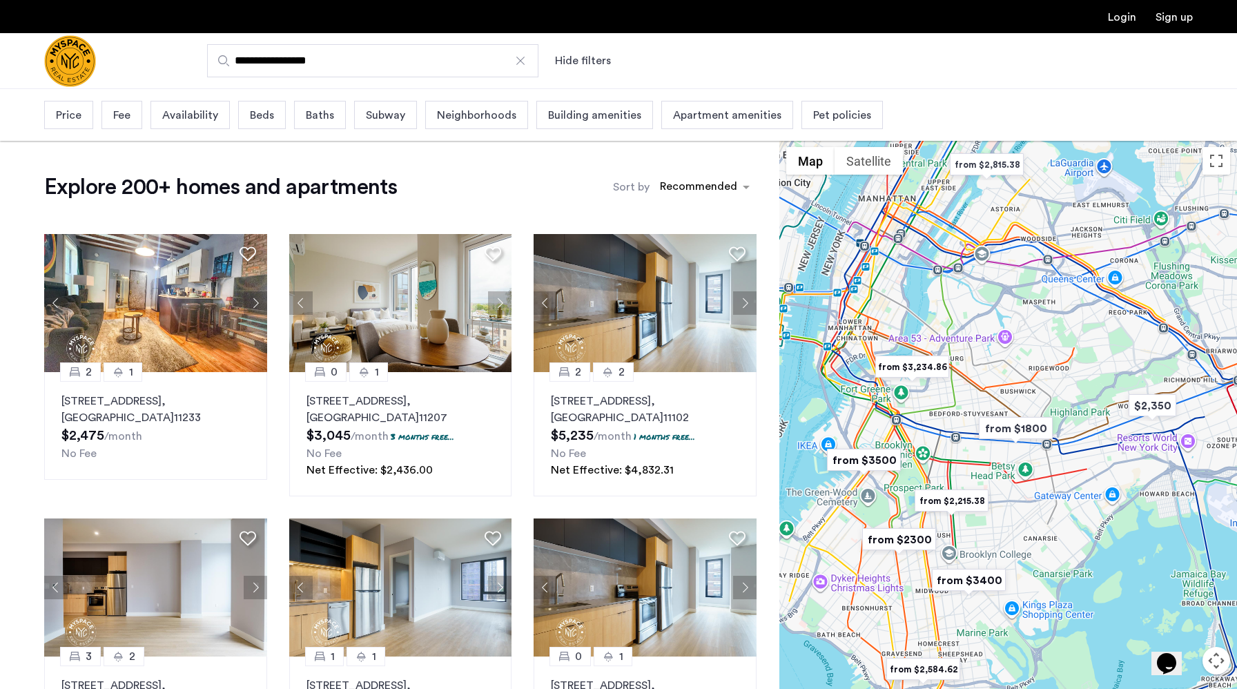
click at [69, 123] on span "Price" at bounding box center [69, 115] width 26 height 17
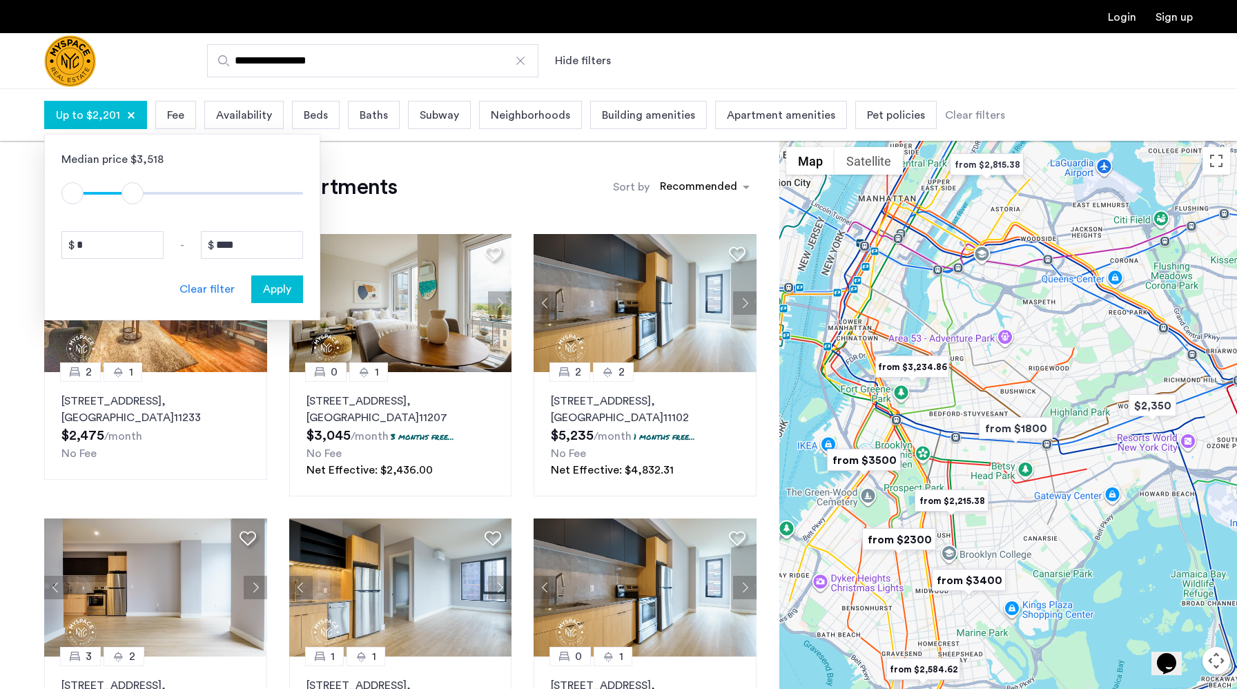
type input "****"
drag, startPoint x: 296, startPoint y: 195, endPoint x: 178, endPoint y: 210, distance: 119.0
click at [144, 202] on span "ngx-slider-max" at bounding box center [133, 193] width 22 height 22
click at [264, 283] on span "Apply" at bounding box center [277, 289] width 28 height 17
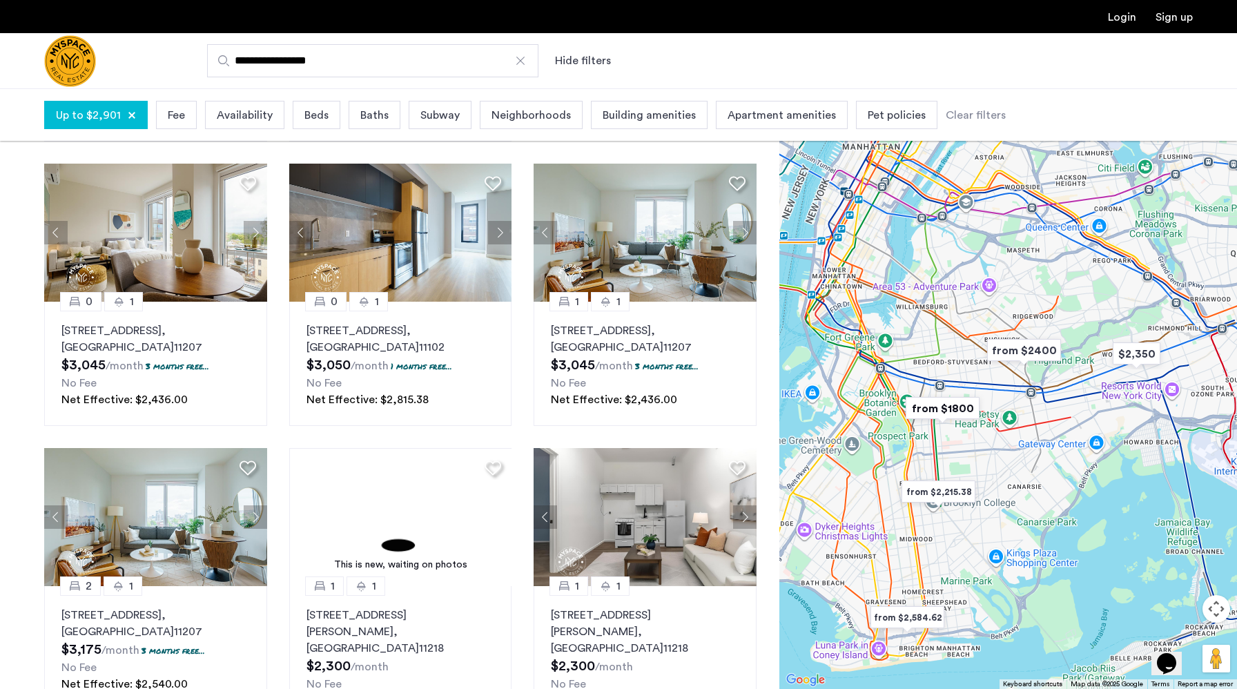
scroll to position [643, 0]
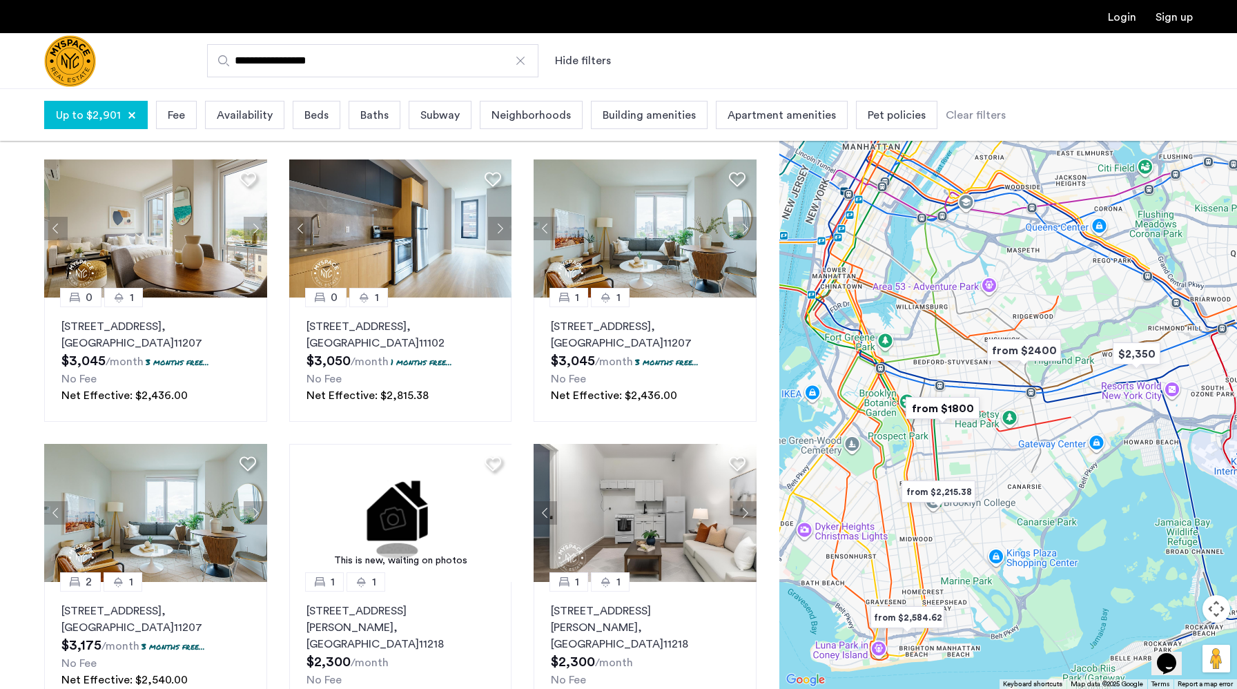
click at [109, 112] on span "Up to $2,901" at bounding box center [88, 115] width 65 height 17
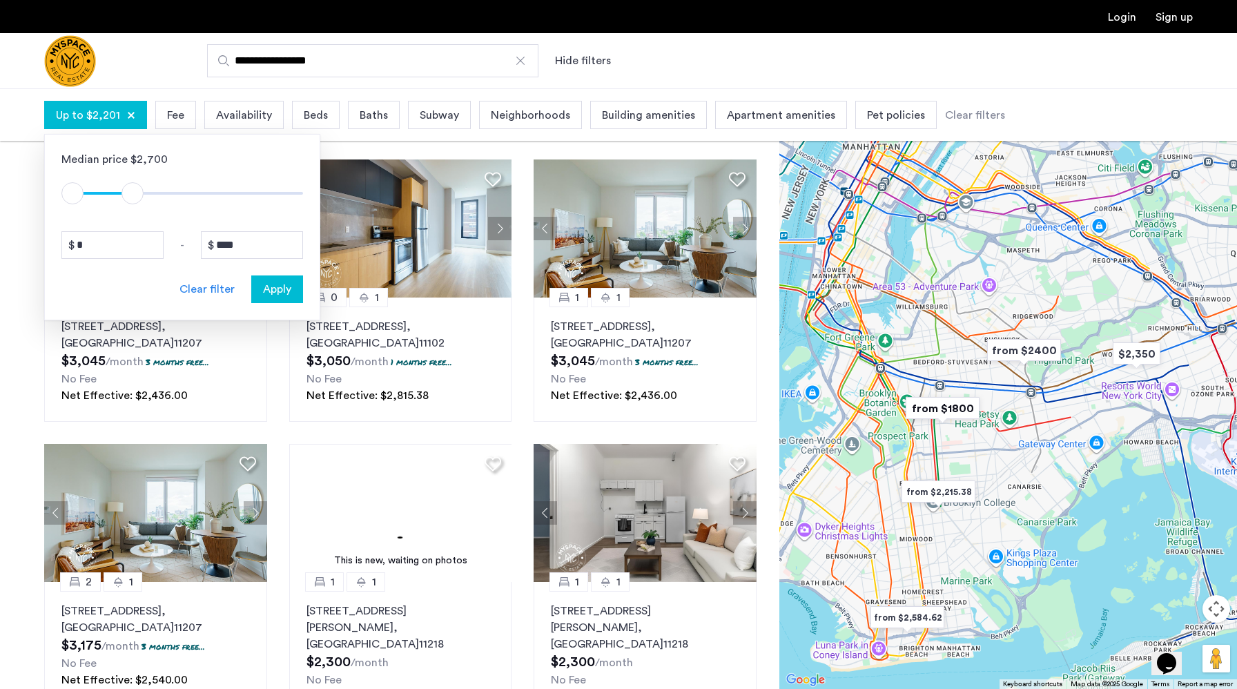
type input "****"
drag, startPoint x: 145, startPoint y: 197, endPoint x: 127, endPoint y: 197, distance: 18.0
click at [127, 197] on span "ngx-slider-max" at bounding box center [128, 193] width 22 height 22
click at [291, 289] on span "Apply" at bounding box center [277, 289] width 28 height 17
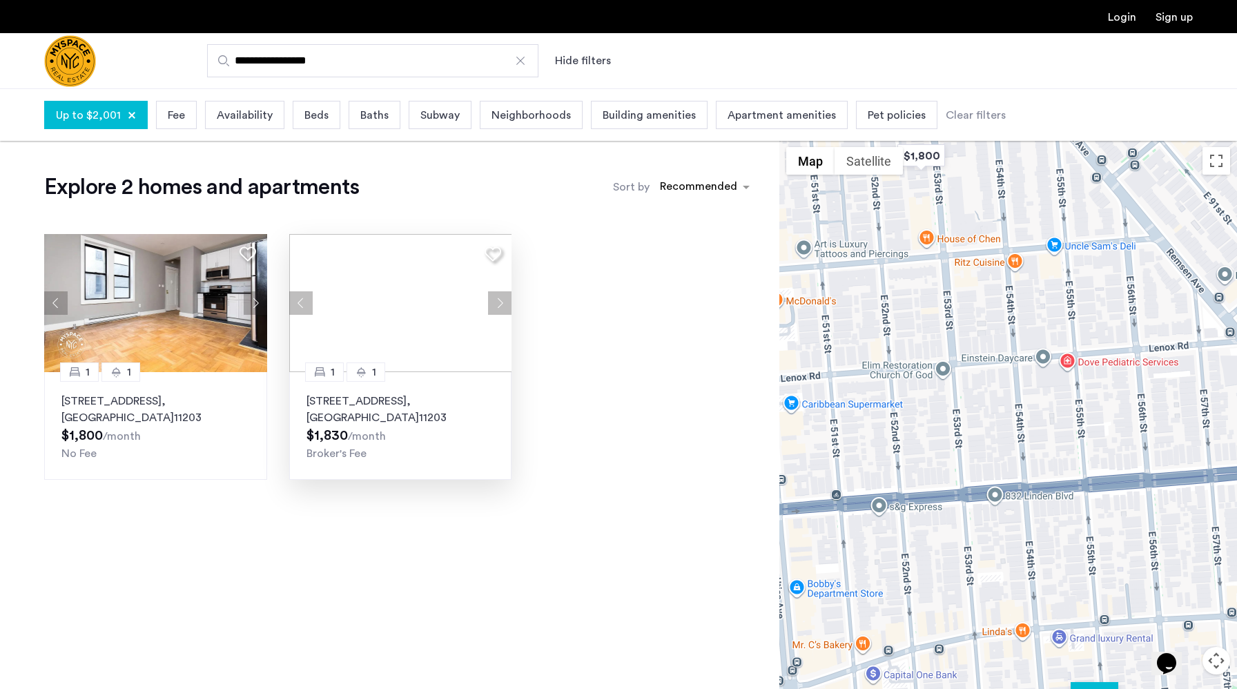
click at [496, 310] on button "Next apartment" at bounding box center [499, 302] width 23 height 23
click at [496, 310] on div at bounding box center [400, 303] width 223 height 138
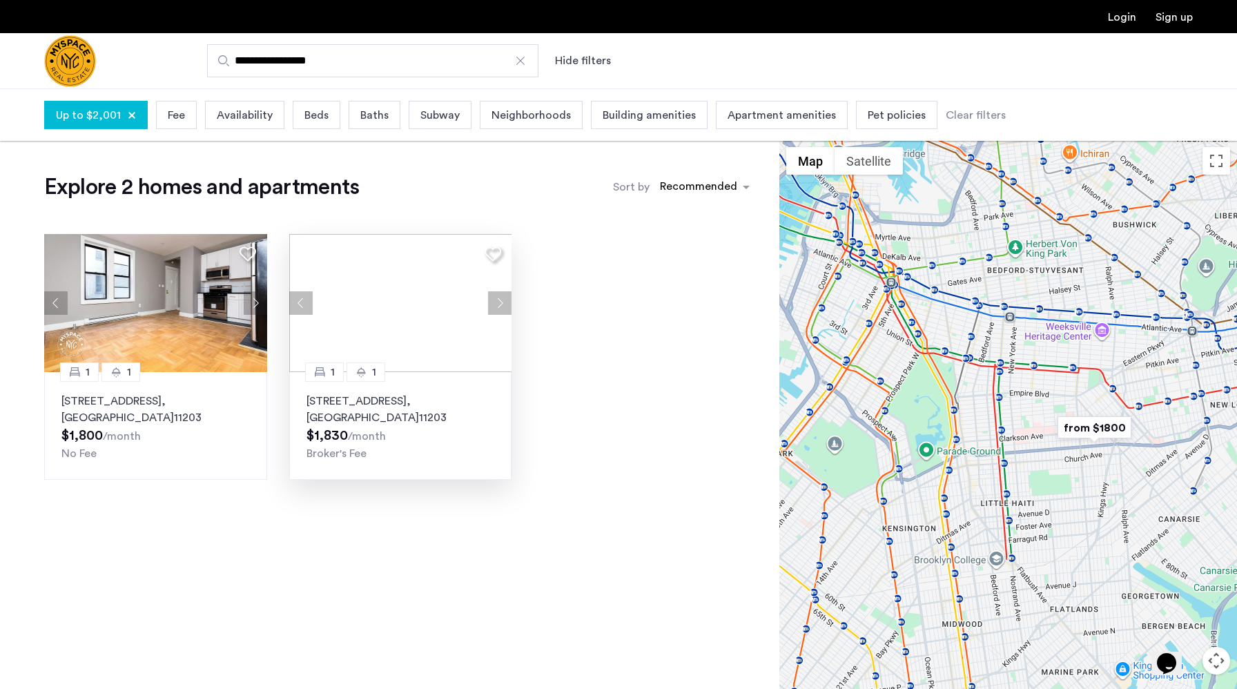
click at [1016, 259] on div at bounding box center [1009, 440] width 458 height 601
click at [1000, 270] on div at bounding box center [1009, 440] width 458 height 601
click at [961, 283] on div at bounding box center [1009, 440] width 458 height 601
drag, startPoint x: 861, startPoint y: 217, endPoint x: 864, endPoint y: 269, distance: 51.2
click at [864, 269] on div at bounding box center [1009, 440] width 458 height 601
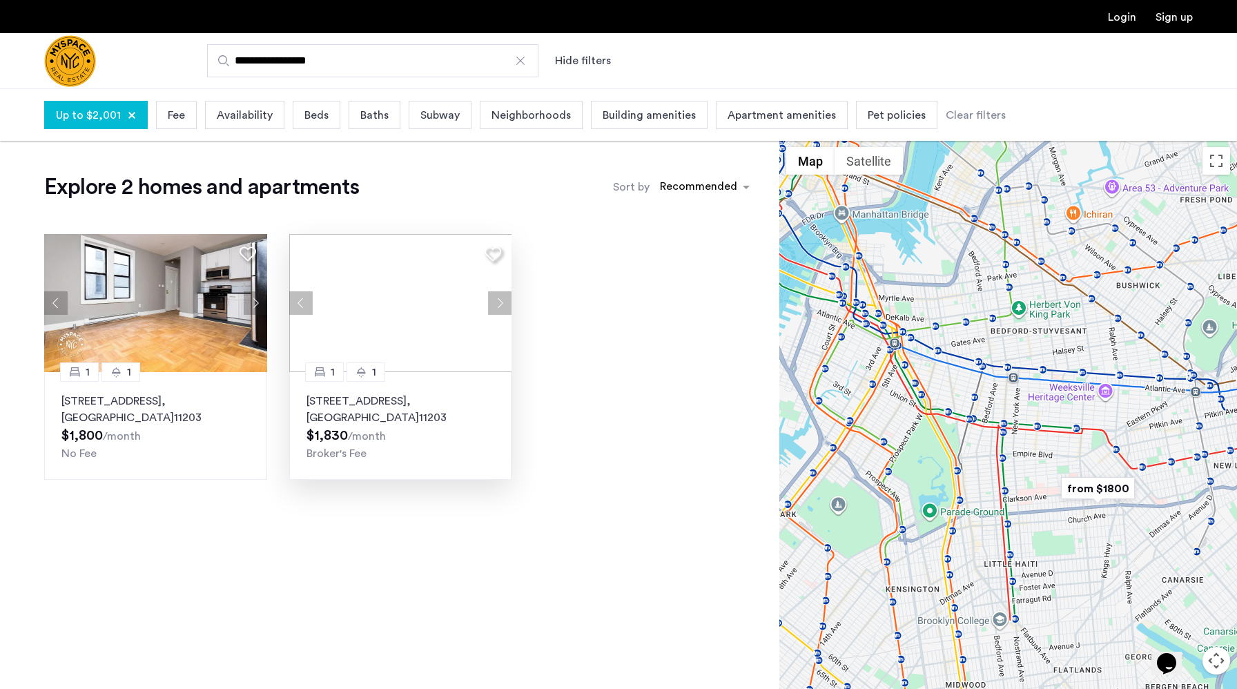
click at [958, 277] on div at bounding box center [1009, 440] width 458 height 601
click at [517, 61] on div at bounding box center [521, 61] width 14 height 14
click at [517, 61] on input "**********" at bounding box center [372, 60] width 331 height 33
click at [425, 76] on input "Search by city, neighborhood, or street." at bounding box center [372, 60] width 331 height 33
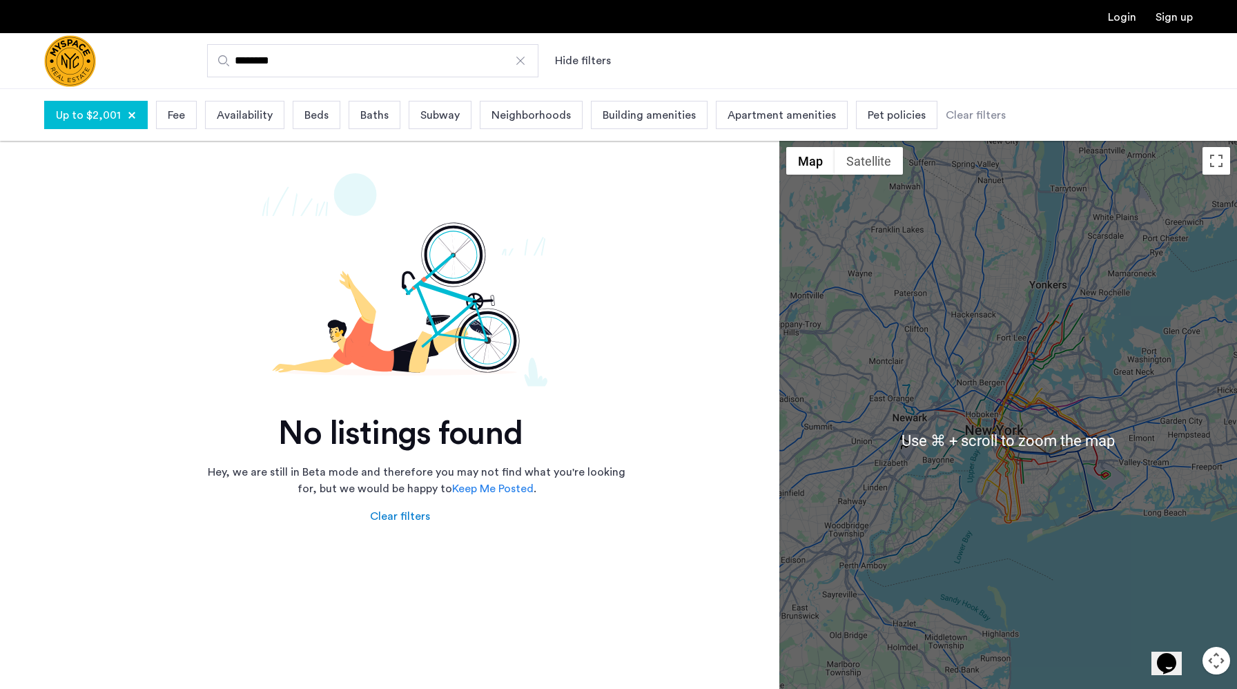
scroll to position [3, 0]
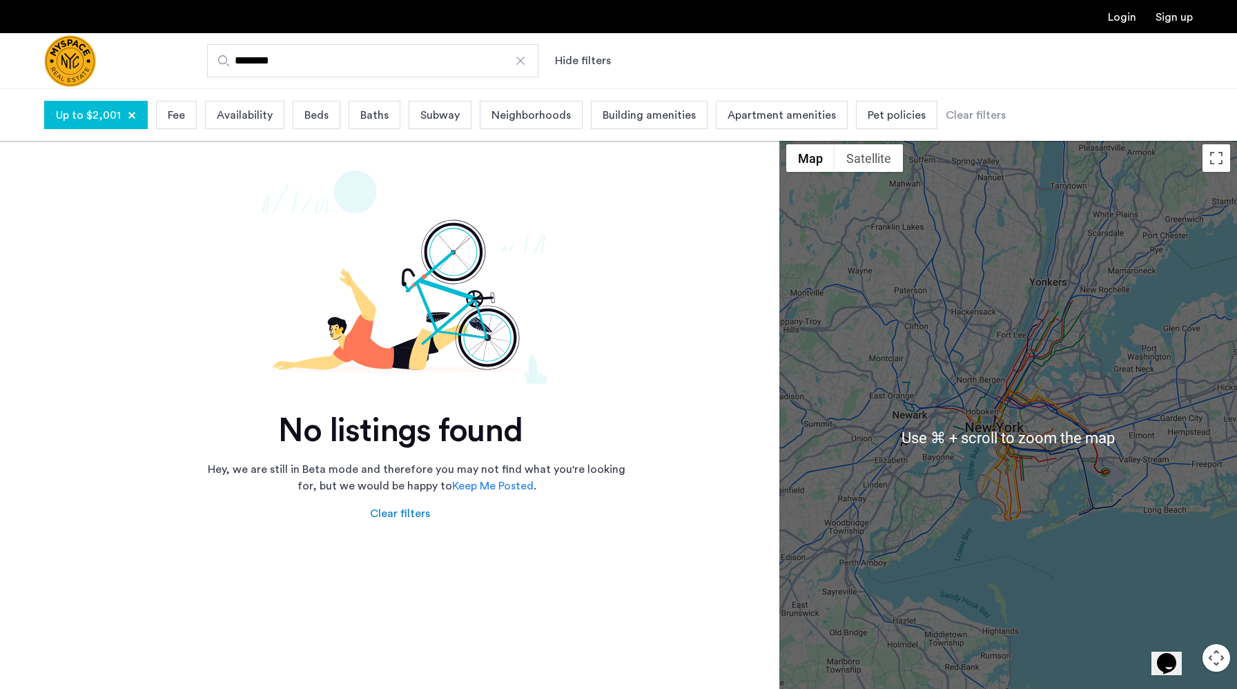
click at [1009, 419] on div at bounding box center [1009, 437] width 458 height 601
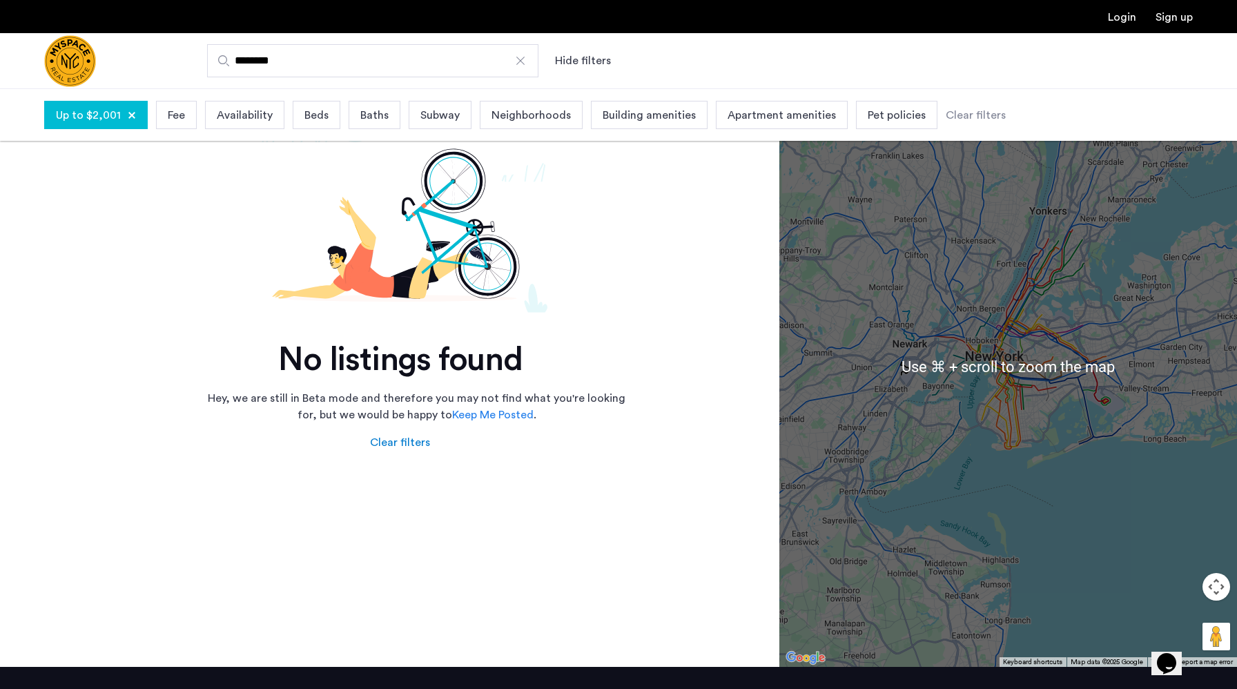
scroll to position [79, 0]
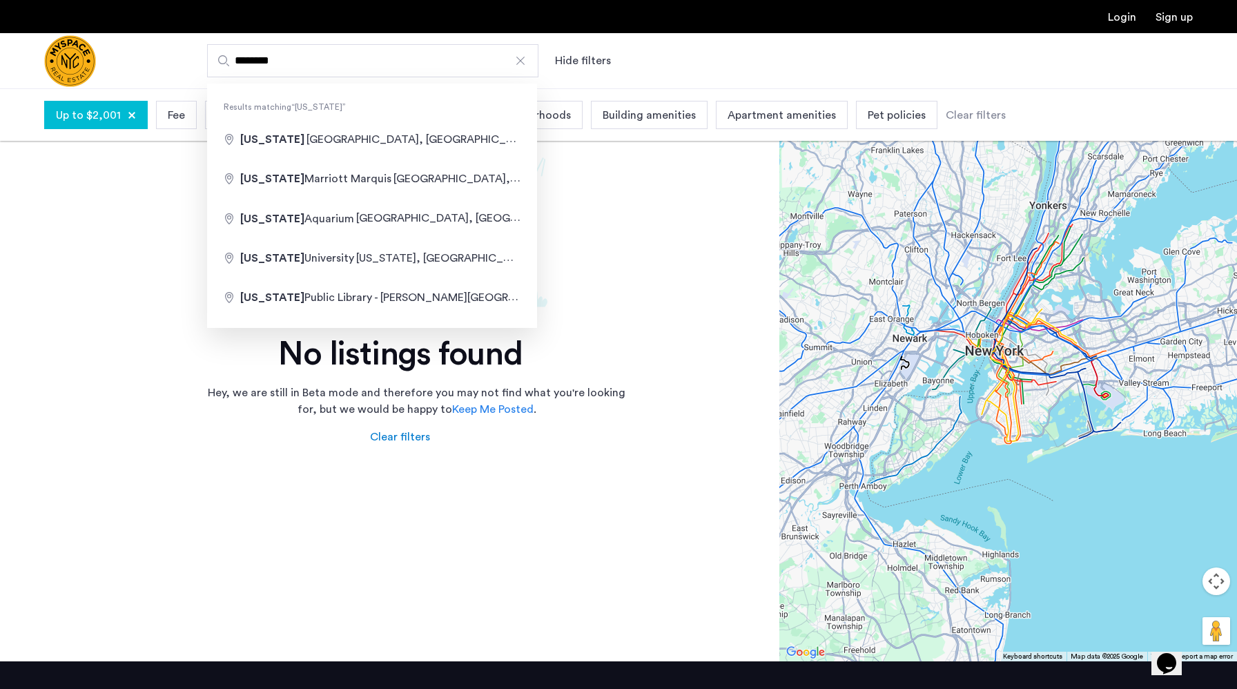
click at [282, 50] on input "********" at bounding box center [372, 60] width 331 height 33
type input "**********"
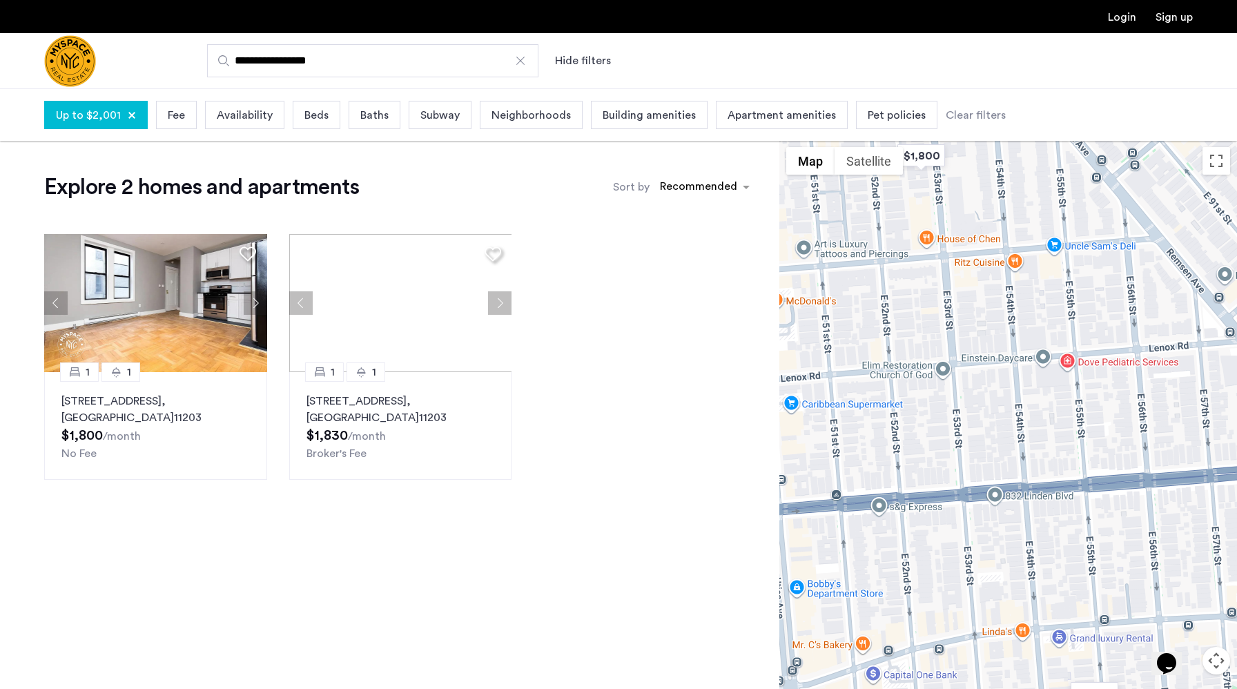
click at [375, 63] on input "**********" at bounding box center [372, 60] width 331 height 33
click at [519, 62] on div at bounding box center [521, 61] width 14 height 14
click at [519, 62] on input "**********" at bounding box center [372, 60] width 331 height 33
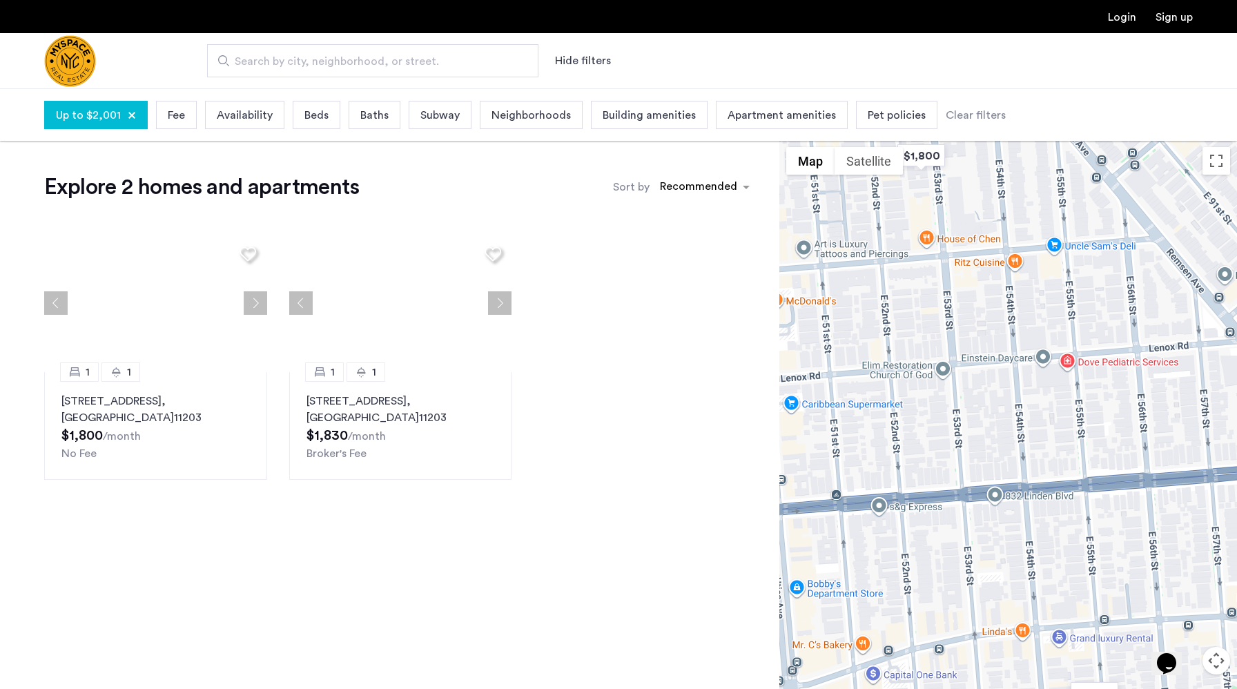
click at [550, 117] on span "Neighborhoods" at bounding box center [531, 115] width 79 height 17
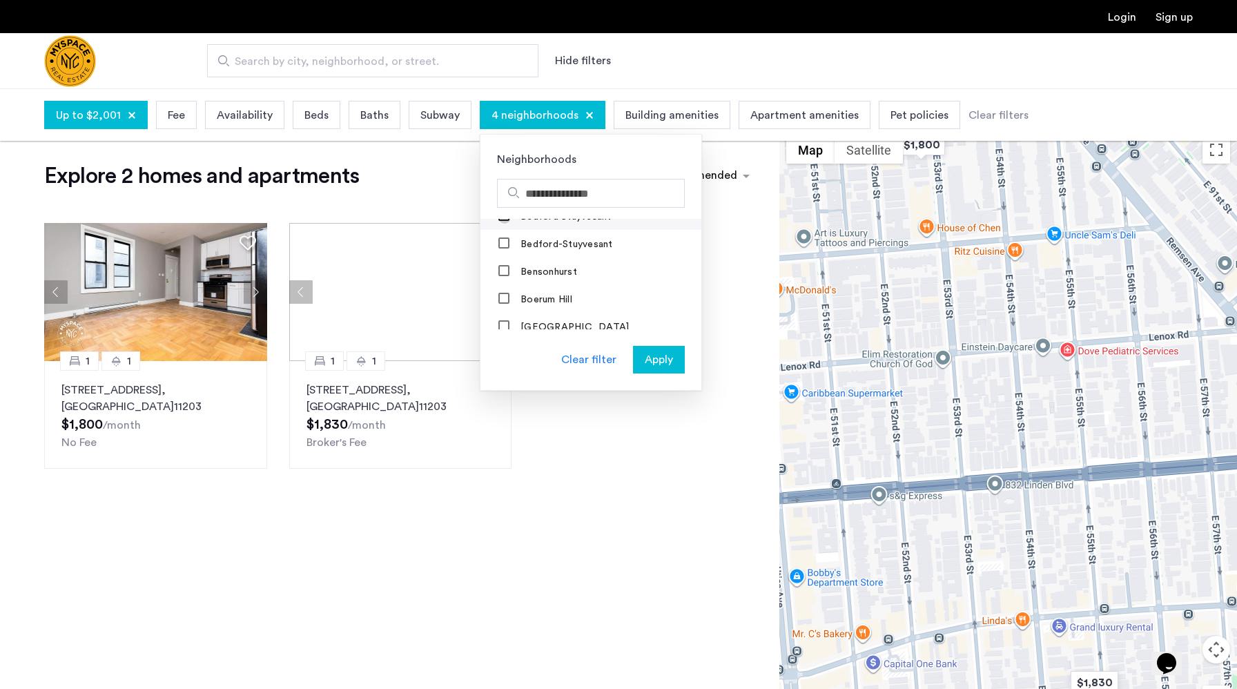
scroll to position [106, 0]
click at [501, 311] on mat-checkbox "Borough Park" at bounding box center [591, 320] width 221 height 28
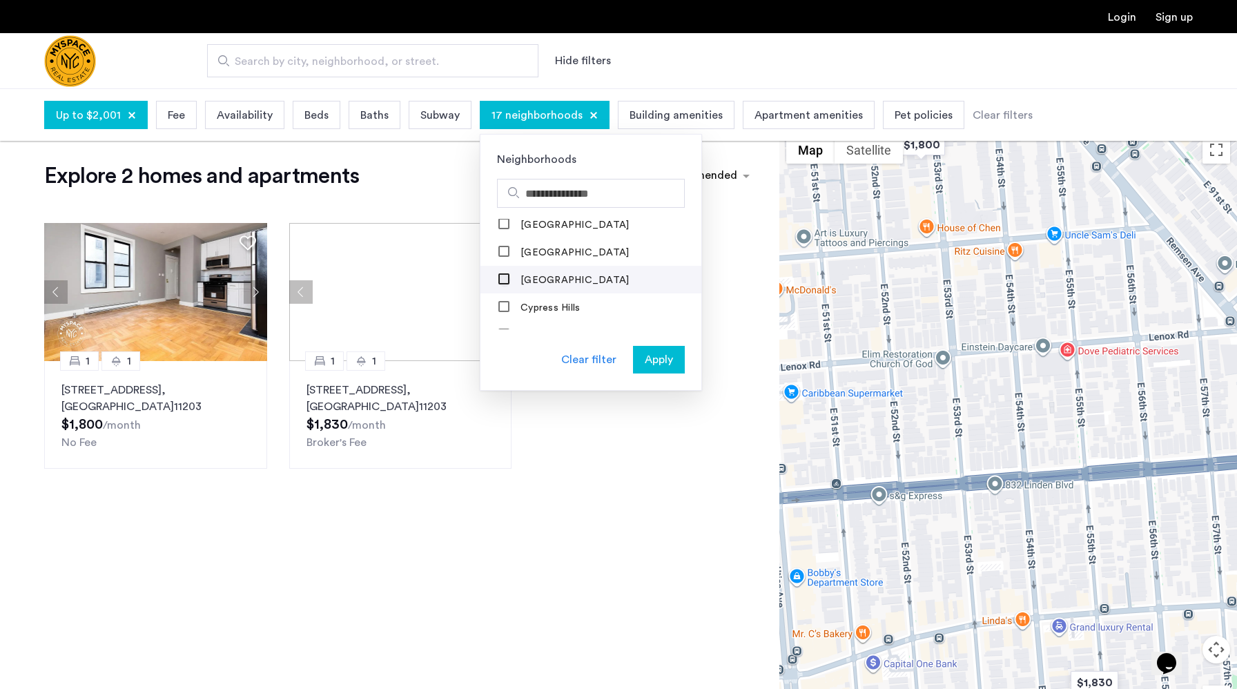
click at [506, 273] on div at bounding box center [505, 280] width 12 height 14
click at [504, 255] on mat-checkbox "Coney Island" at bounding box center [591, 252] width 221 height 28
click at [503, 252] on div at bounding box center [504, 252] width 11 height 11
click at [501, 322] on mat-checkbox "East New York" at bounding box center [591, 334] width 221 height 28
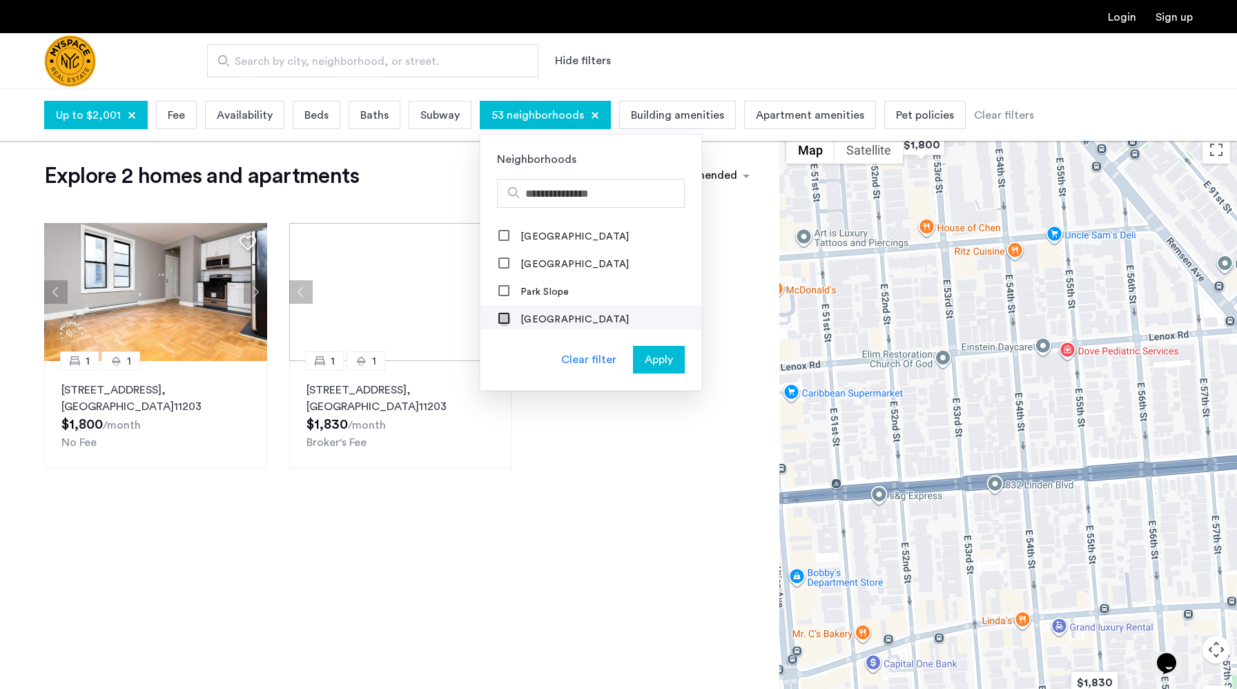
scroll to position [1492, 0]
click at [501, 239] on div at bounding box center [505, 238] width 12 height 14
click at [502, 239] on div at bounding box center [505, 238] width 12 height 14
click at [655, 363] on span "Apply" at bounding box center [659, 359] width 28 height 17
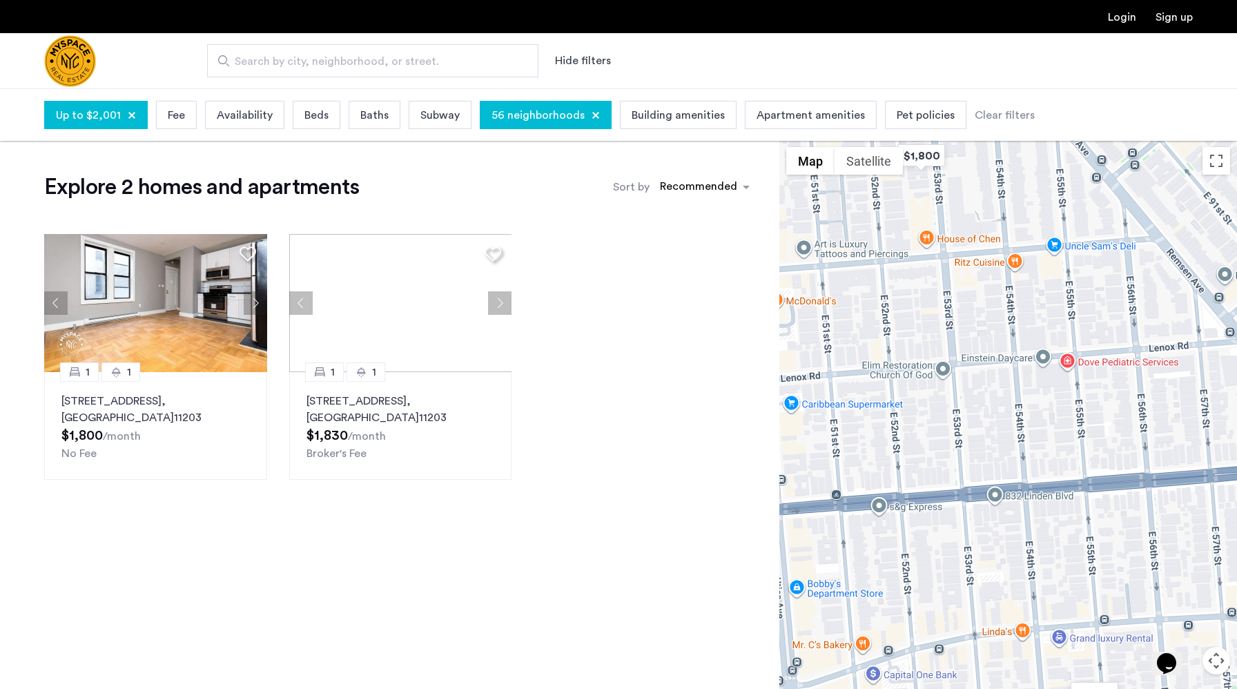
click at [71, 63] on img "Cazamio Logo" at bounding box center [70, 61] width 52 height 52
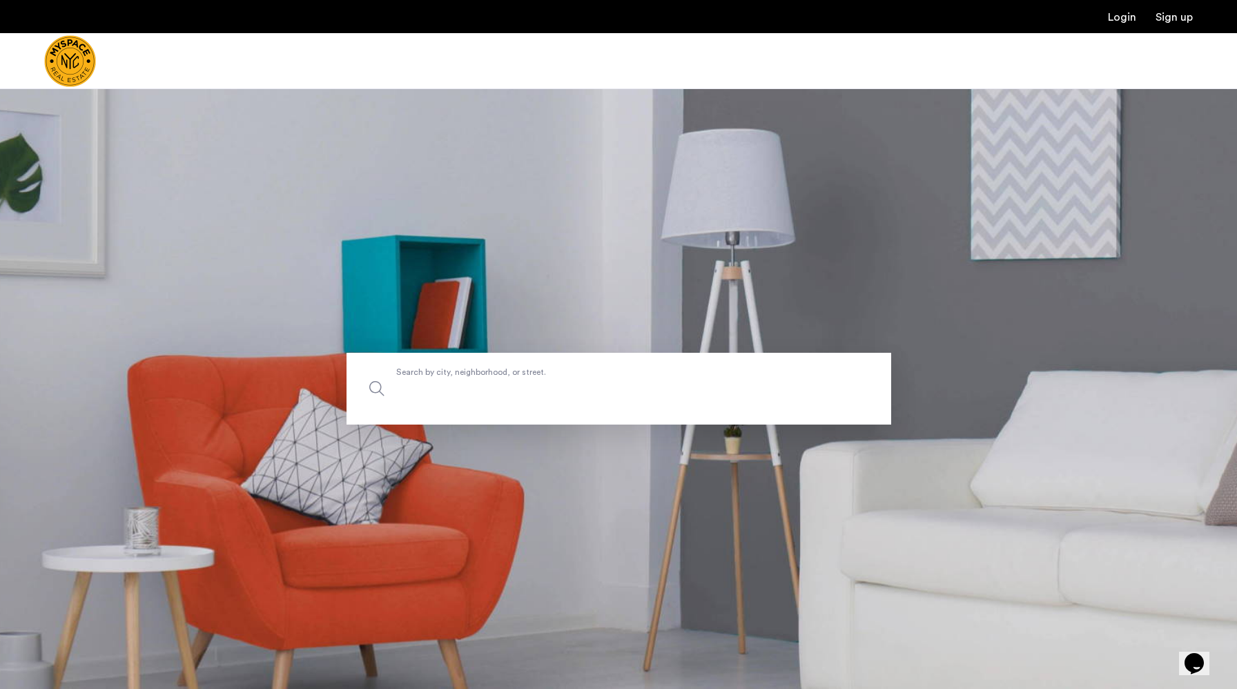
click at [445, 399] on input "Search by city, neighborhood, or street." at bounding box center [619, 389] width 545 height 72
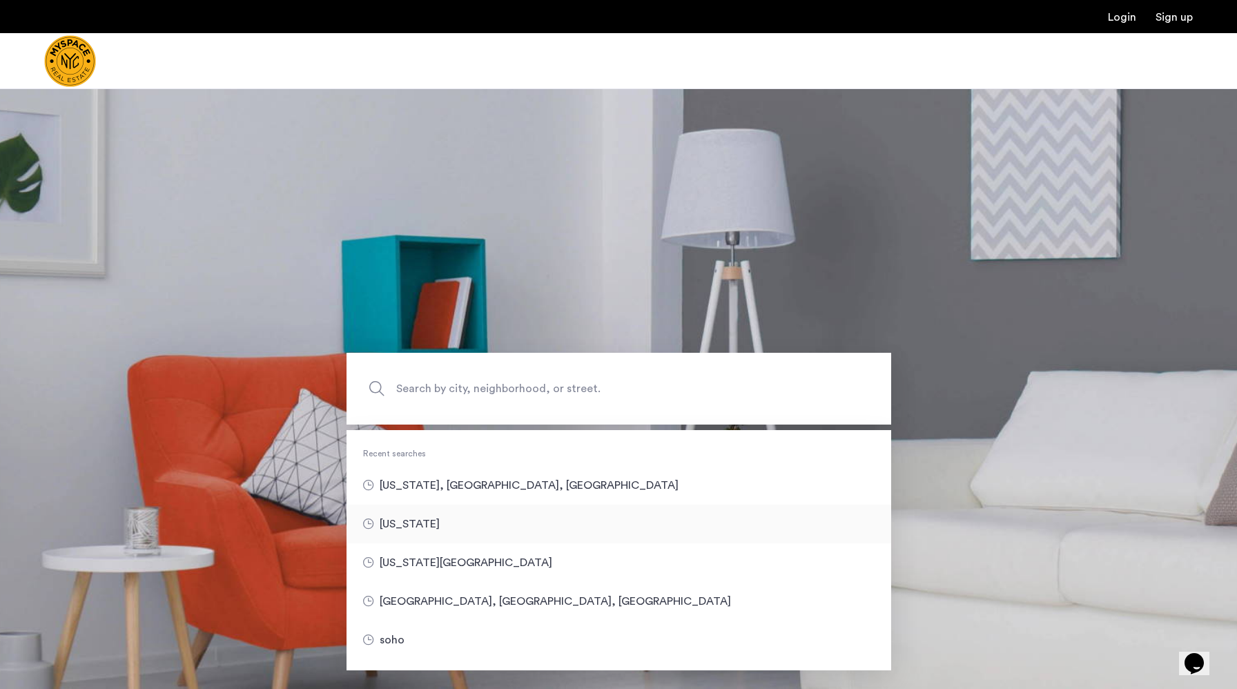
type input "********"
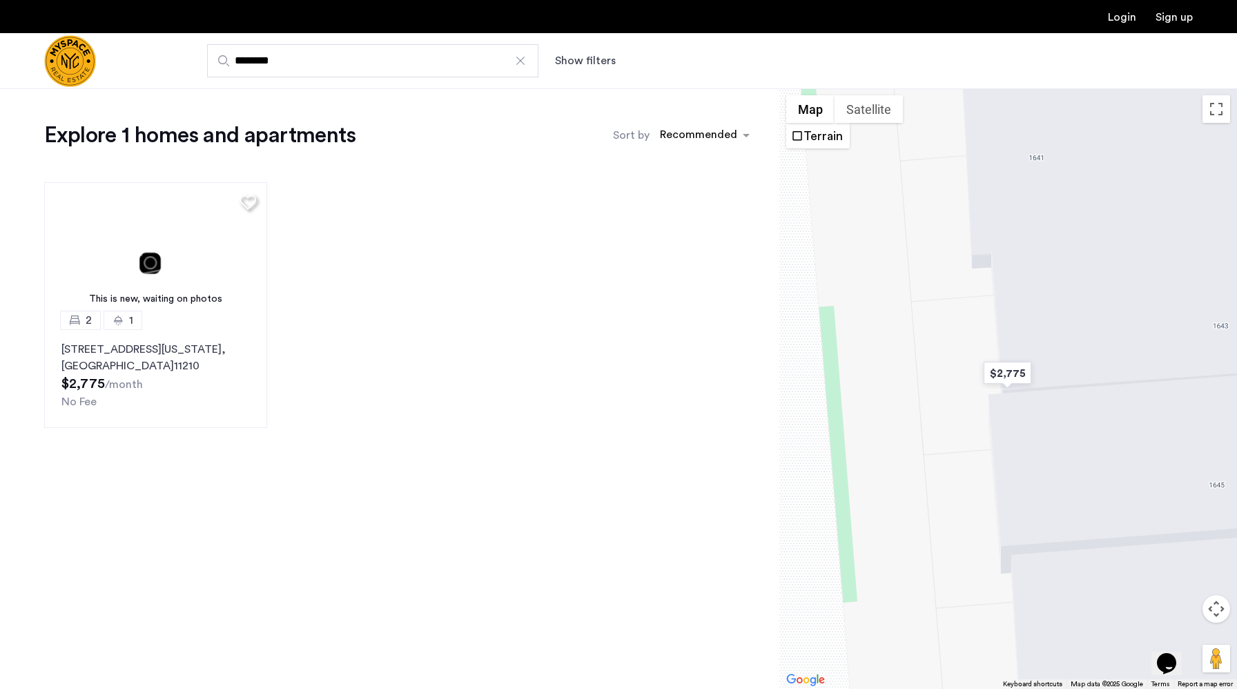
click at [561, 52] on button "Show filters" at bounding box center [585, 60] width 61 height 17
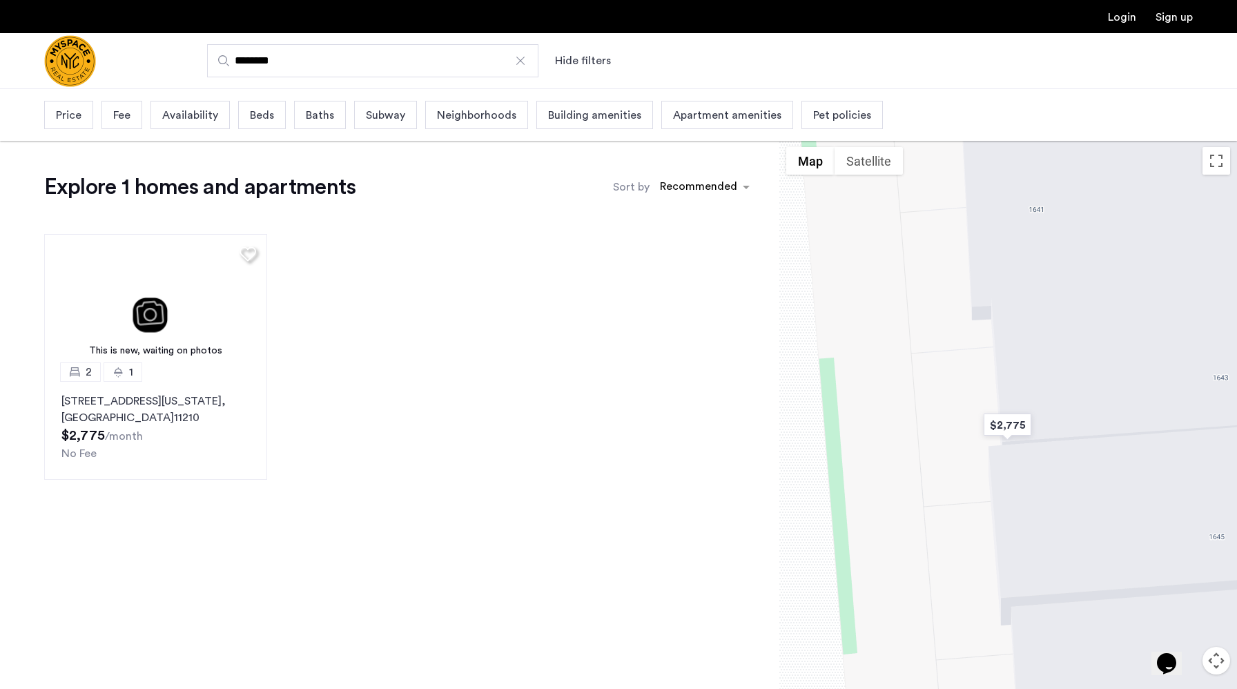
click at [84, 118] on div "Price" at bounding box center [68, 115] width 49 height 28
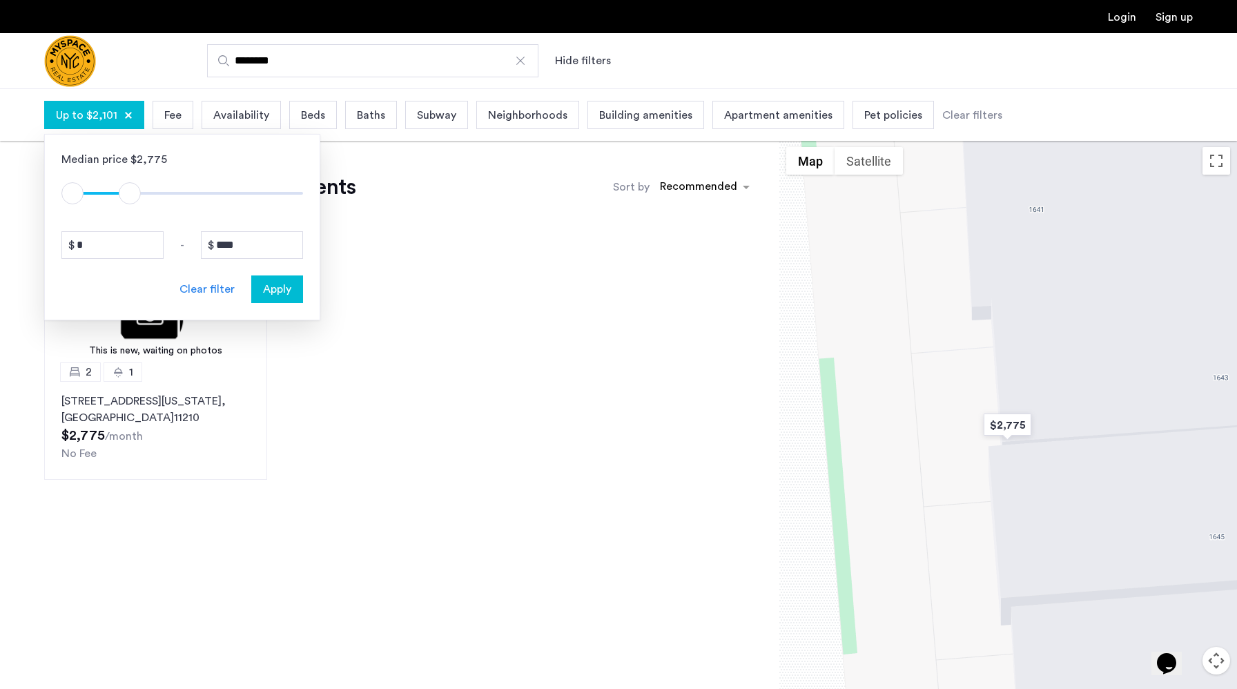
type input "****"
drag, startPoint x: 285, startPoint y: 197, endPoint x: 128, endPoint y: 197, distance: 157.4
click at [128, 197] on span "ngx-slider-max" at bounding box center [128, 193] width 22 height 22
click at [281, 291] on span "Apply" at bounding box center [277, 289] width 28 height 17
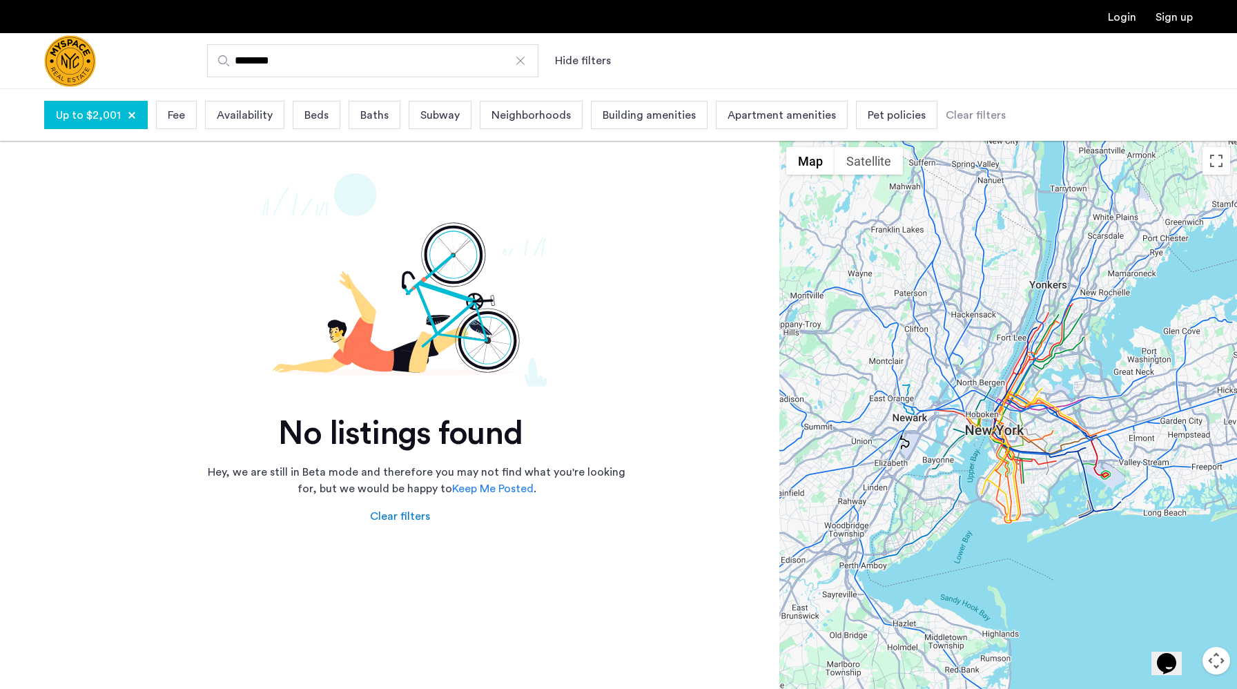
click at [313, 60] on input "********" at bounding box center [372, 60] width 331 height 33
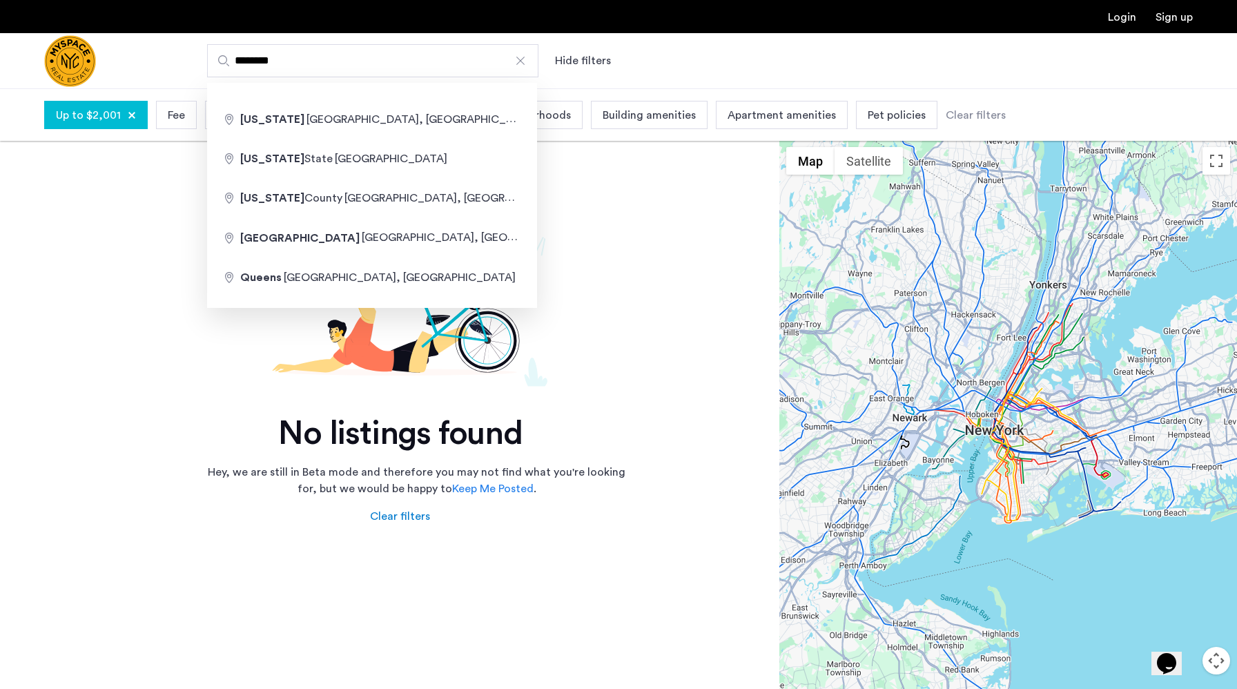
click at [313, 60] on input "********" at bounding box center [372, 60] width 331 height 33
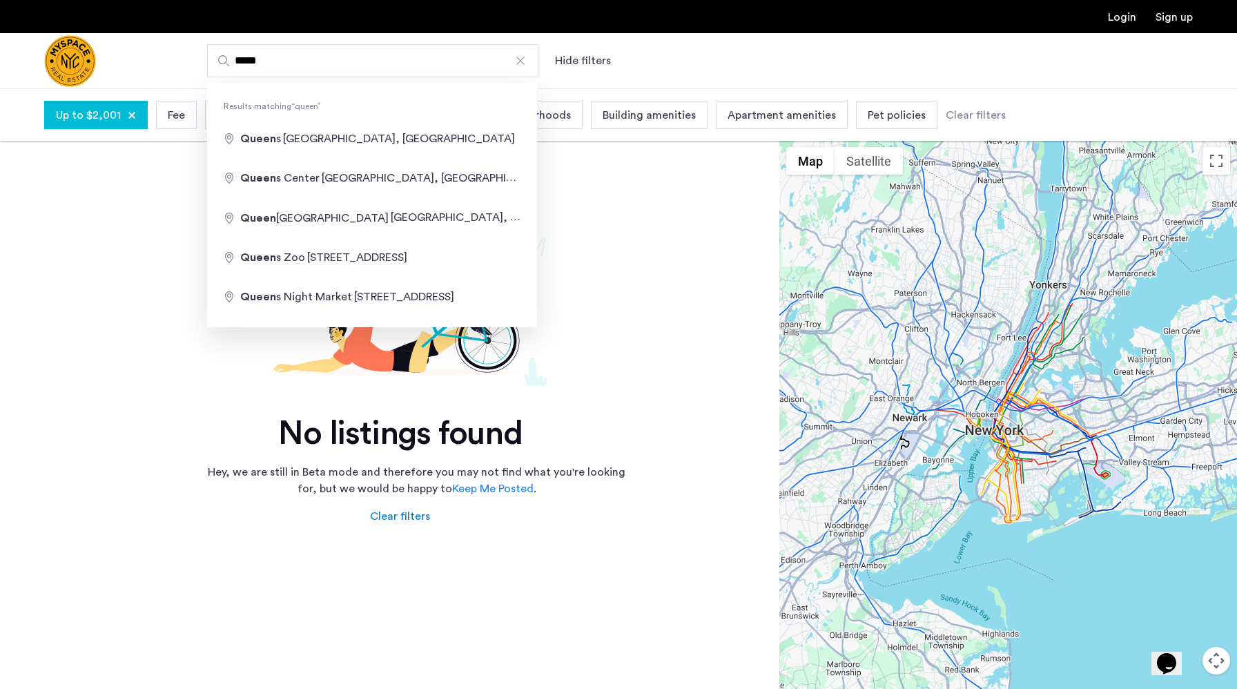
type input "**********"
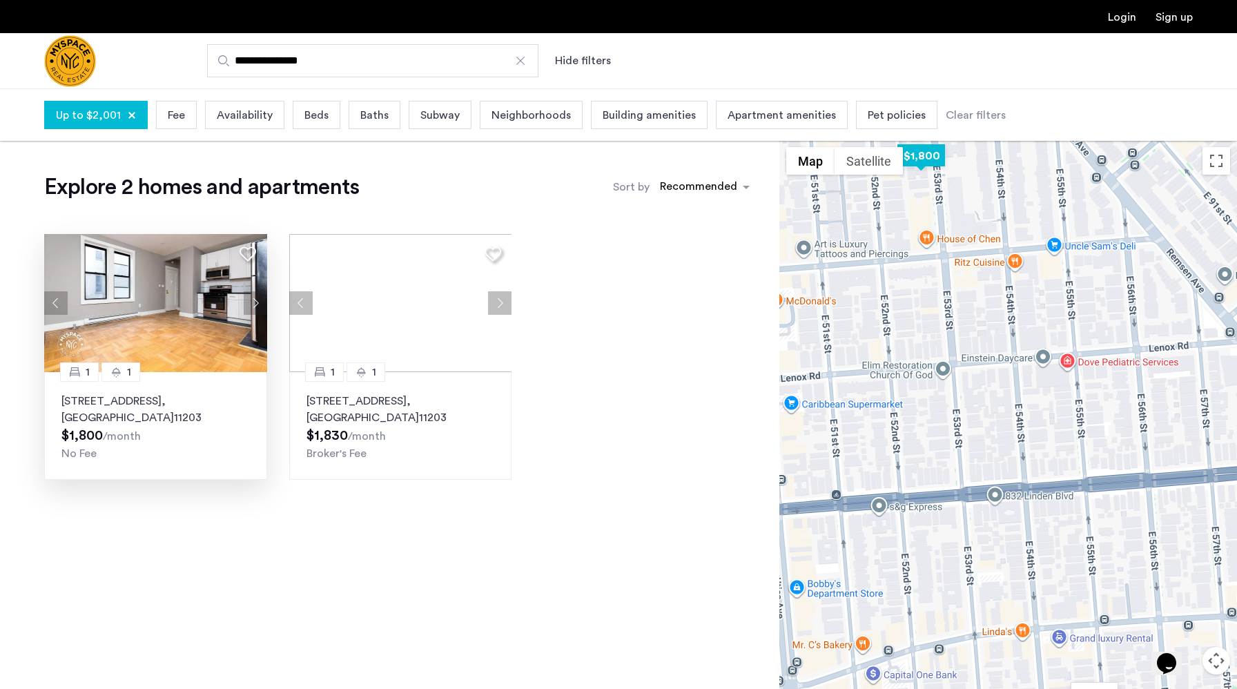
click at [157, 327] on img at bounding box center [155, 303] width 223 height 138
click at [364, 307] on img at bounding box center [400, 303] width 223 height 138
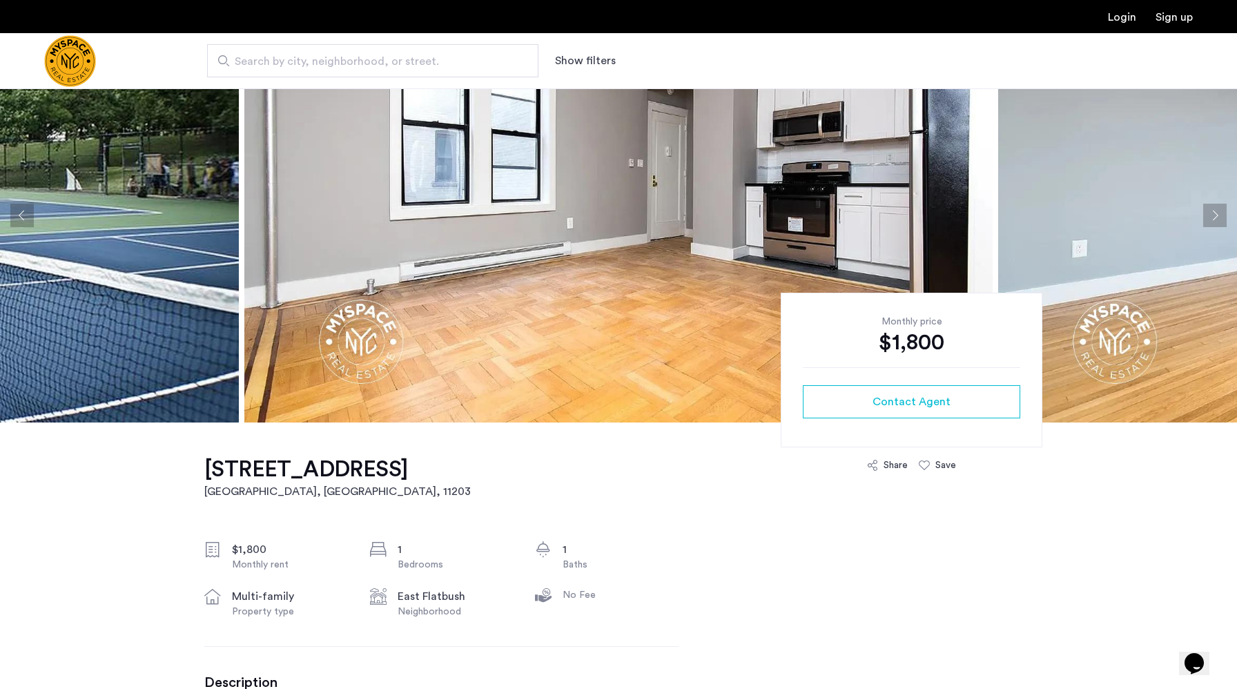
scroll to position [52, 0]
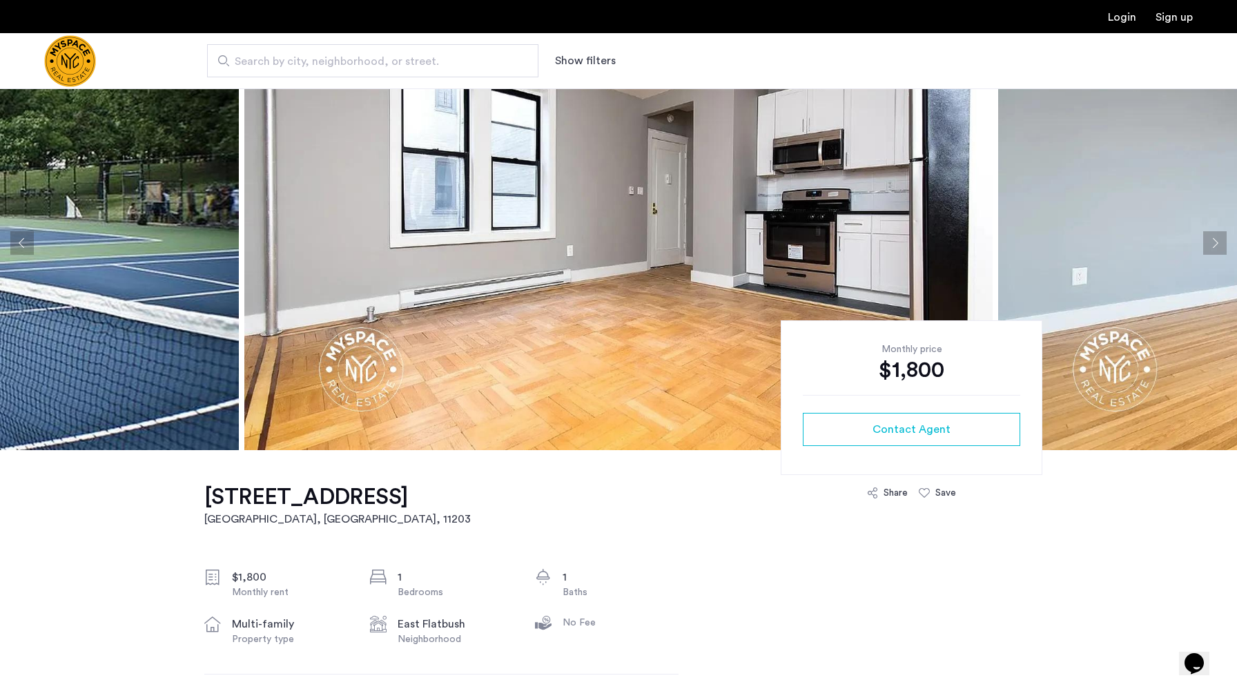
click at [1220, 251] on button "Next apartment" at bounding box center [1214, 242] width 23 height 23
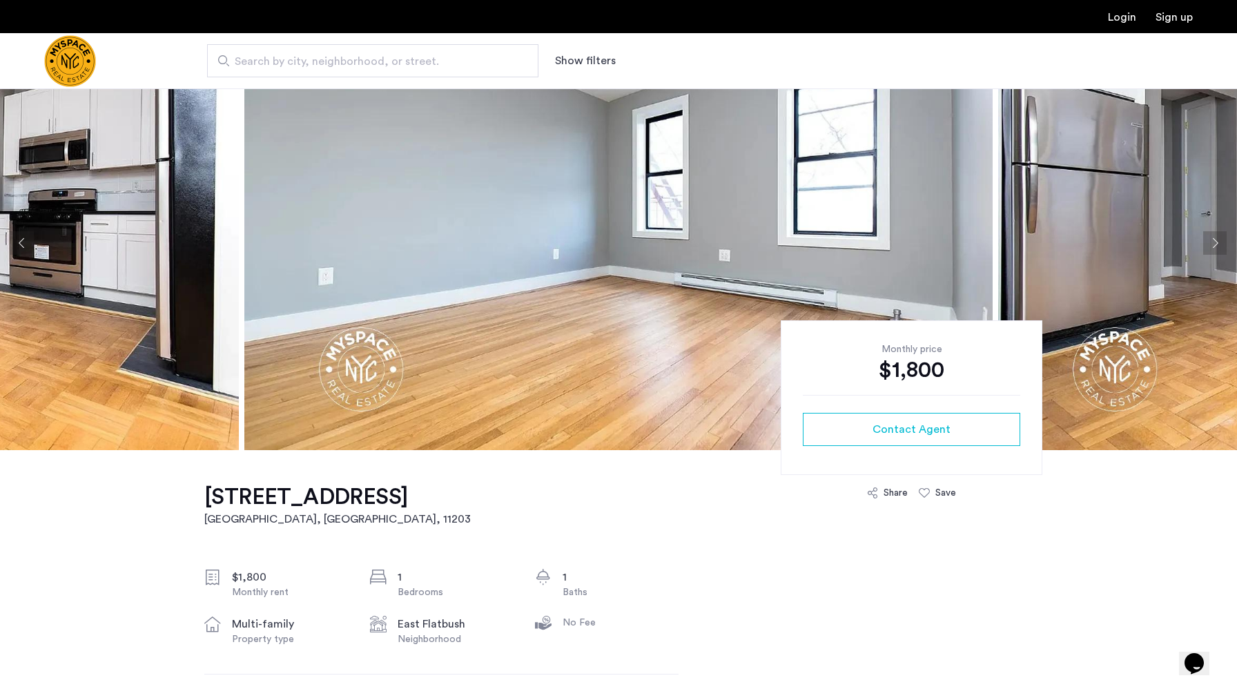
click at [1220, 251] on button "Next apartment" at bounding box center [1214, 242] width 23 height 23
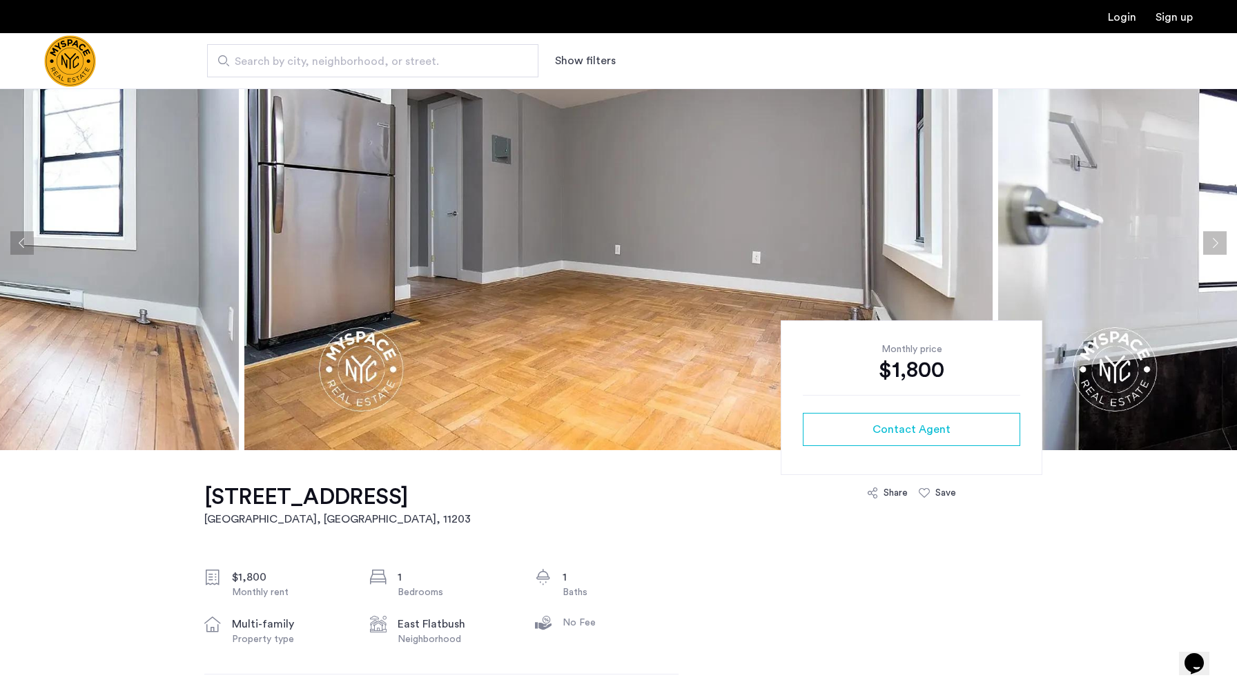
click at [1220, 251] on button "Next apartment" at bounding box center [1214, 242] width 23 height 23
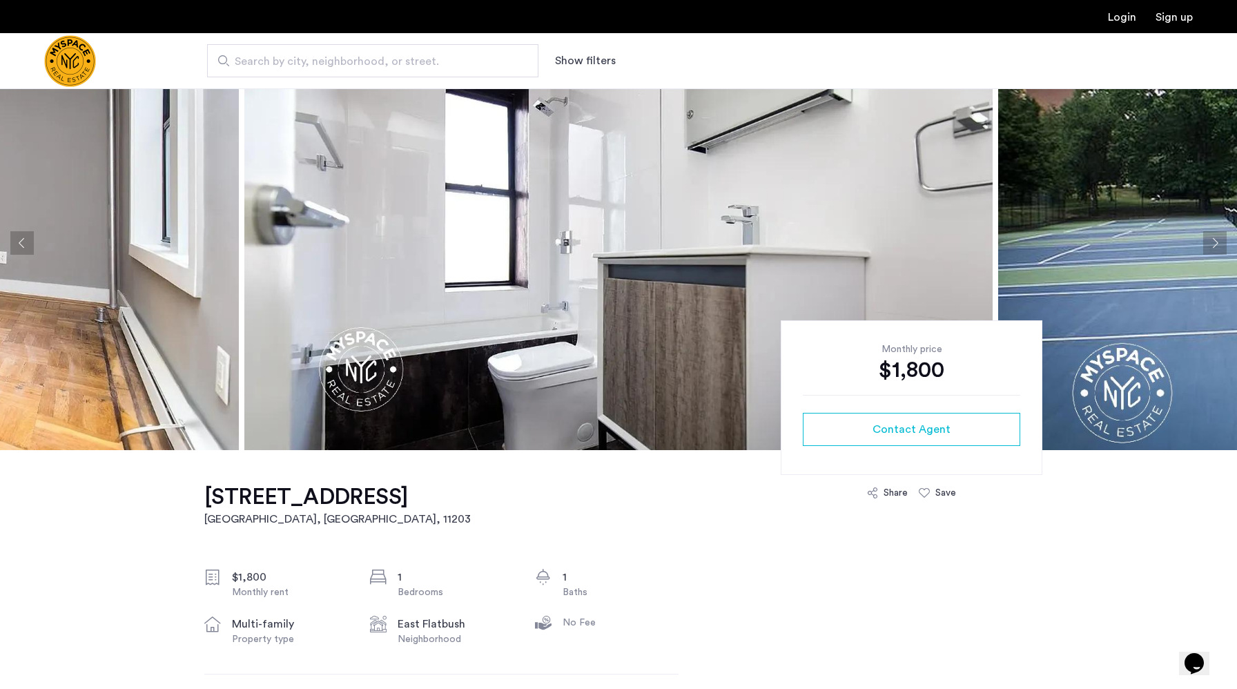
click at [1220, 251] on button "Next apartment" at bounding box center [1214, 242] width 23 height 23
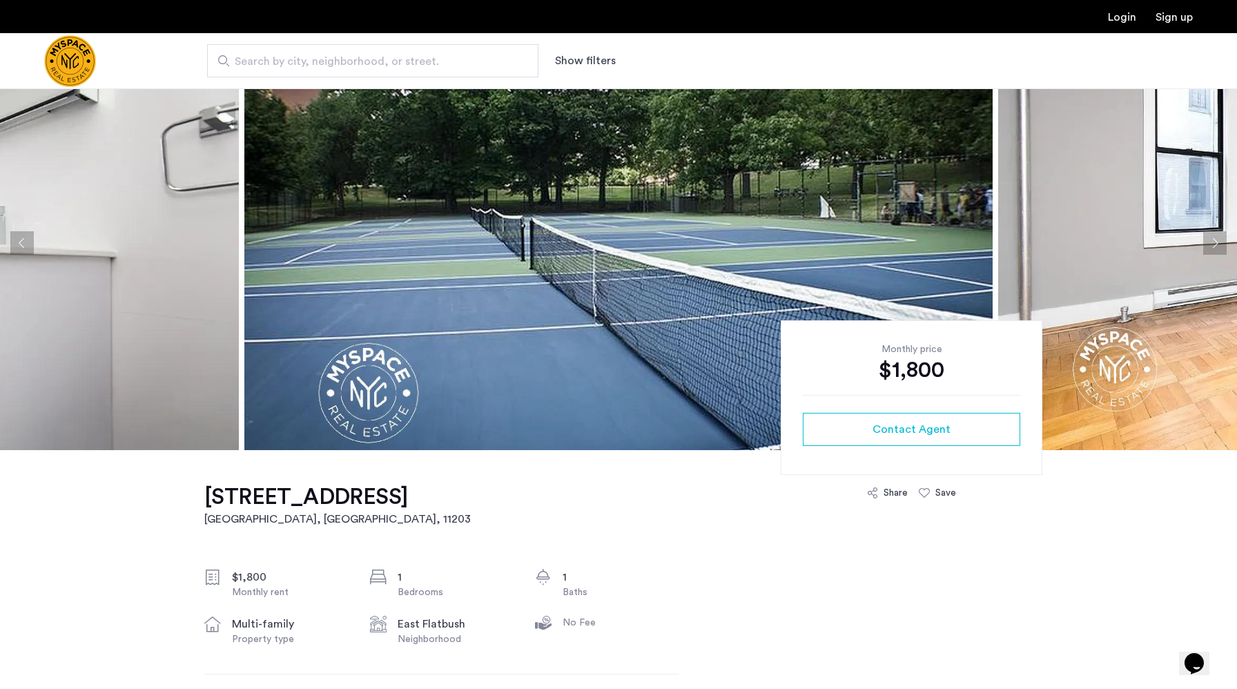
click at [1220, 251] on button "Next apartment" at bounding box center [1214, 242] width 23 height 23
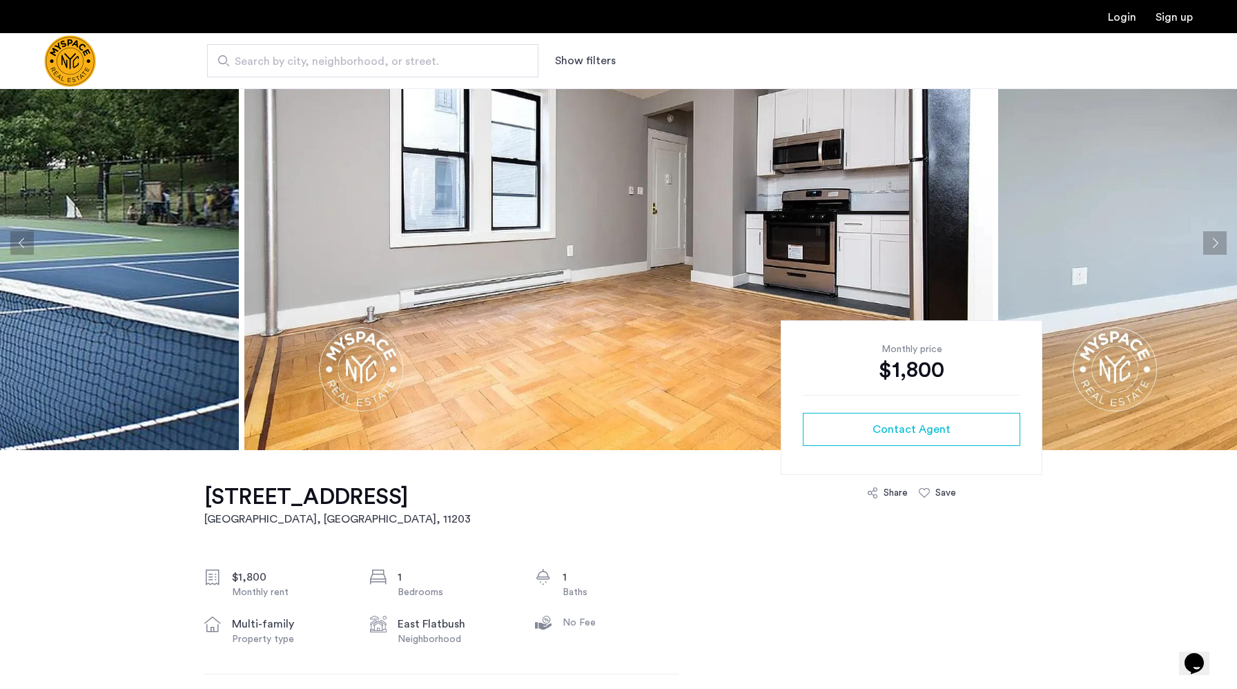
click at [1220, 251] on button "Next apartment" at bounding box center [1214, 242] width 23 height 23
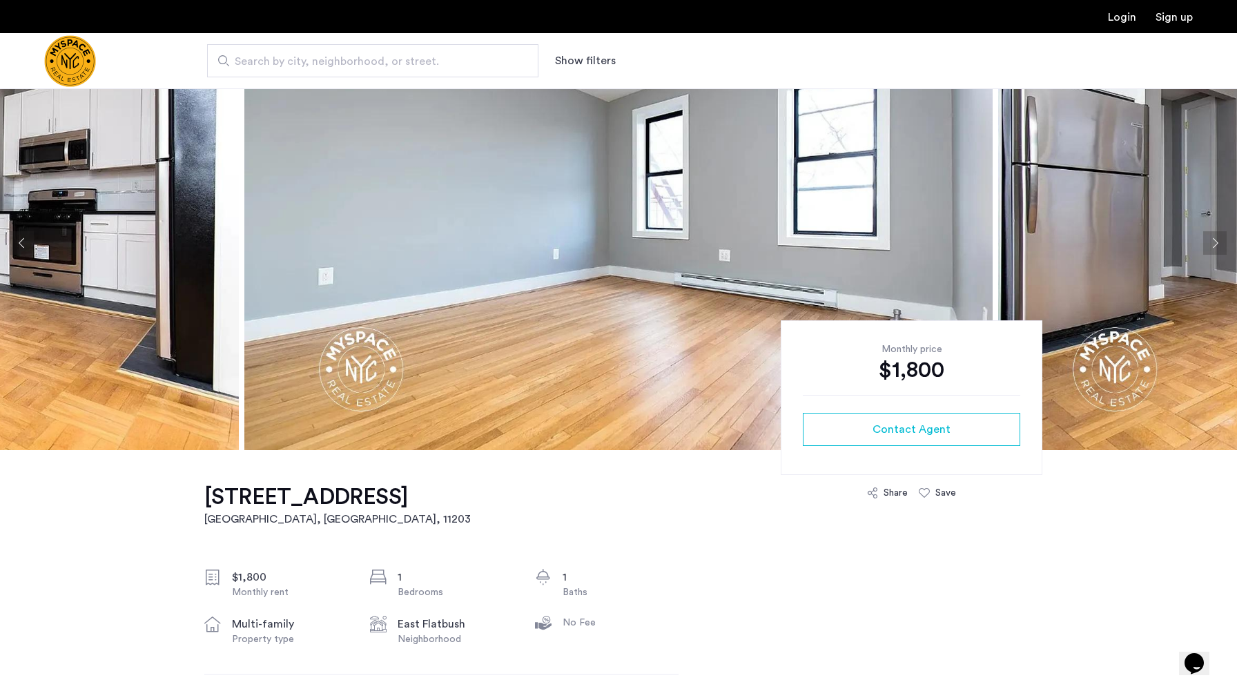
click at [1219, 249] on button "Next apartment" at bounding box center [1214, 242] width 23 height 23
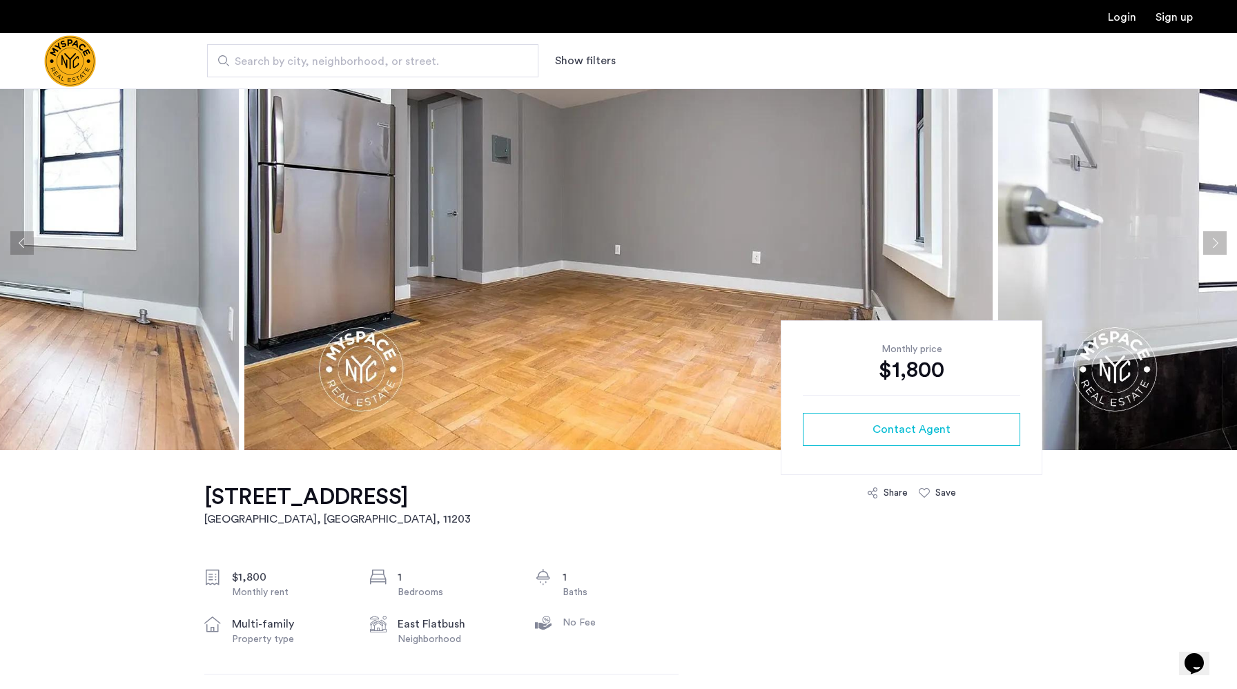
click at [1219, 251] on button "Next apartment" at bounding box center [1214, 242] width 23 height 23
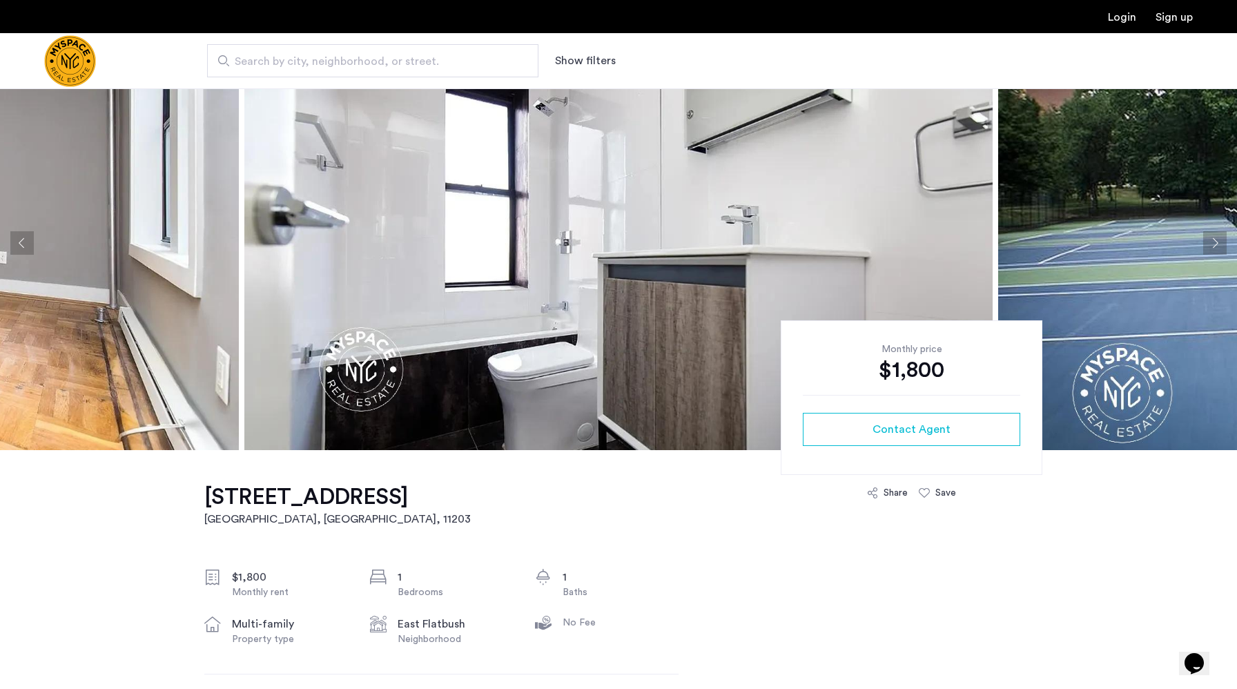
click at [1219, 251] on button "Next apartment" at bounding box center [1214, 242] width 23 height 23
